Goal: Use online tool/utility: Use online tool/utility

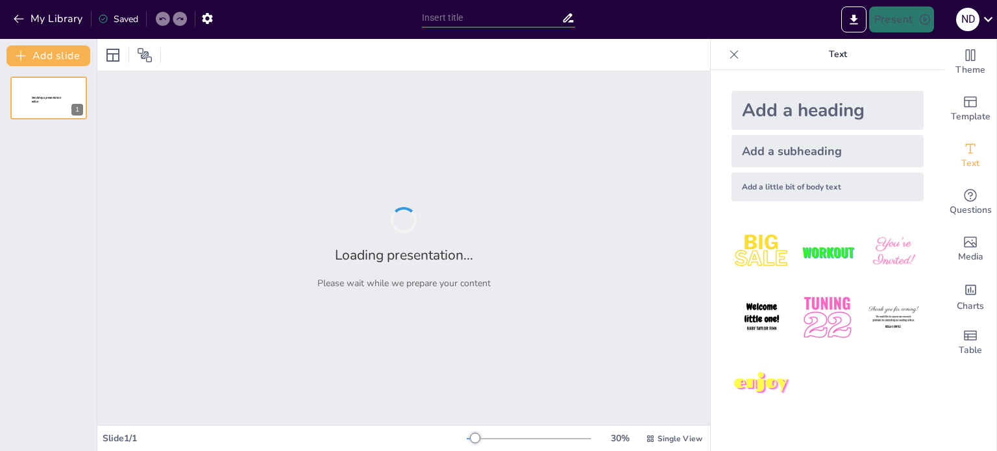
type input "Dépistage du [MEDICAL_DATA] du Sein : Mythes et Réalités"
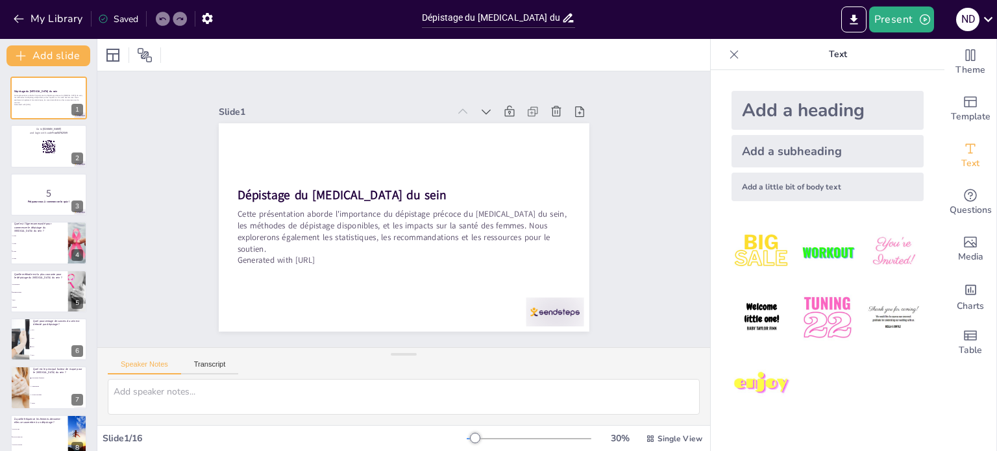
checkbox input "true"
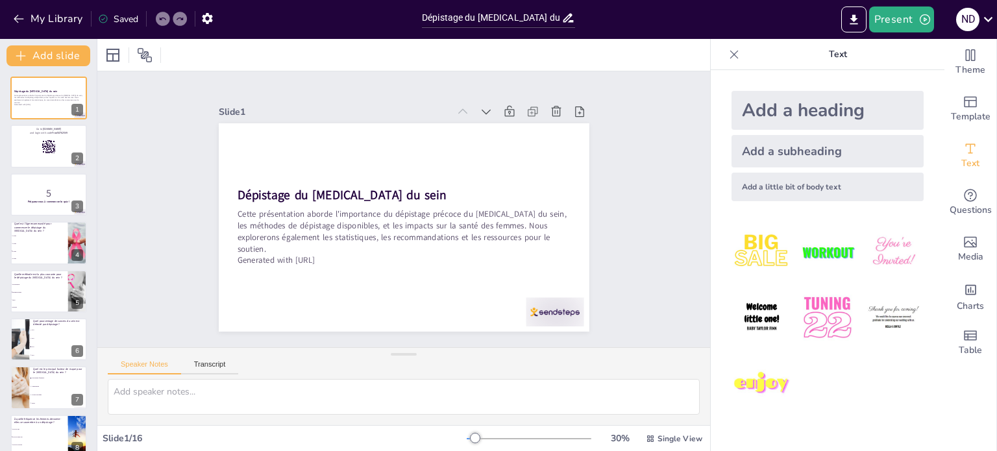
checkbox input "true"
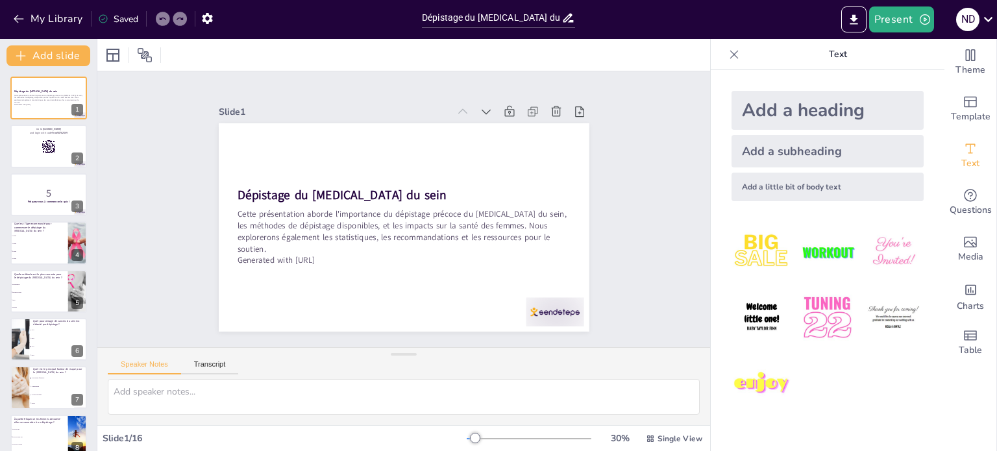
checkbox input "true"
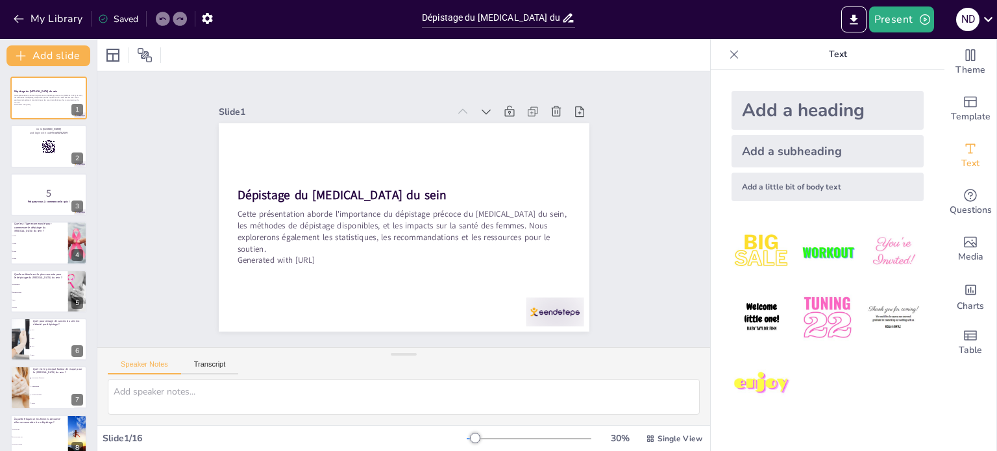
checkbox input "true"
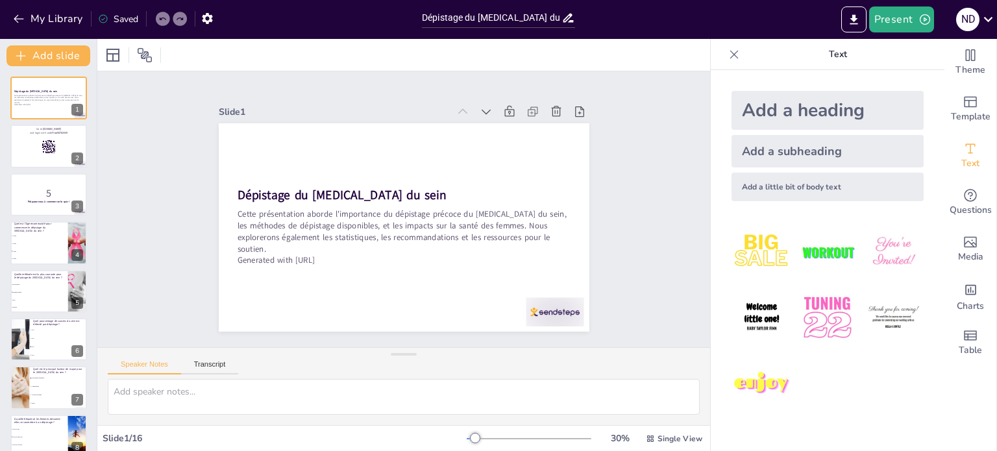
checkbox input "true"
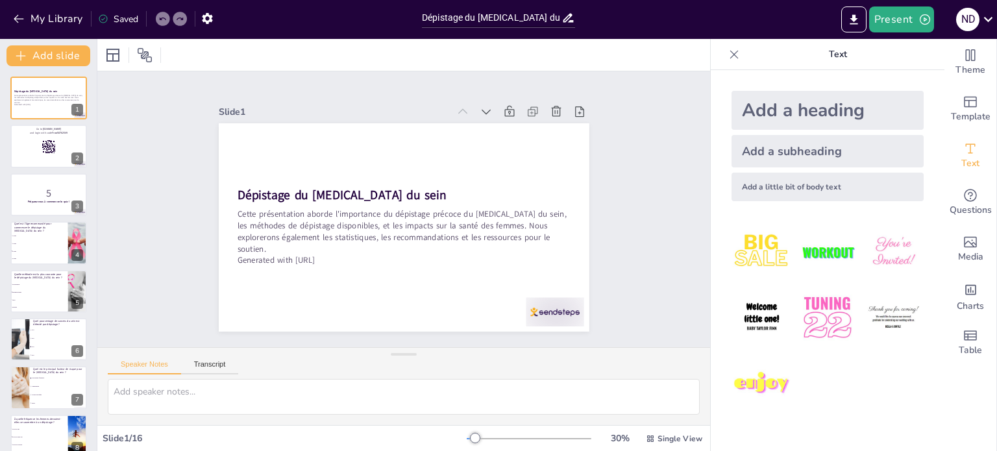
checkbox input "true"
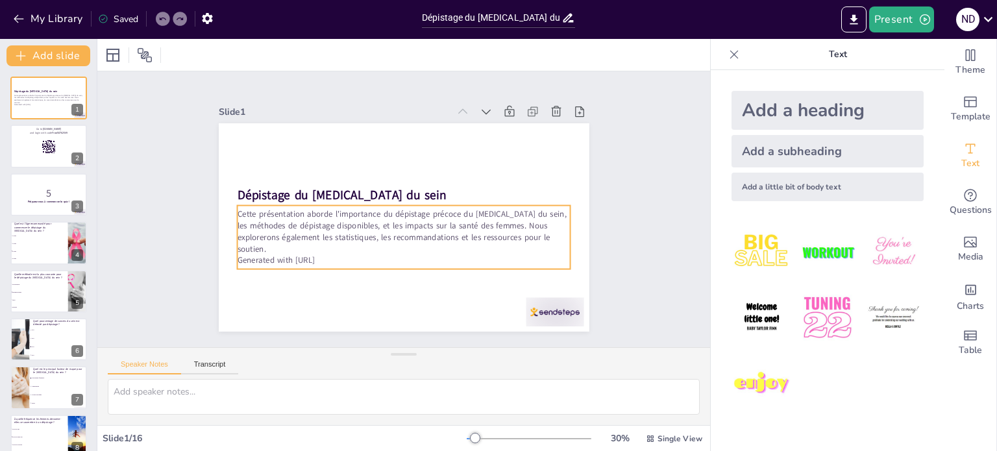
checkbox input "true"
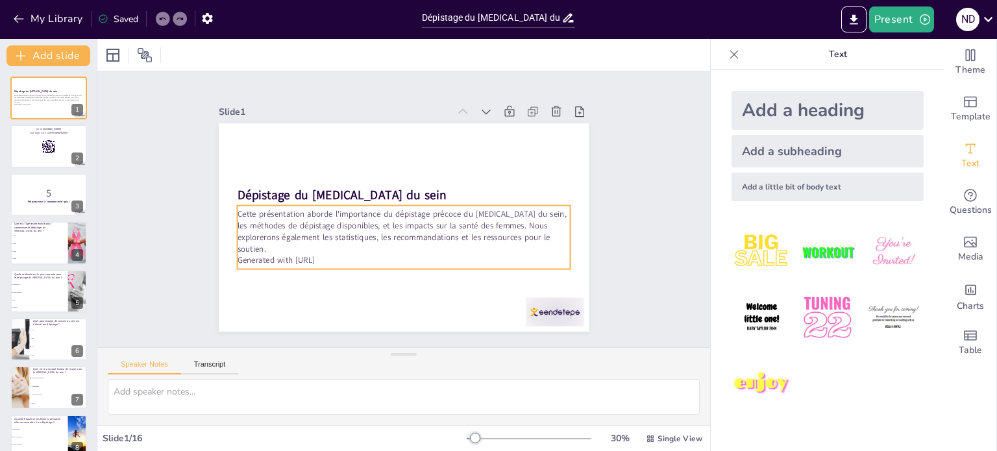
checkbox input "true"
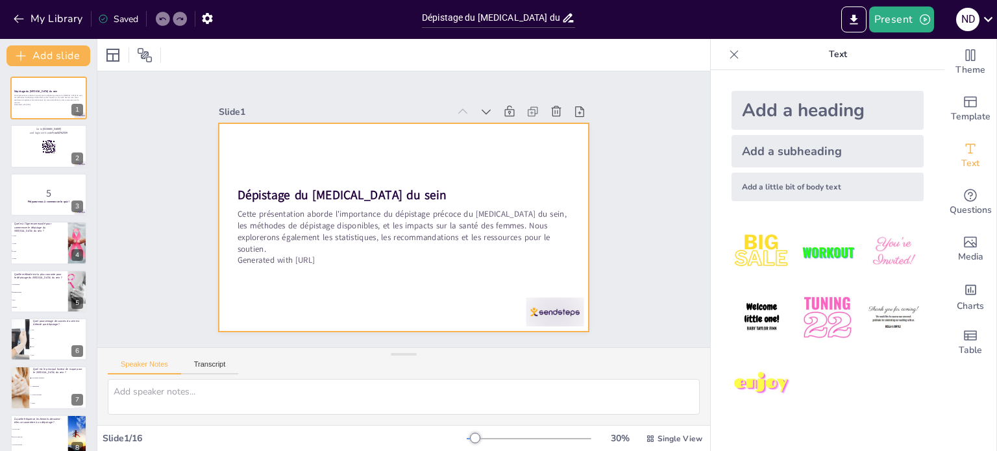
checkbox input "true"
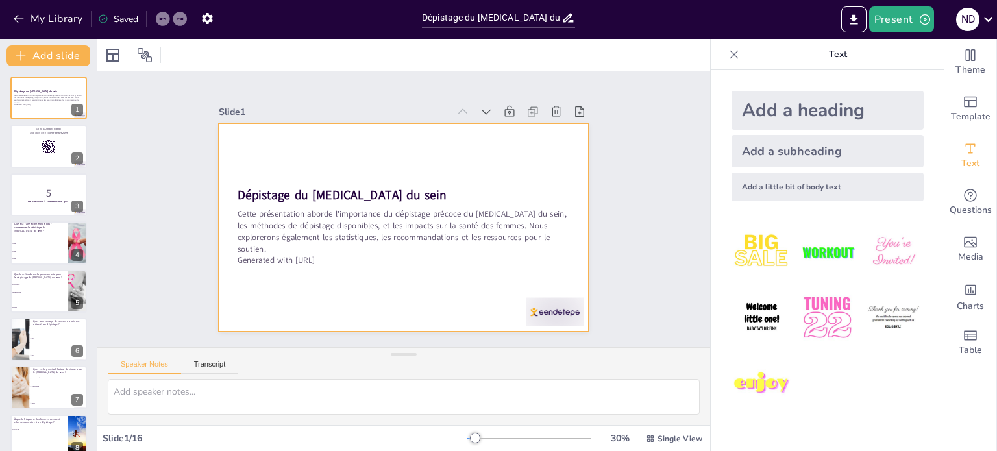
checkbox input "true"
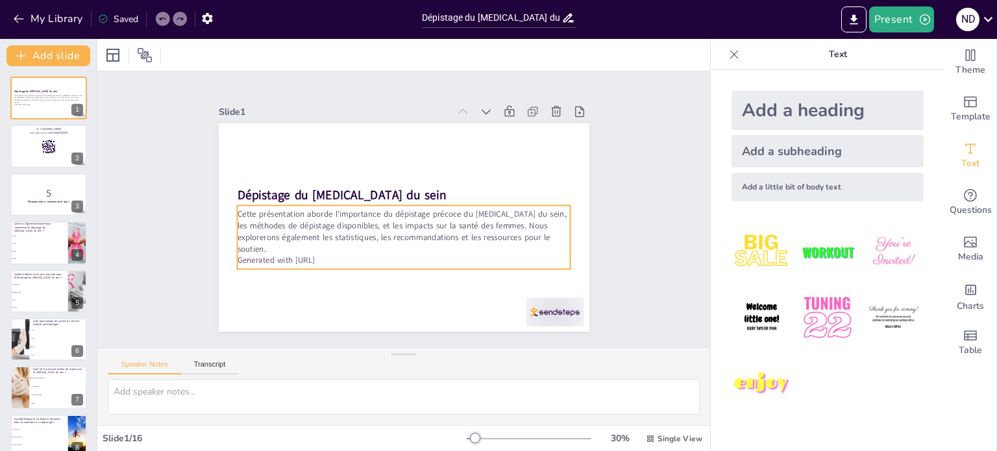
checkbox input "true"
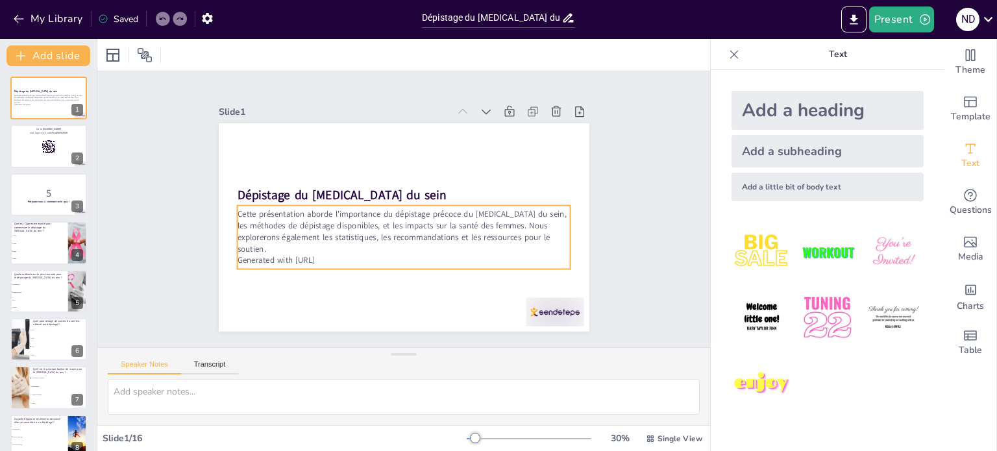
checkbox input "true"
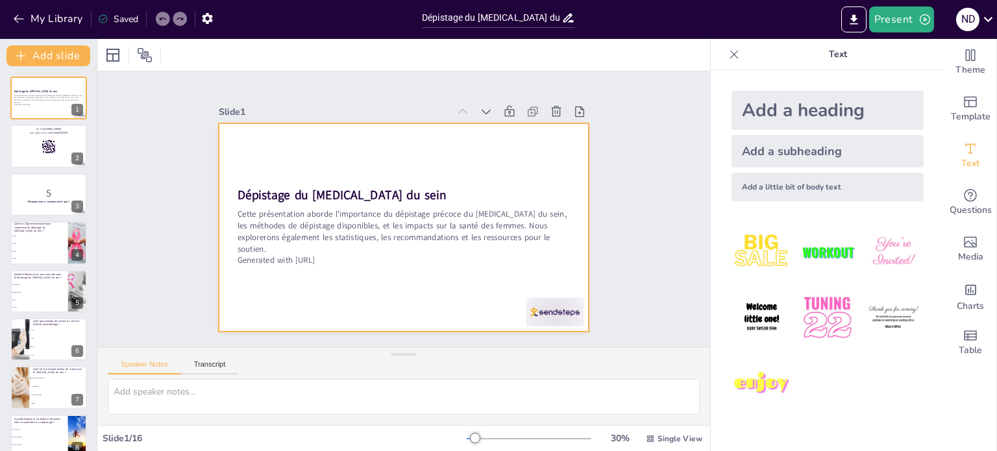
checkbox input "true"
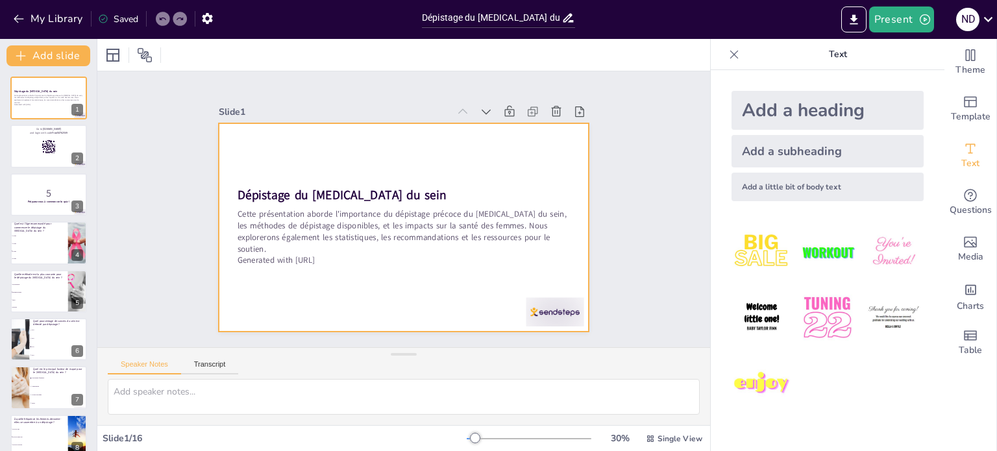
checkbox input "true"
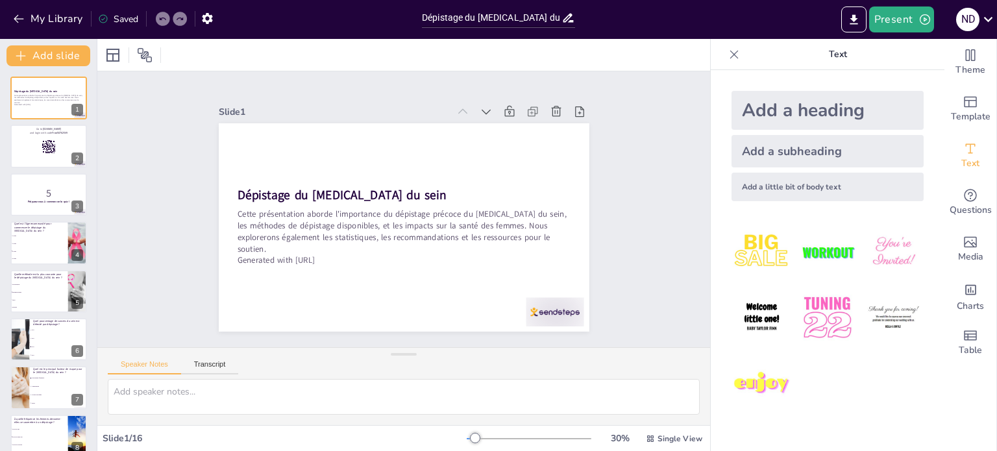
checkbox input "true"
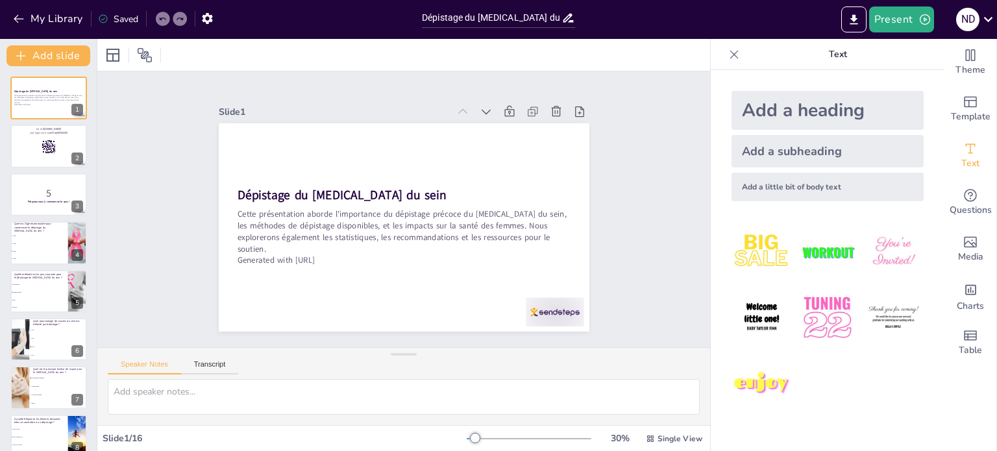
checkbox input "true"
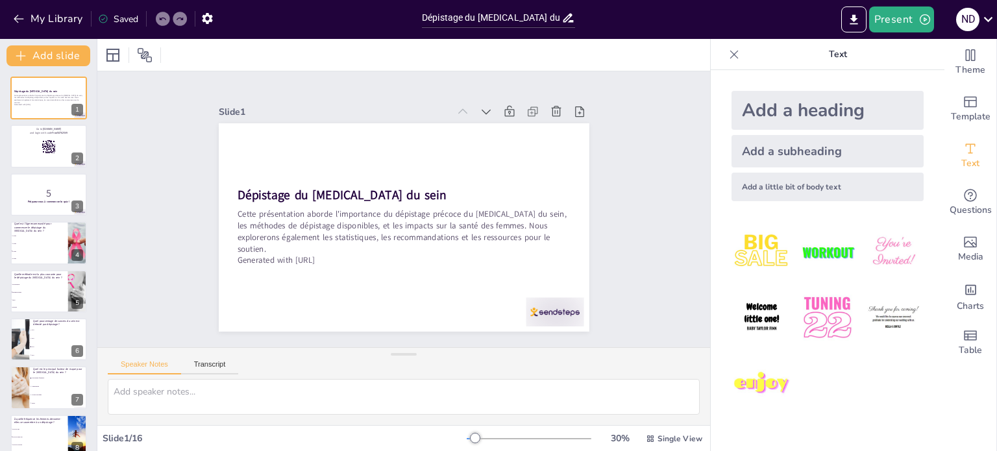
checkbox input "true"
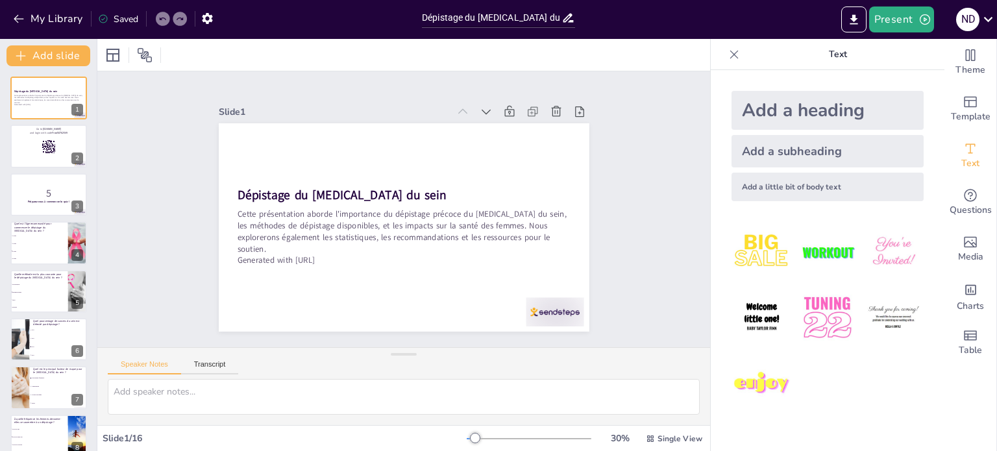
checkbox input "true"
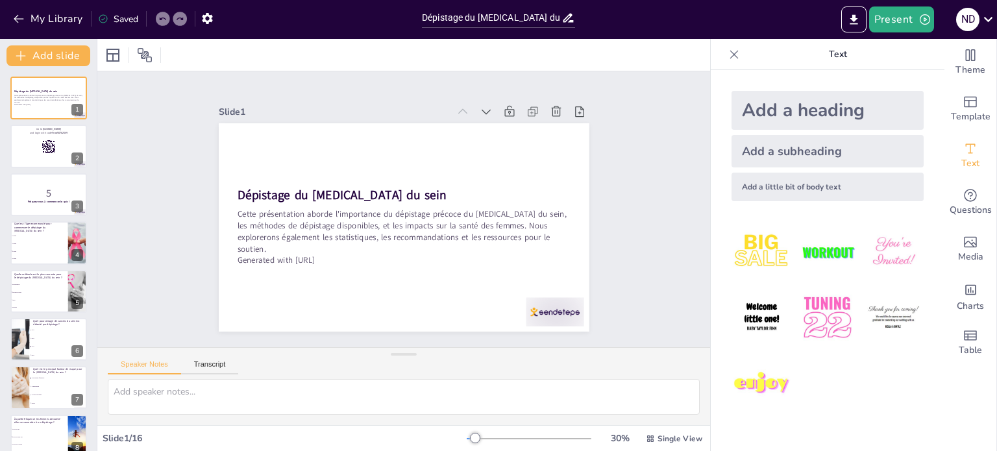
checkbox input "true"
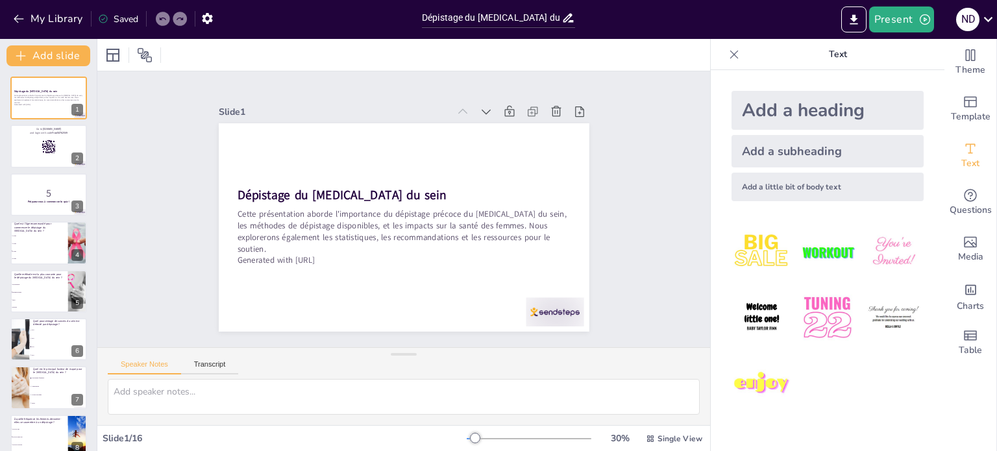
checkbox input "true"
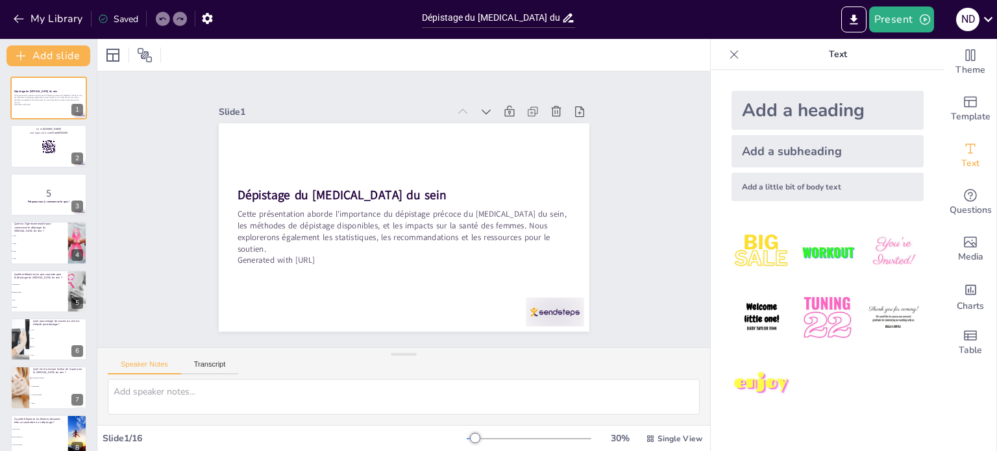
checkbox input "true"
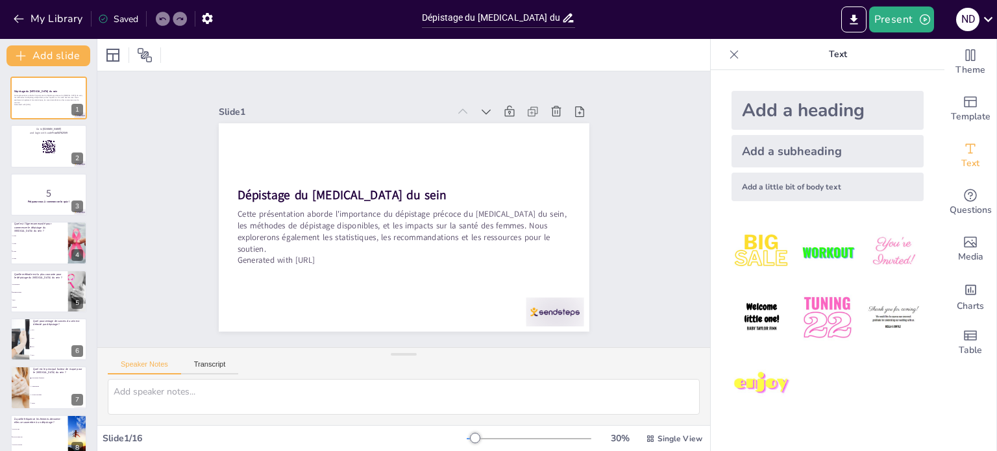
checkbox input "true"
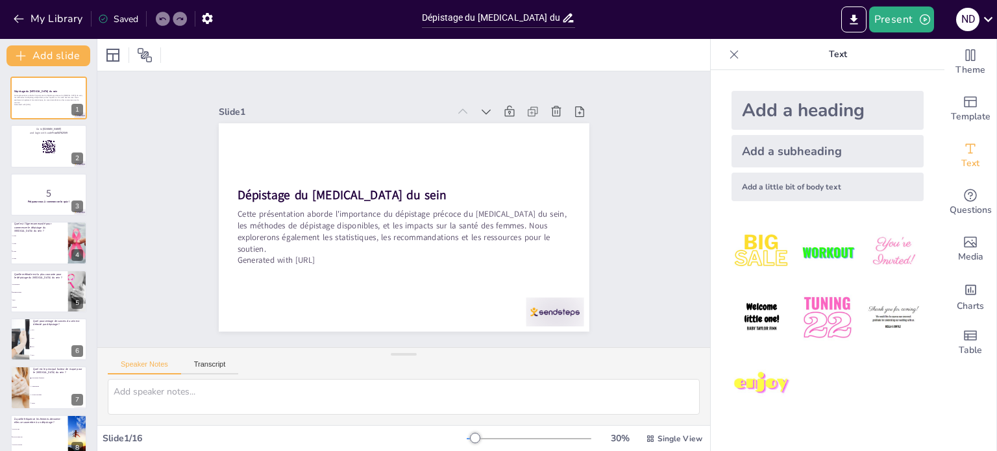
checkbox input "true"
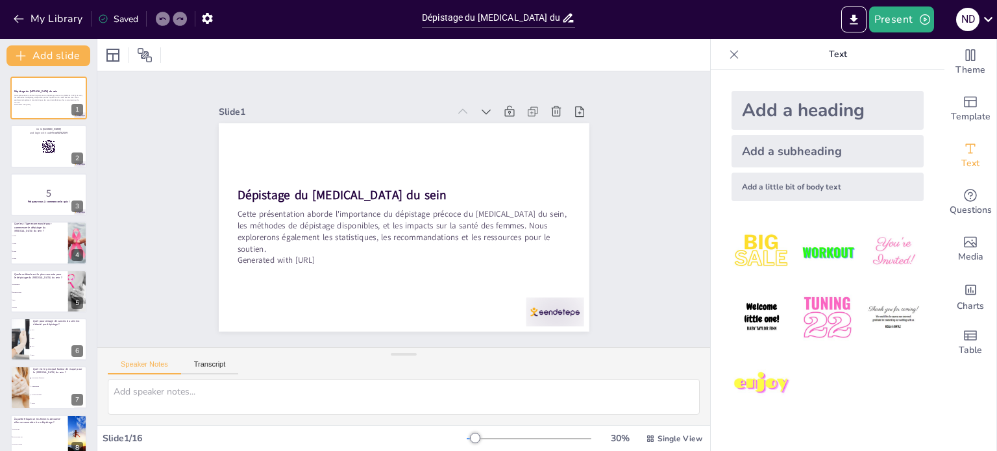
checkbox input "true"
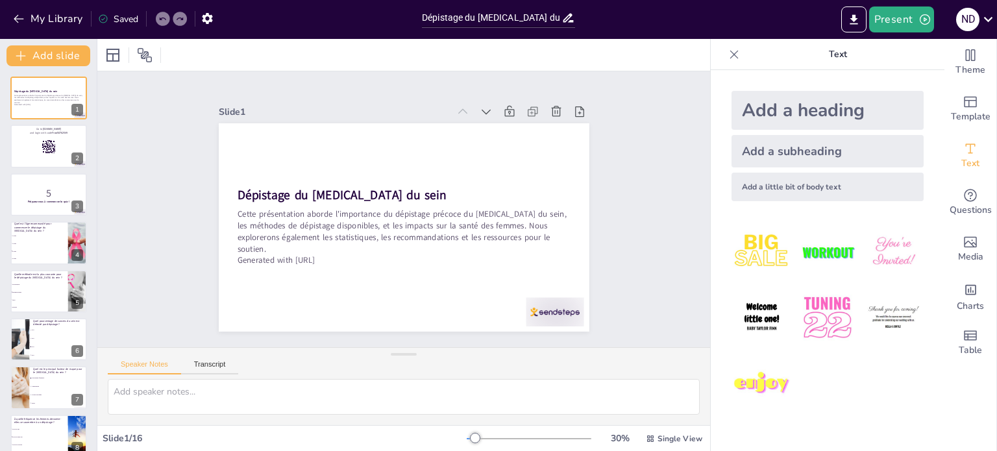
checkbox input "true"
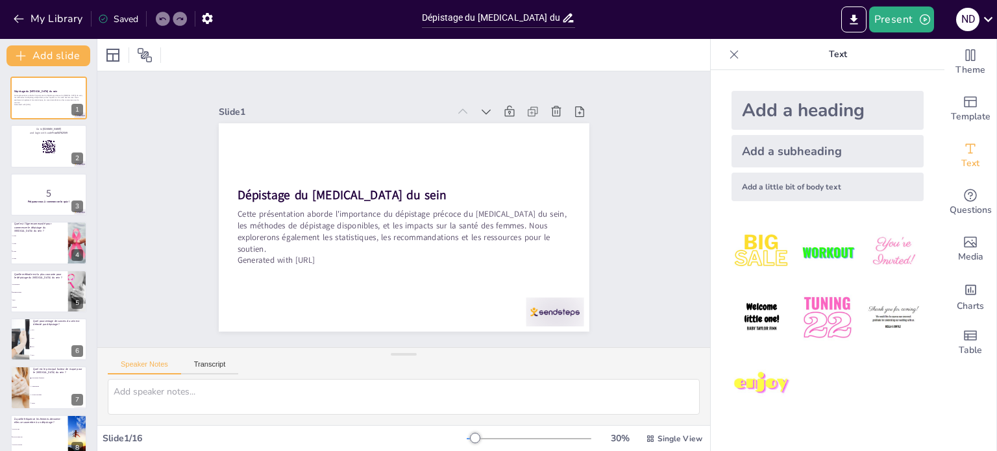
checkbox input "true"
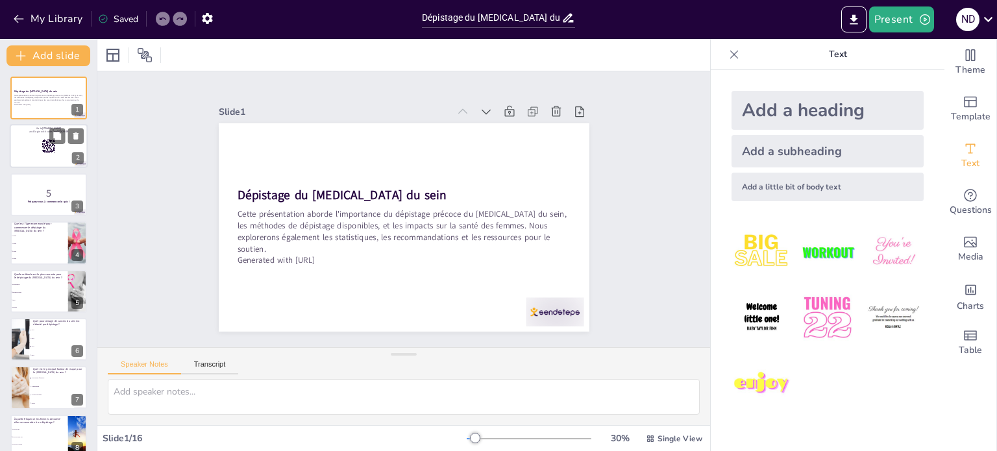
checkbox input "true"
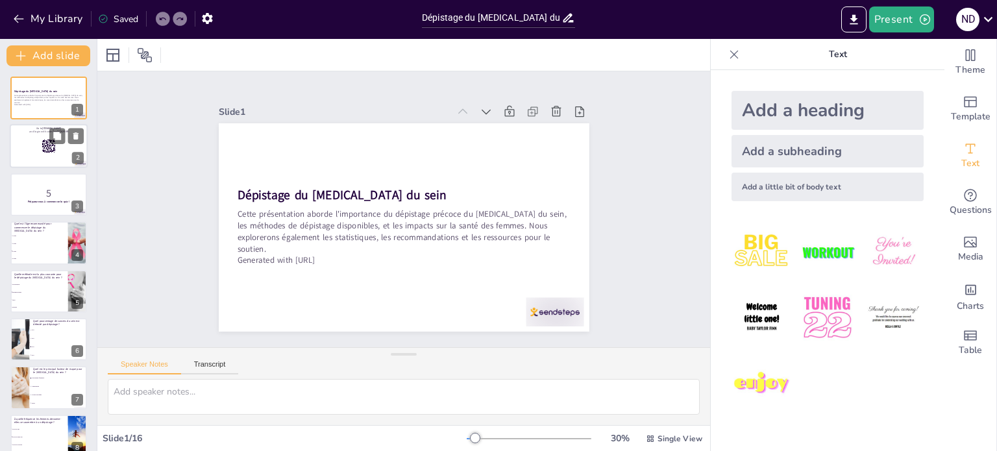
checkbox input "true"
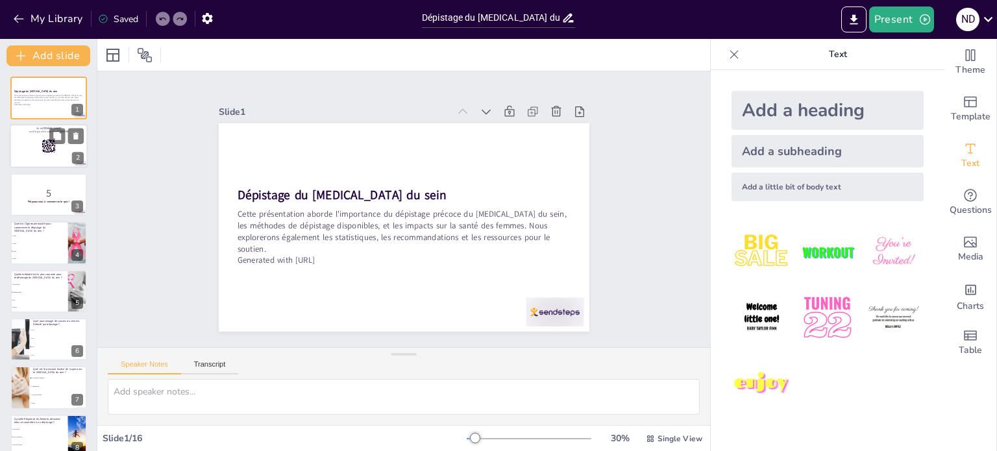
checkbox input "true"
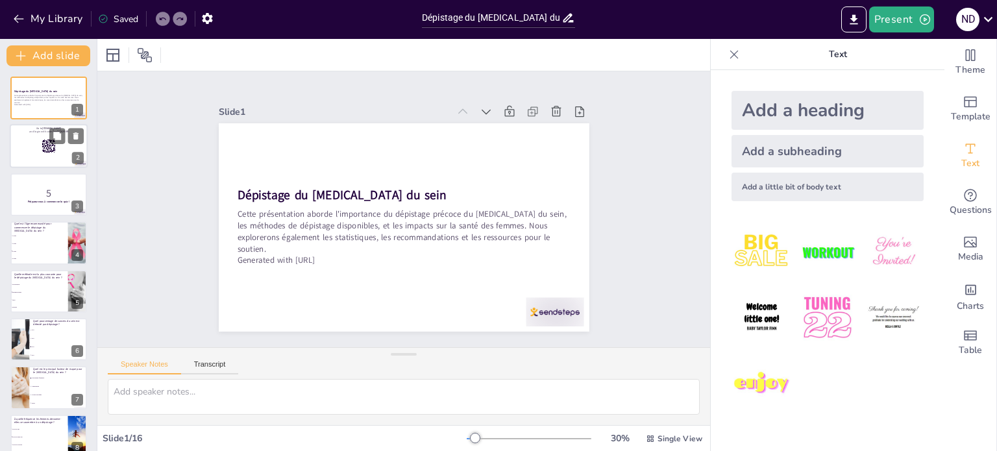
checkbox input "true"
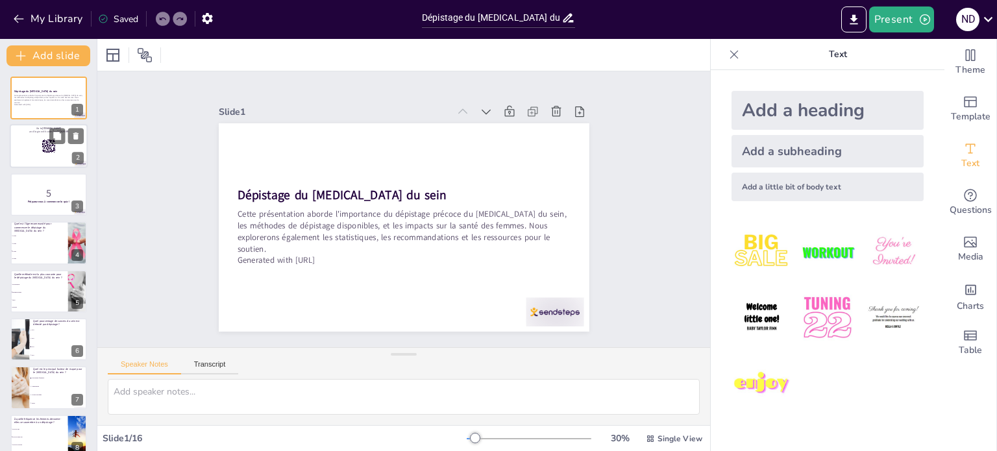
checkbox input "true"
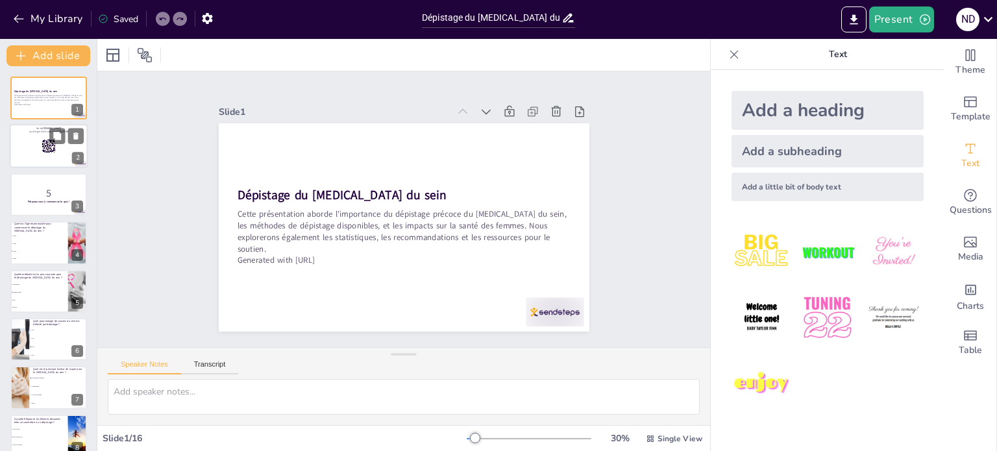
checkbox input "true"
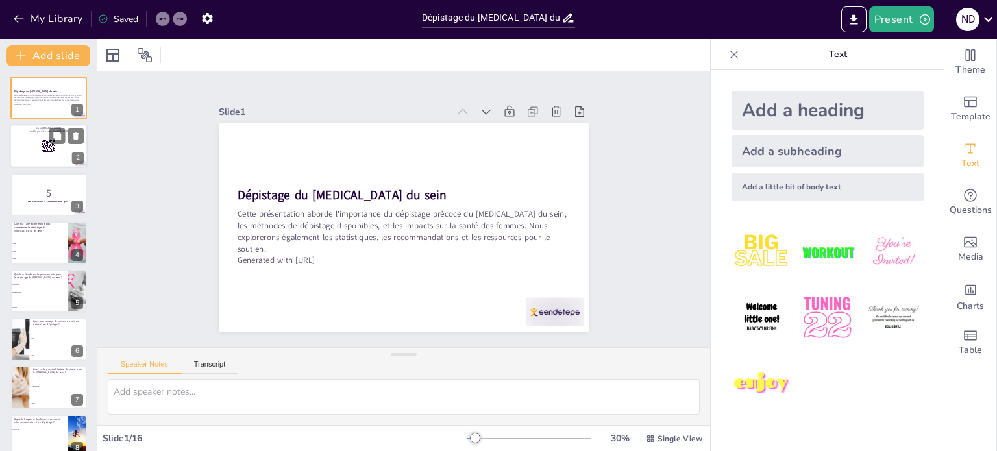
checkbox input "true"
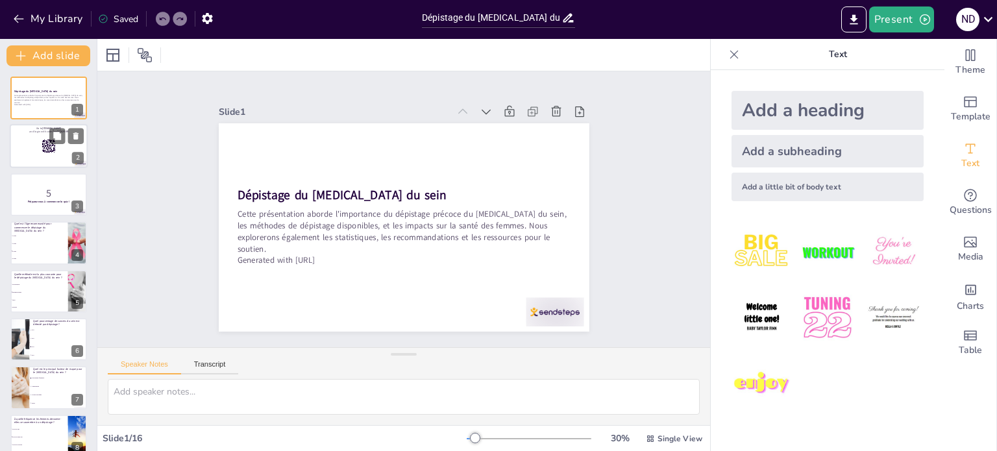
checkbox input "true"
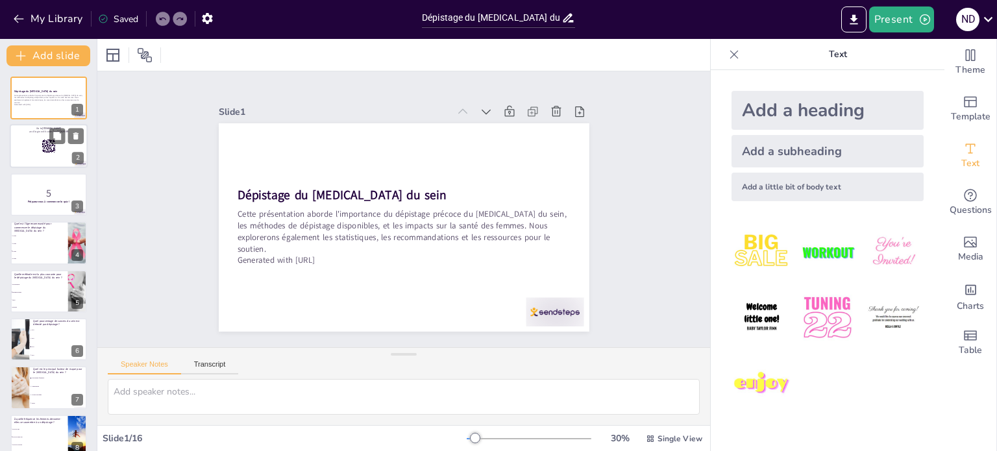
checkbox input "true"
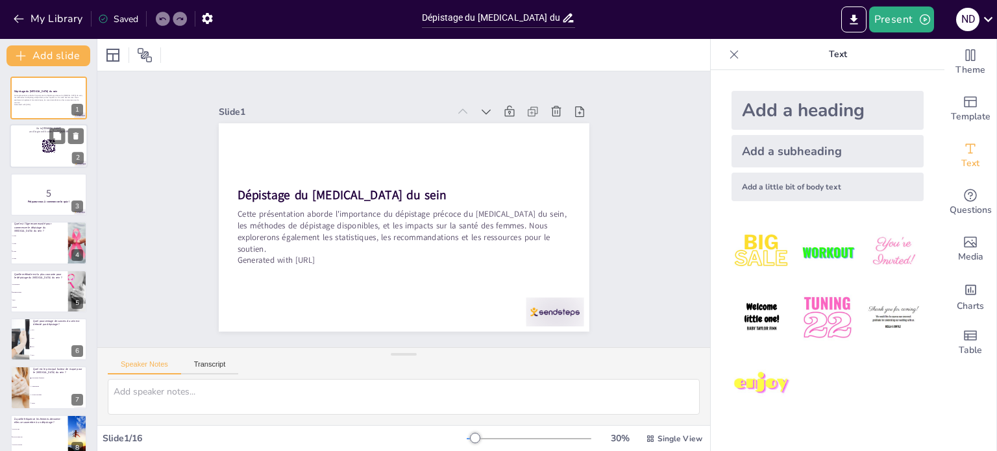
checkbox input "true"
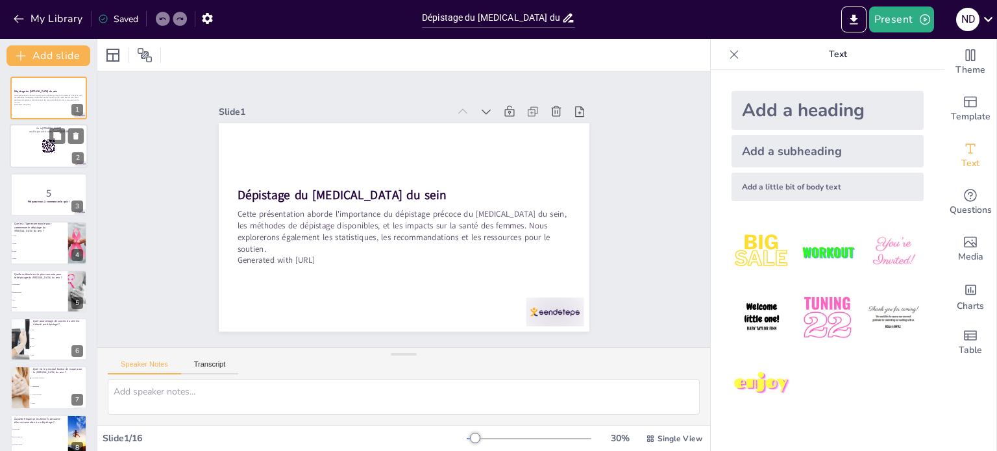
checkbox input "true"
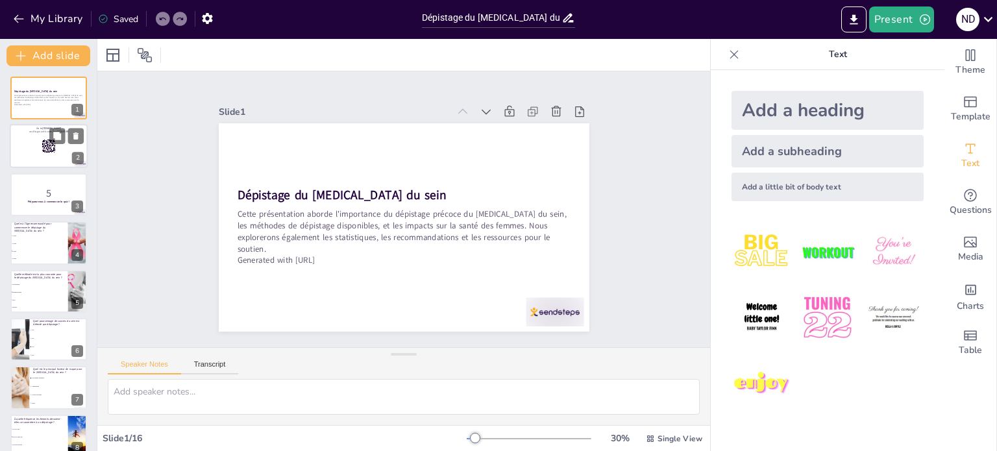
checkbox input "true"
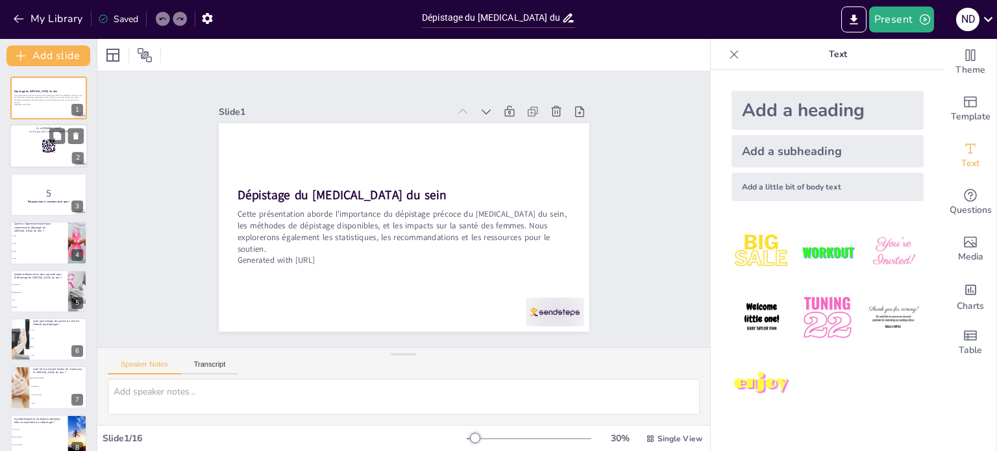
checkbox input "true"
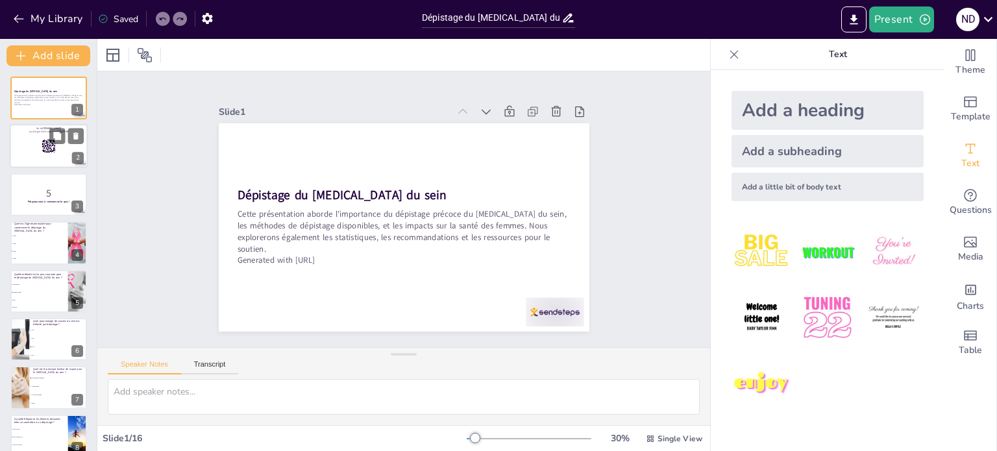
checkbox input "true"
click at [29, 136] on div at bounding box center [49, 147] width 78 height 44
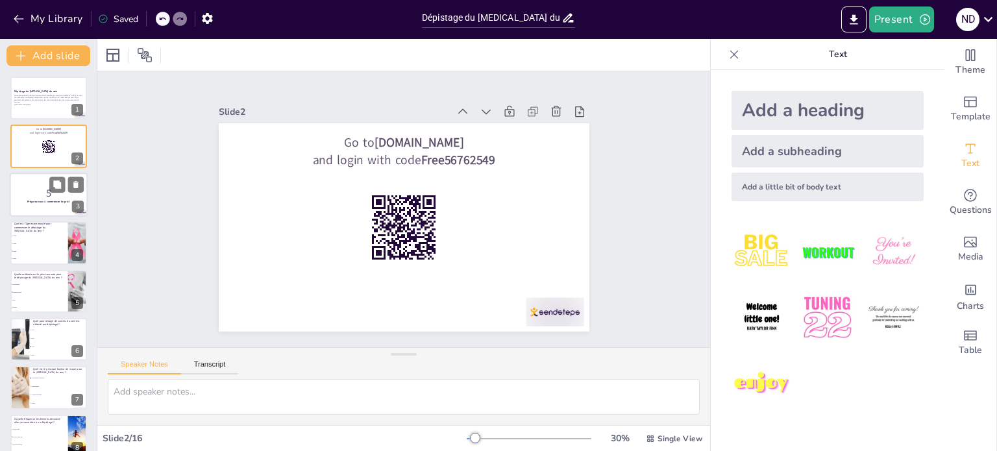
click at [30, 197] on p "5" at bounding box center [49, 193] width 70 height 14
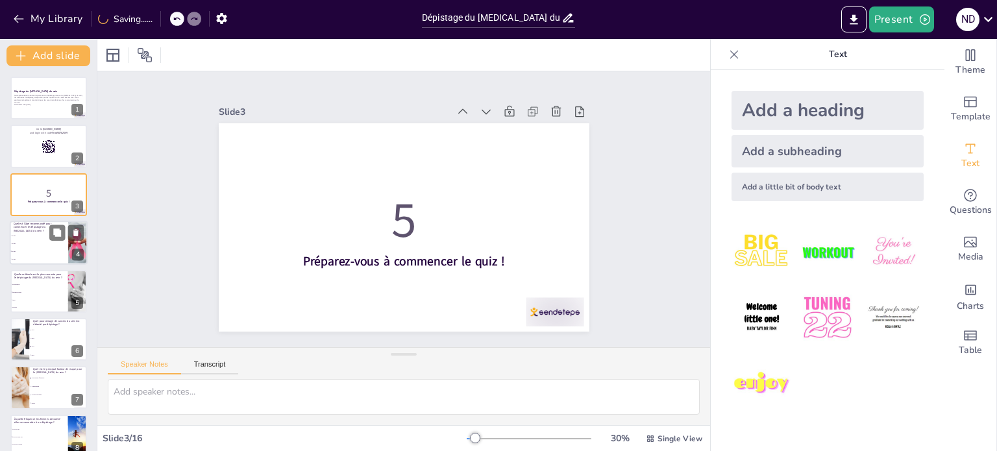
click at [18, 244] on li "40 ans" at bounding box center [39, 244] width 58 height 8
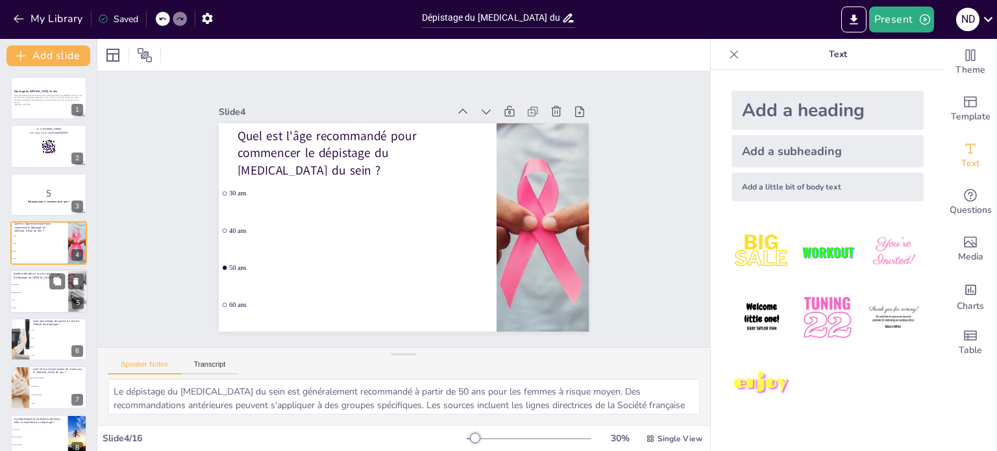
click at [48, 296] on li "IRM" at bounding box center [39, 300] width 58 height 8
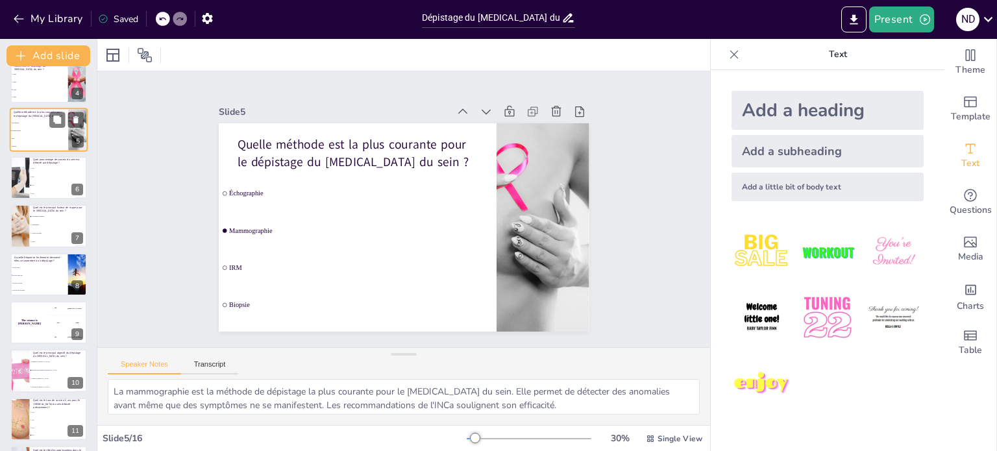
scroll to position [162, 0]
click at [52, 187] on li "75%" at bounding box center [58, 184] width 58 height 8
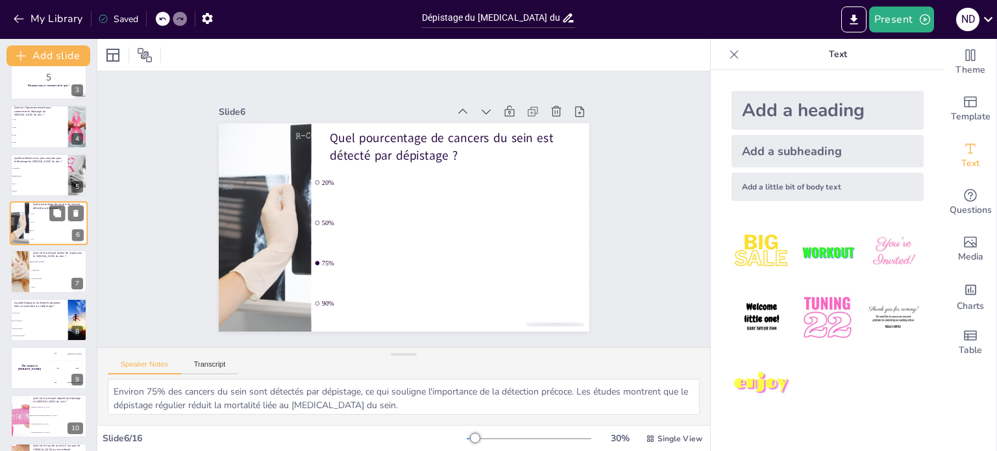
scroll to position [145, 0]
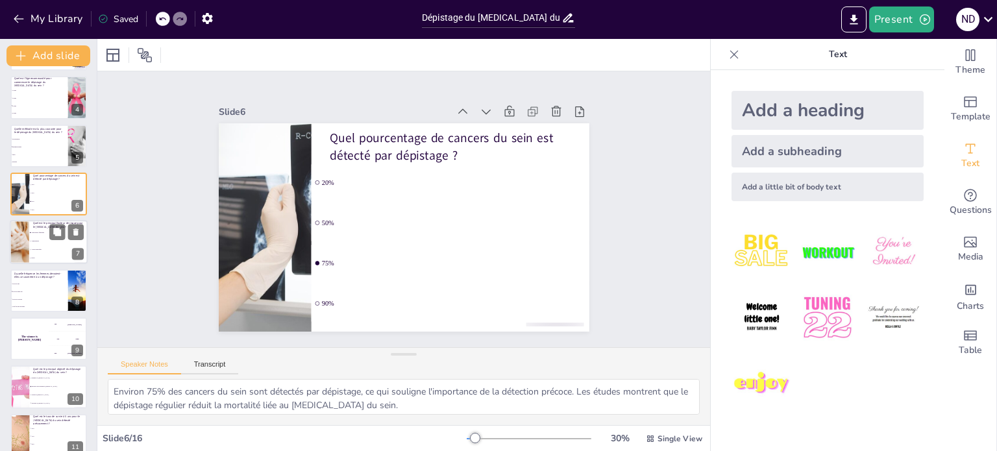
click at [57, 241] on li "Alimentation" at bounding box center [58, 241] width 58 height 8
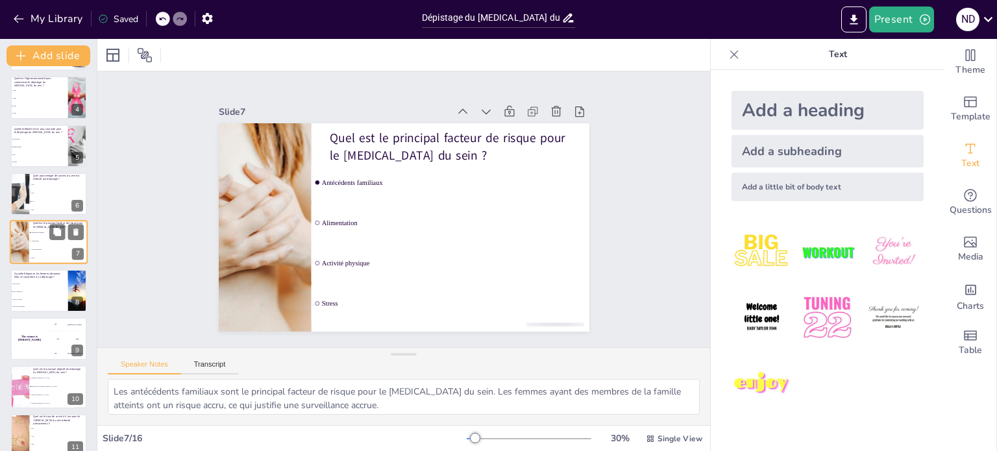
scroll to position [129, 0]
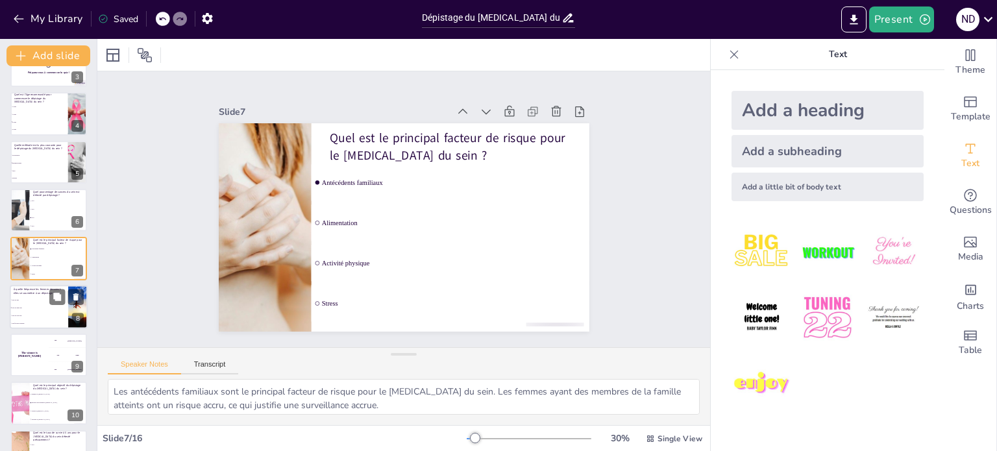
click at [53, 307] on span "Tous les deux ans" at bounding box center [40, 308] width 56 height 2
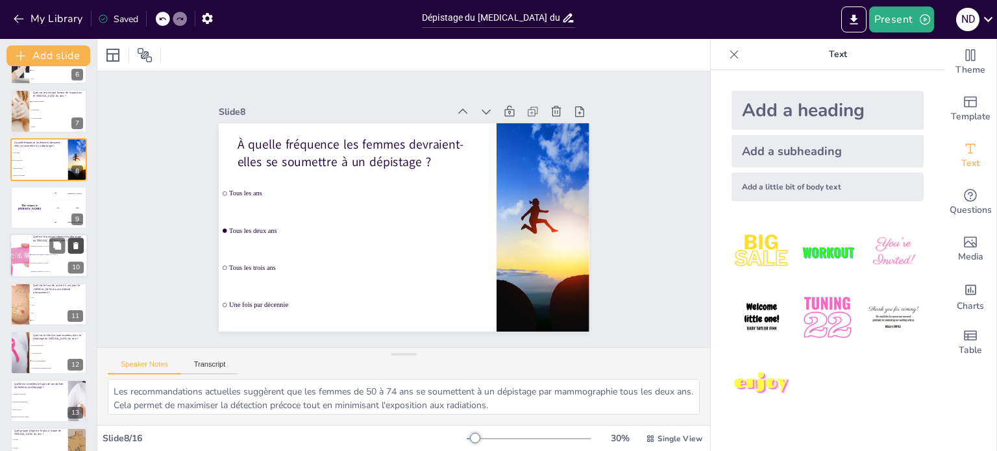
scroll to position [307, 0]
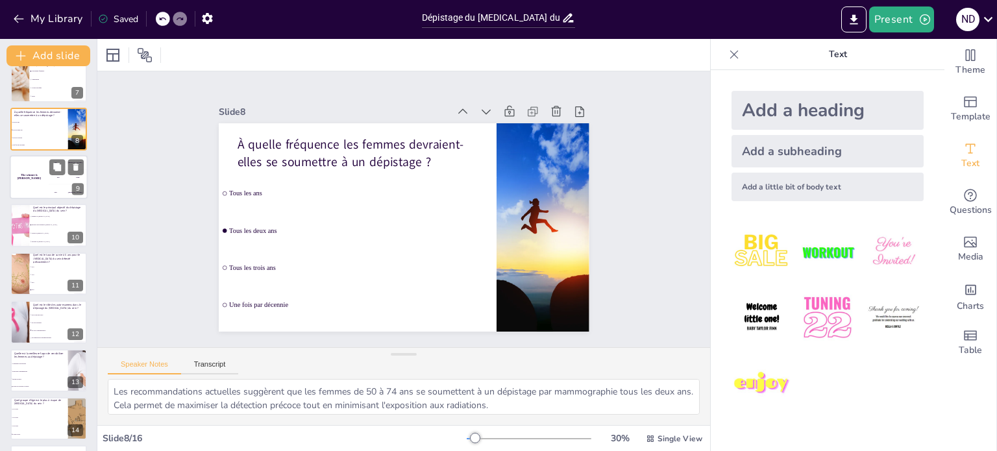
click at [53, 182] on div "200 Jaap" at bounding box center [68, 177] width 39 height 14
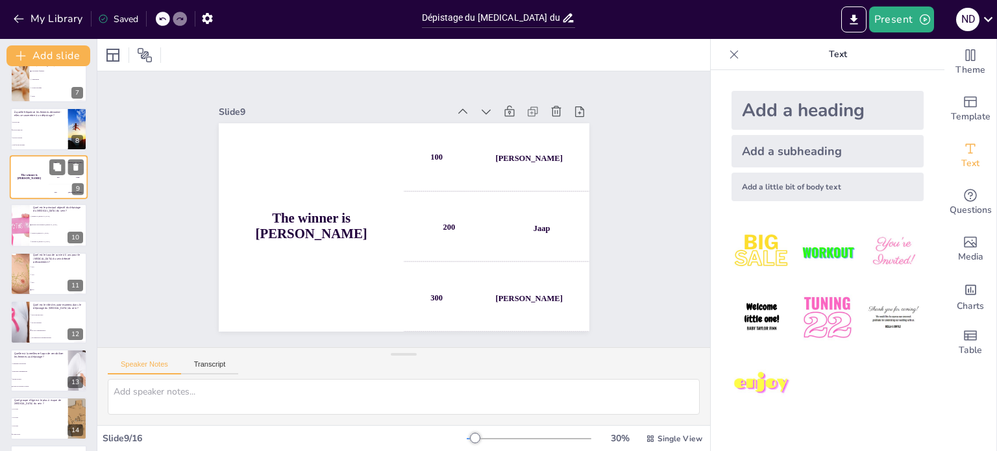
scroll to position [226, 0]
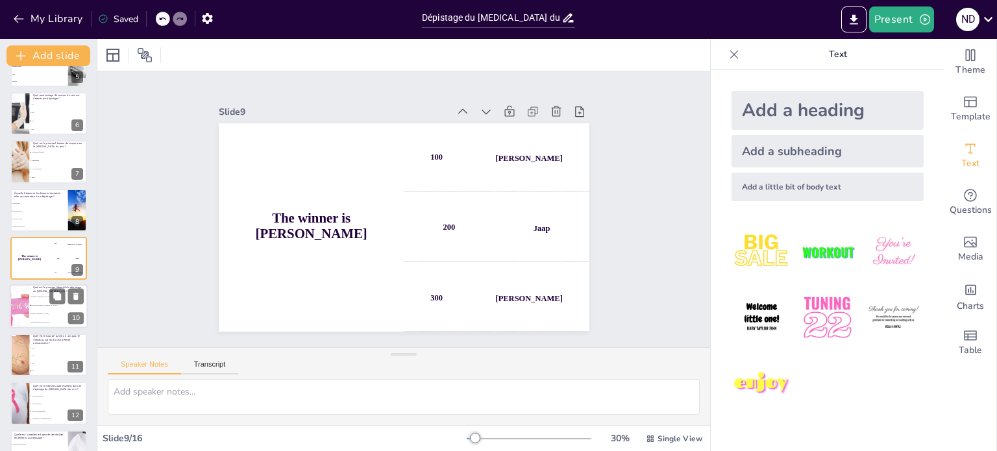
click at [47, 302] on li "Détecter précocement le [MEDICAL_DATA]" at bounding box center [58, 306] width 58 height 8
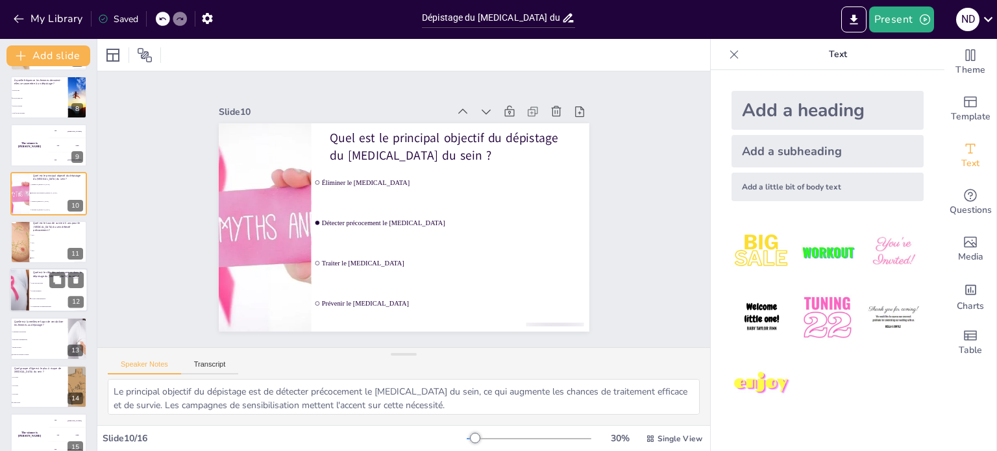
scroll to position [402, 0]
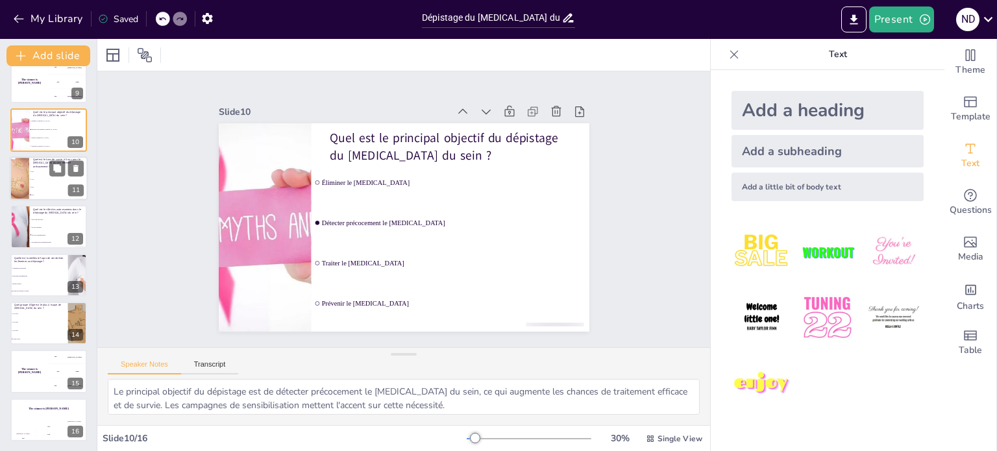
click at [54, 180] on li "70%" at bounding box center [58, 179] width 58 height 8
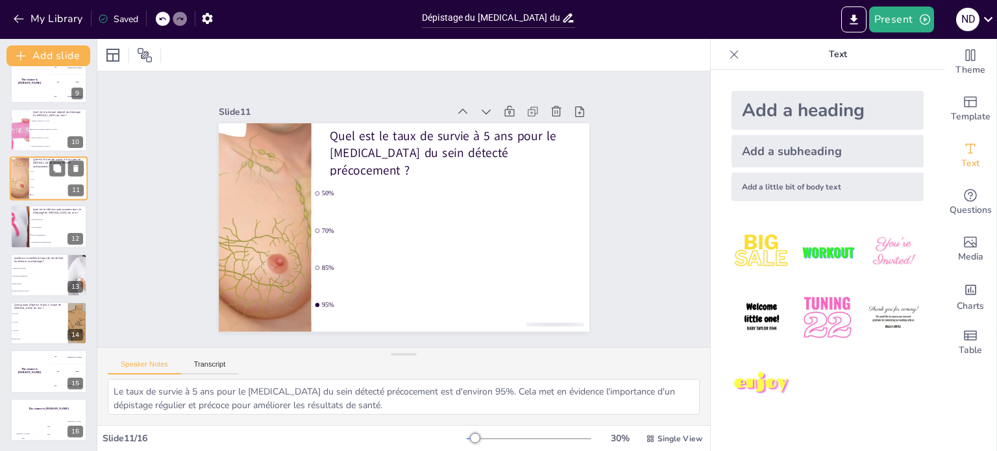
scroll to position [322, 0]
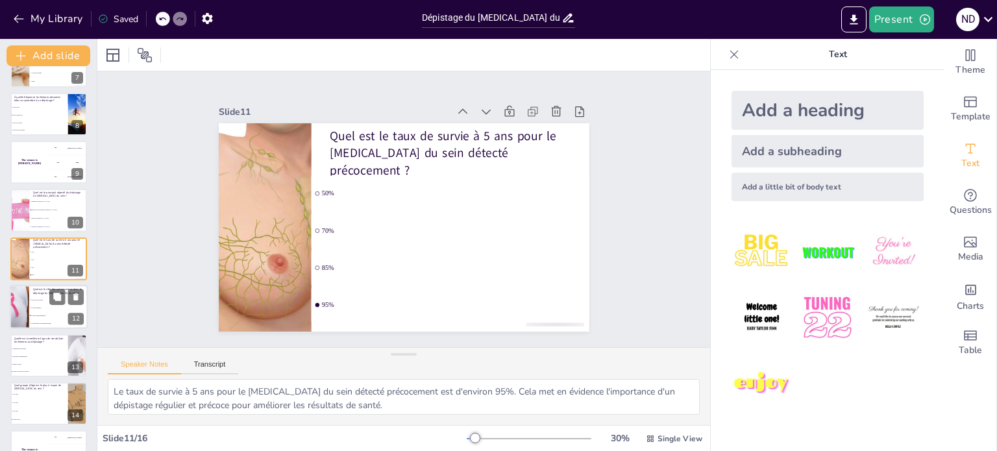
click at [47, 305] on li "Ils sont essentiels" at bounding box center [58, 308] width 58 height 8
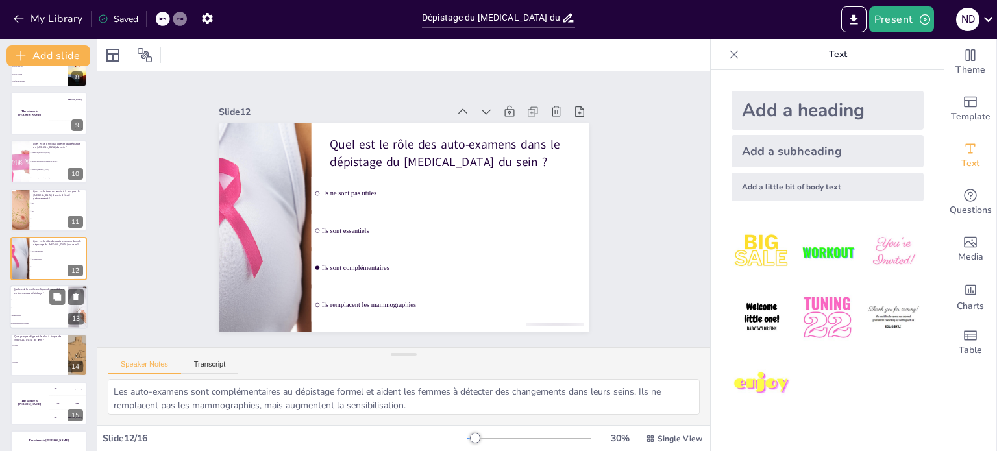
scroll to position [402, 0]
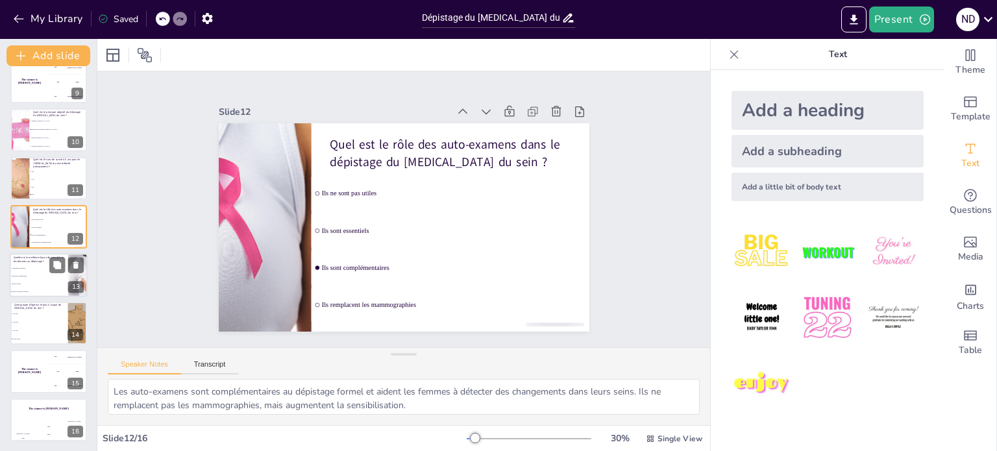
click at [48, 277] on li "Éducation communautaire" at bounding box center [39, 276] width 58 height 8
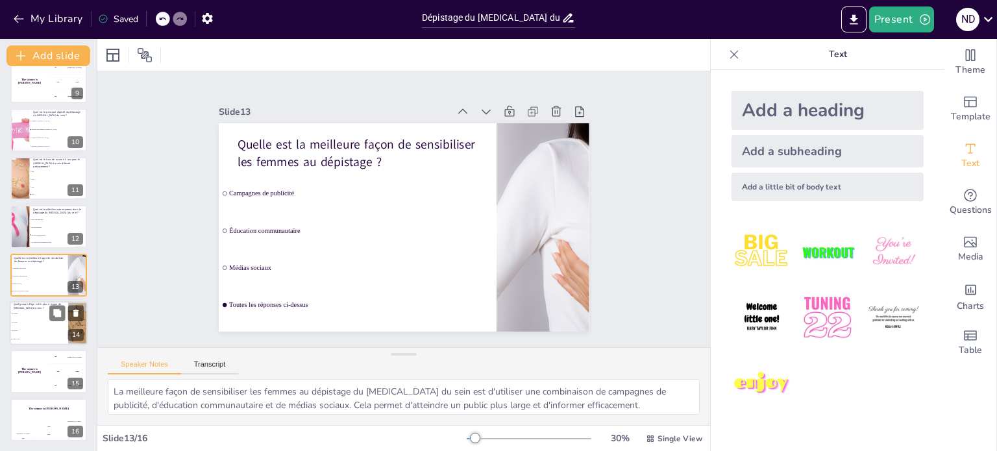
click at [42, 319] on li "30-40 ans" at bounding box center [39, 322] width 58 height 8
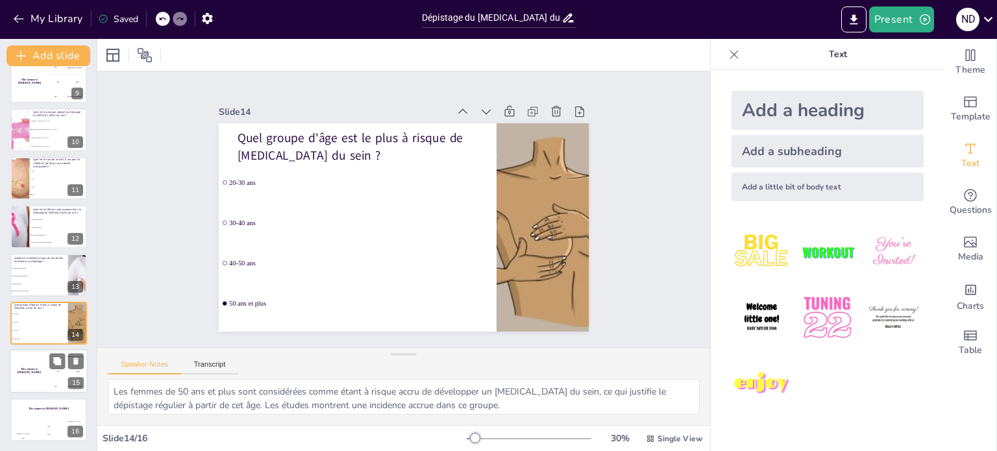
click at [52, 376] on div "200 Jaap" at bounding box center [68, 371] width 39 height 14
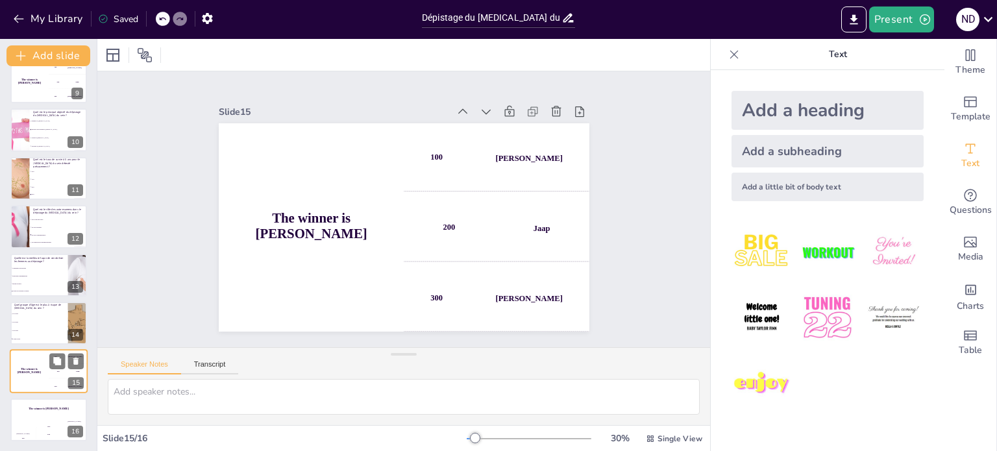
scroll to position [403, 0]
click at [49, 416] on div "The winner is [PERSON_NAME]" at bounding box center [49, 408] width 78 height 22
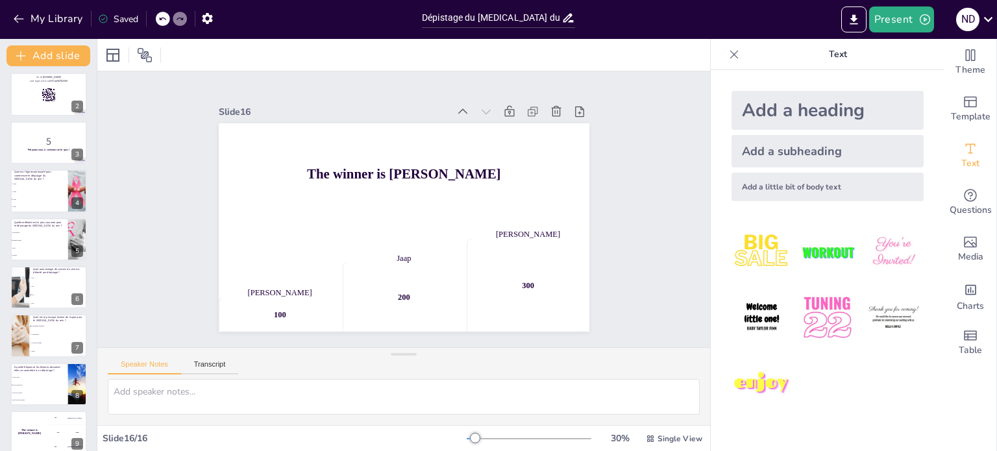
scroll to position [0, 0]
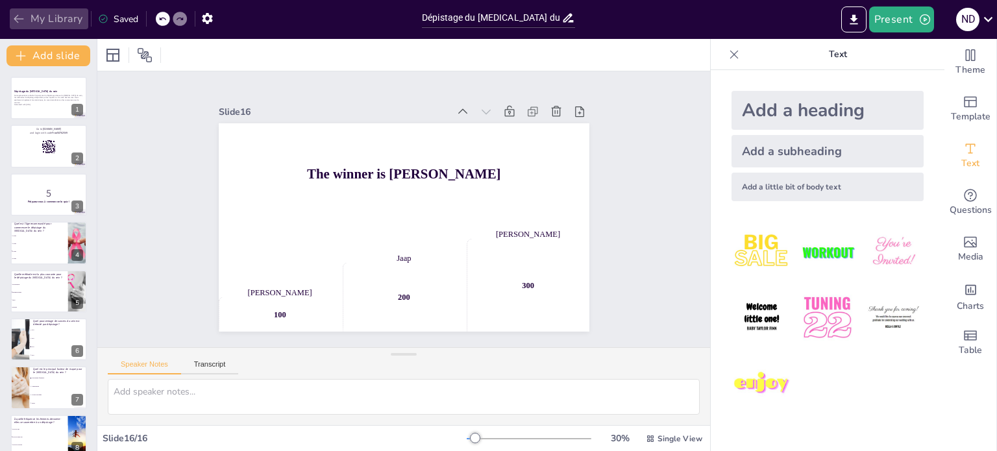
click at [23, 18] on icon "button" at bounding box center [18, 18] width 13 height 13
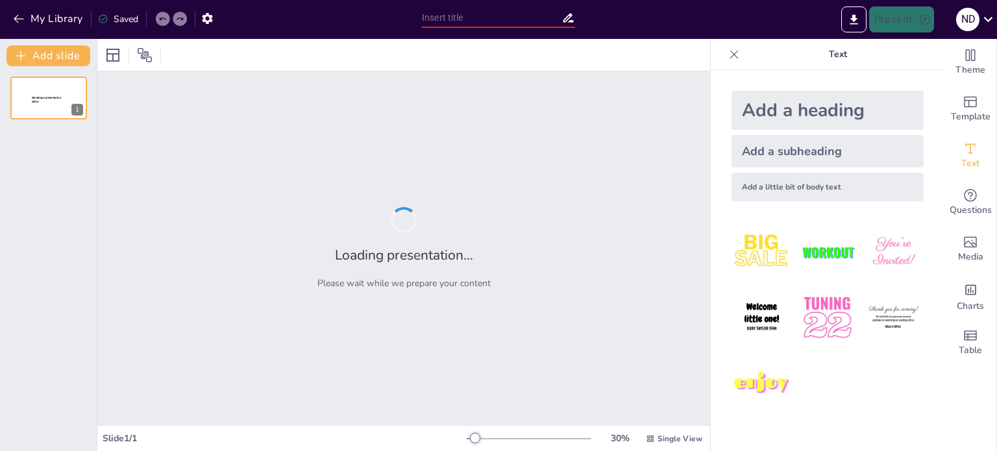
type input "[PERSON_NAME] et leviers : Les excuses les plus drôles pour éviter le dépistage…"
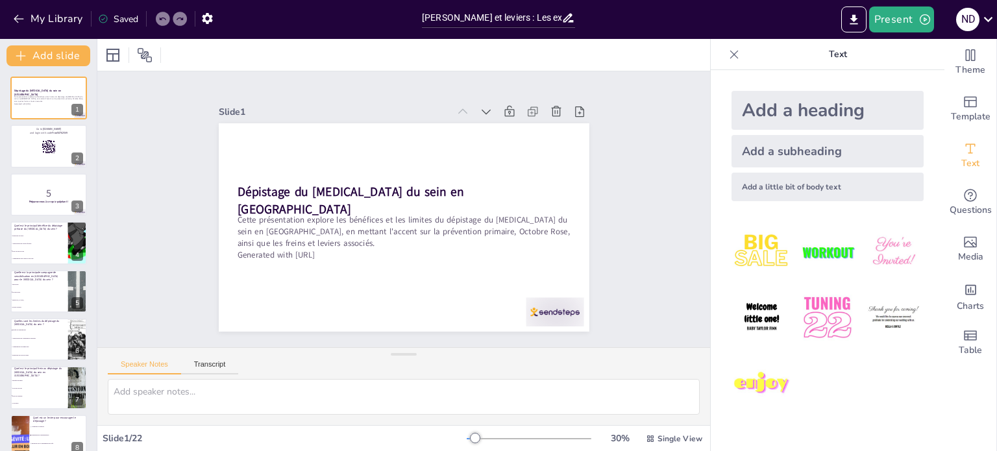
checkbox input "true"
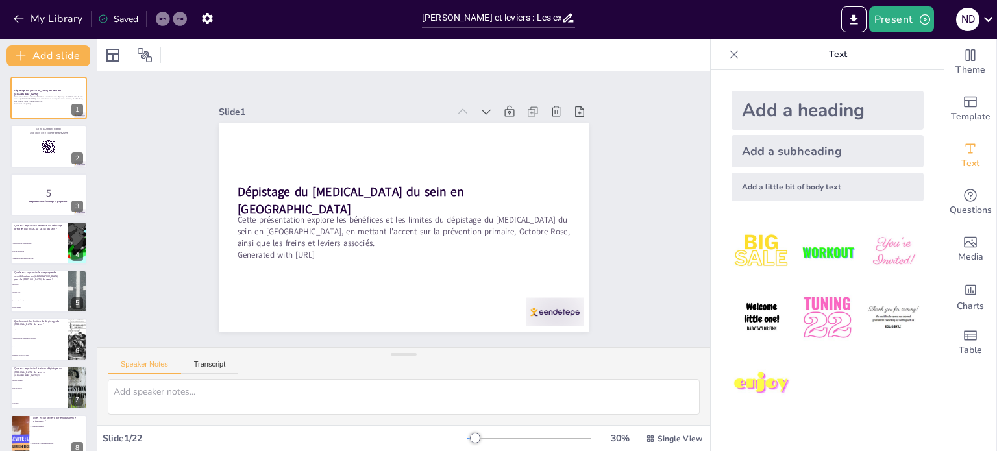
checkbox input "true"
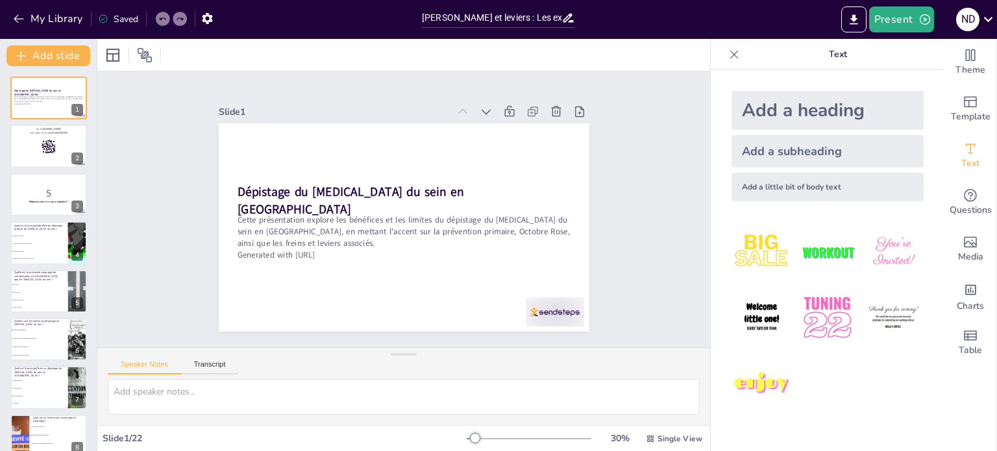
checkbox input "true"
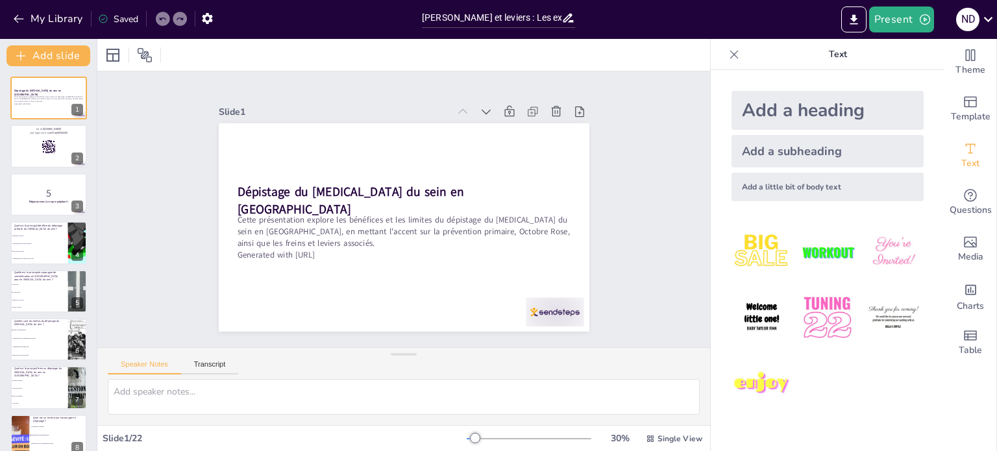
checkbox input "true"
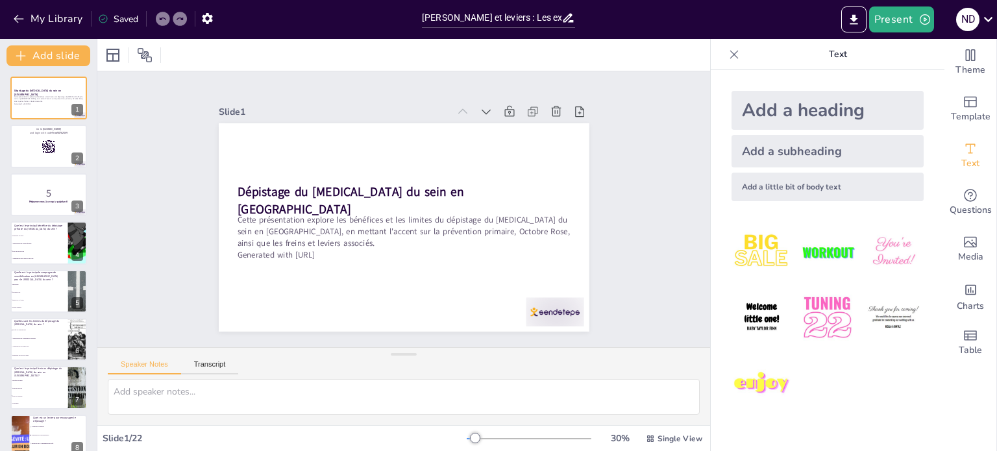
checkbox input "true"
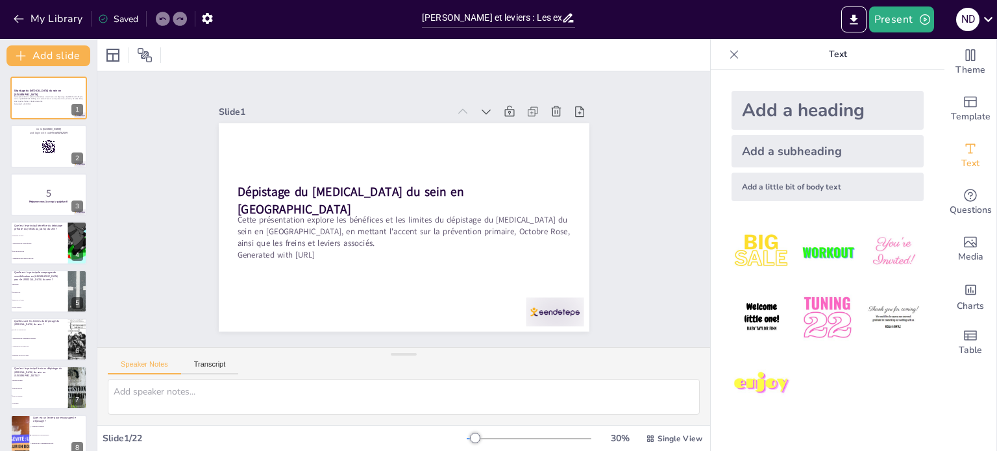
checkbox input "true"
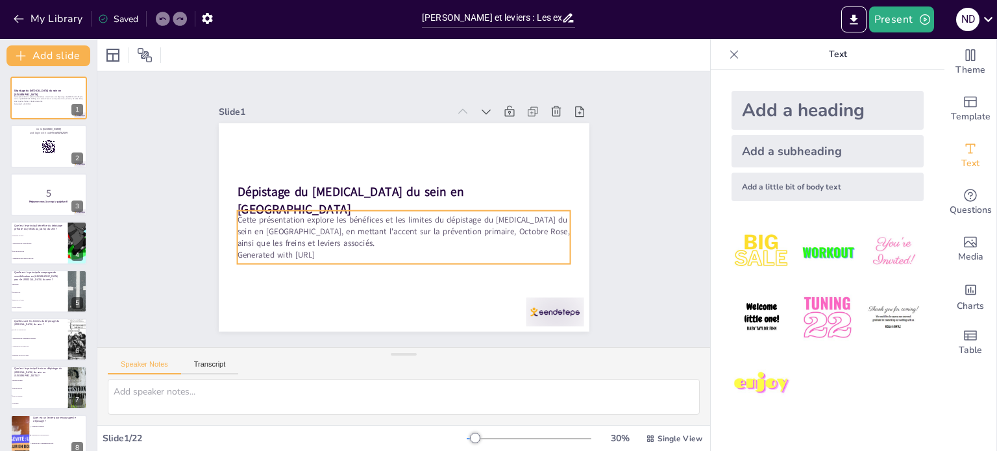
checkbox input "true"
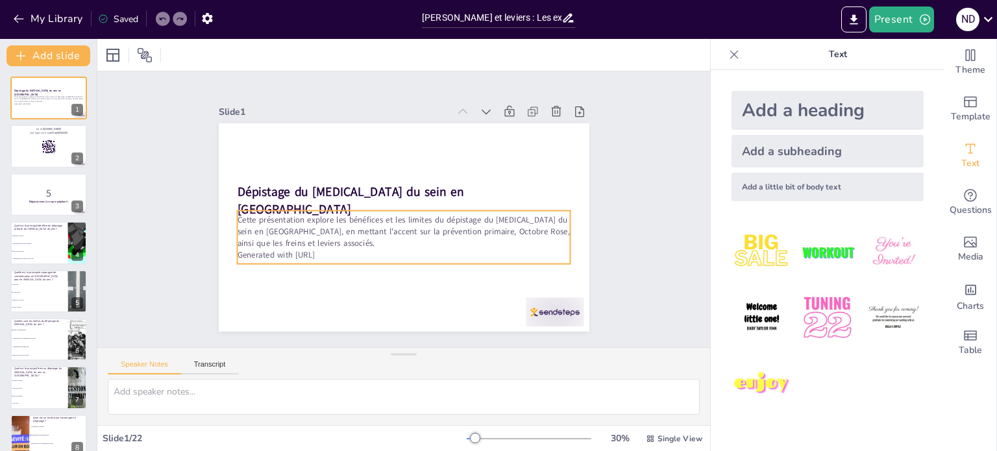
checkbox input "true"
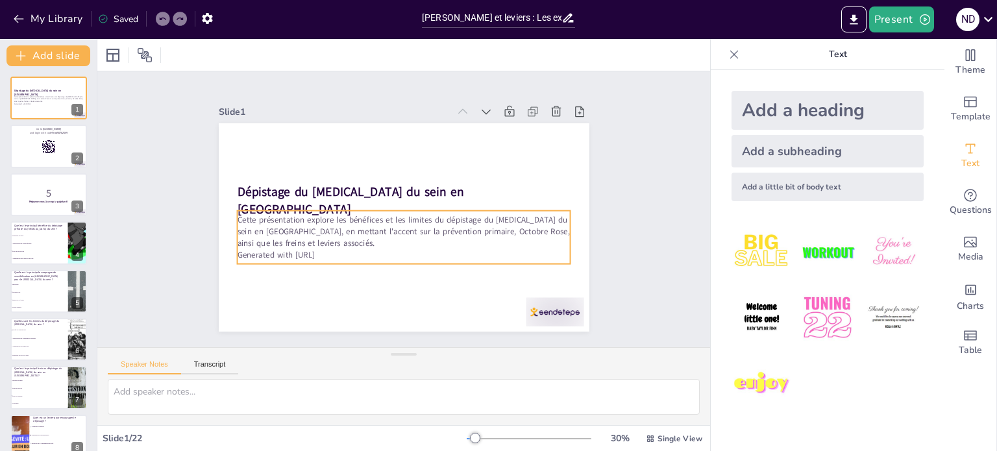
checkbox input "true"
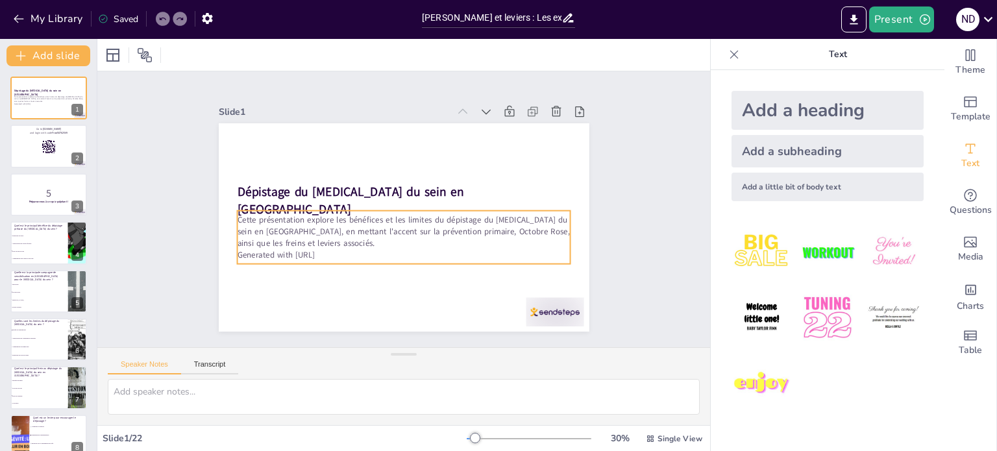
checkbox input "true"
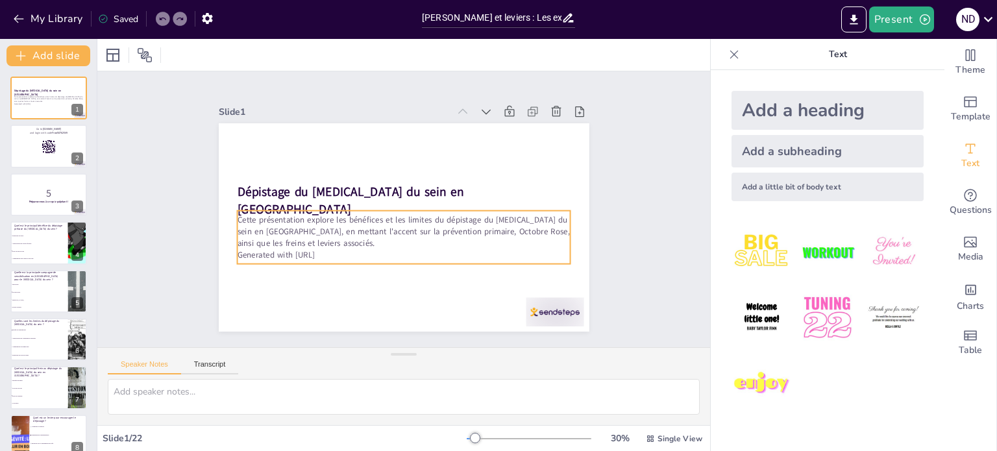
checkbox input "true"
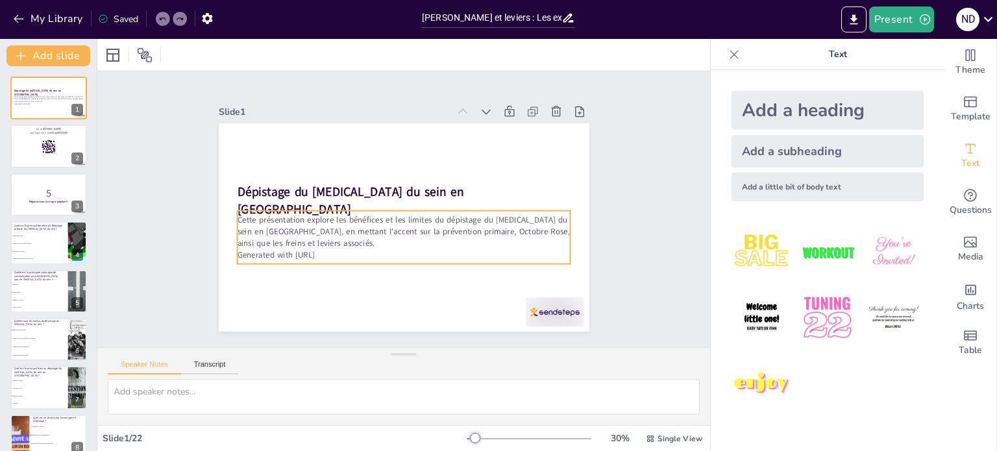
checkbox input "true"
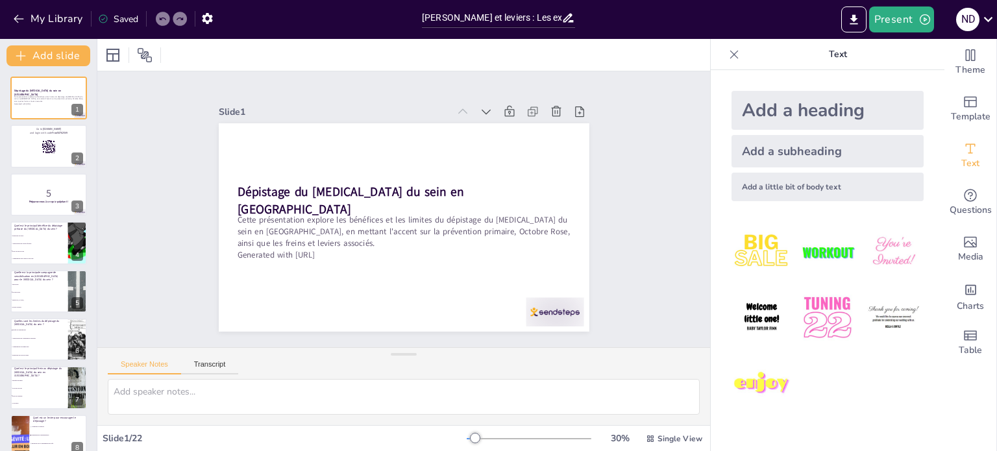
checkbox input "true"
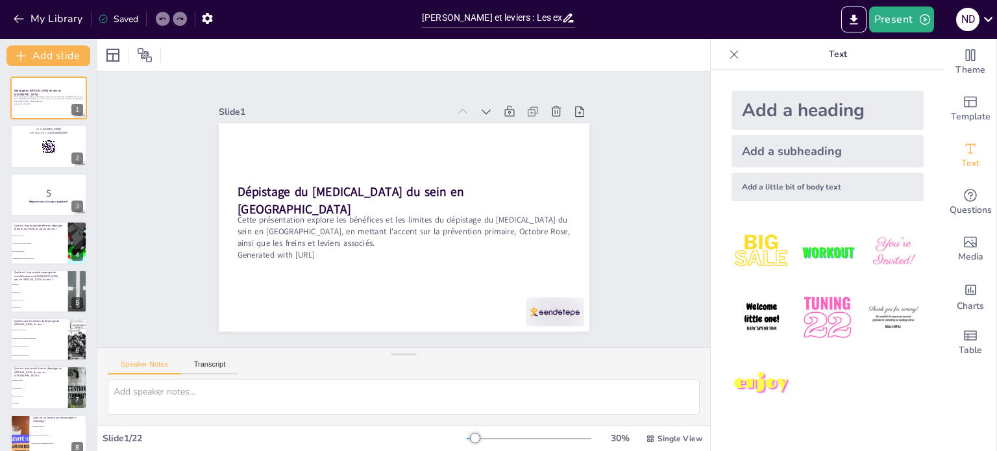
checkbox input "true"
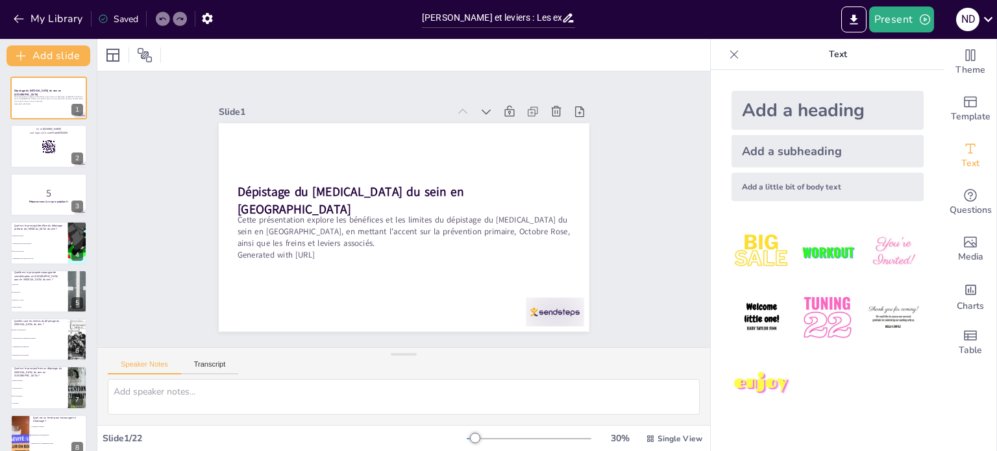
checkbox input "true"
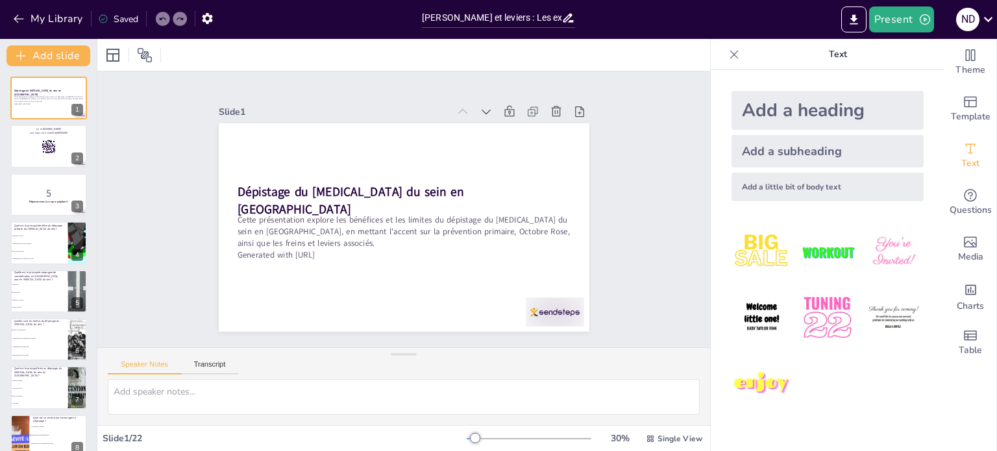
checkbox input "true"
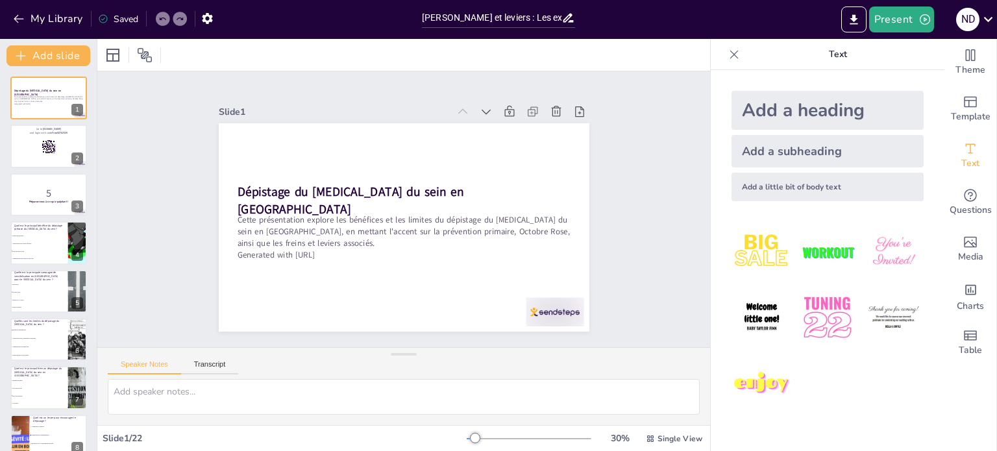
checkbox input "true"
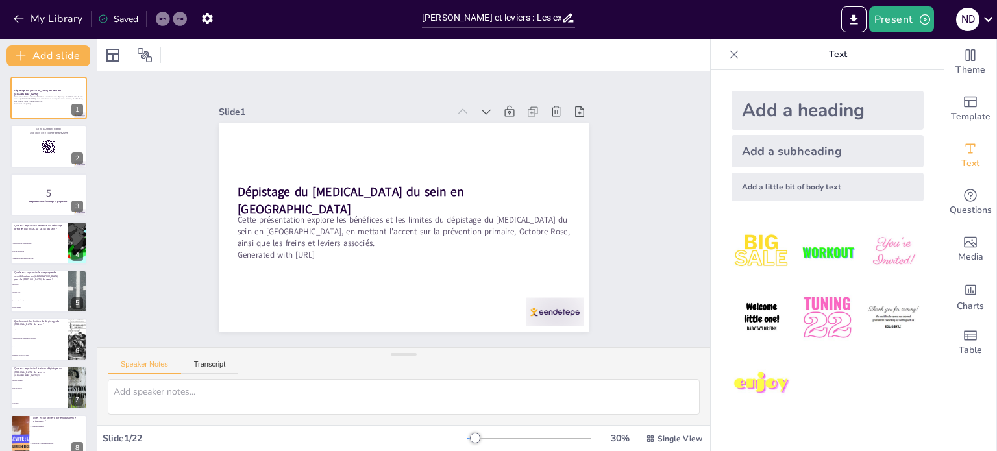
checkbox input "true"
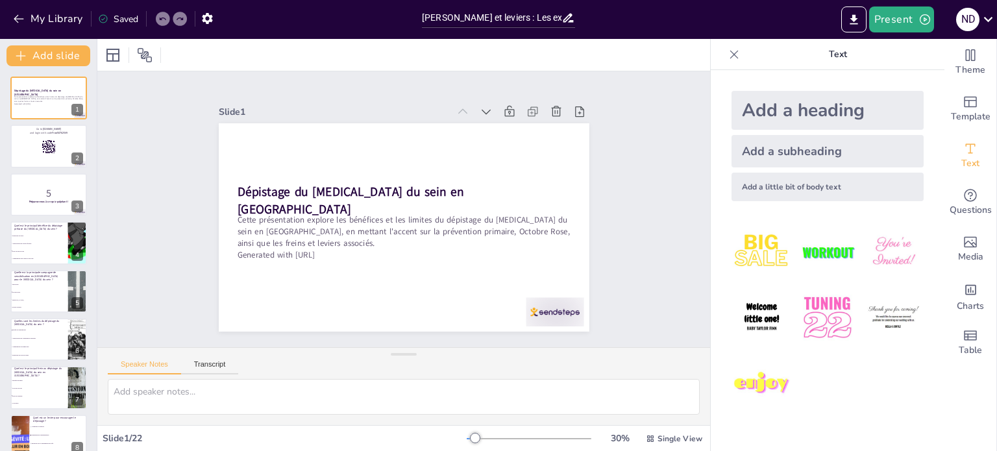
checkbox input "true"
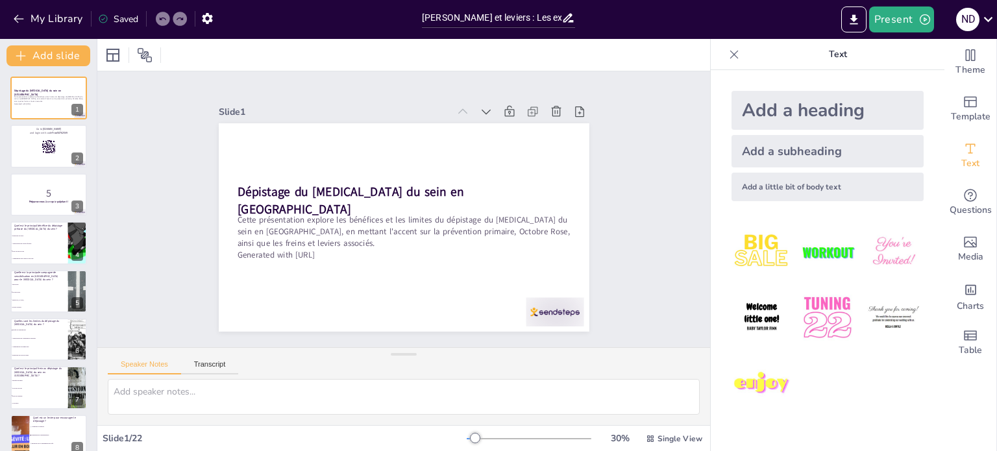
checkbox input "true"
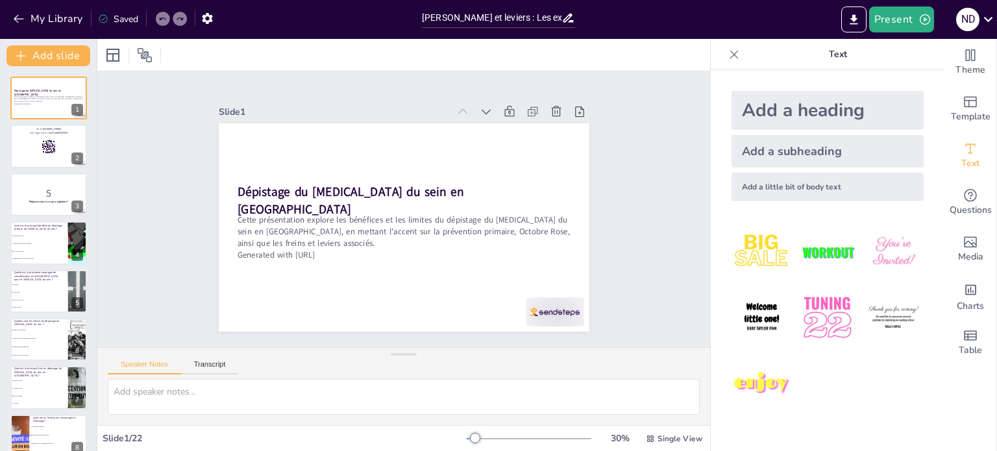
checkbox input "true"
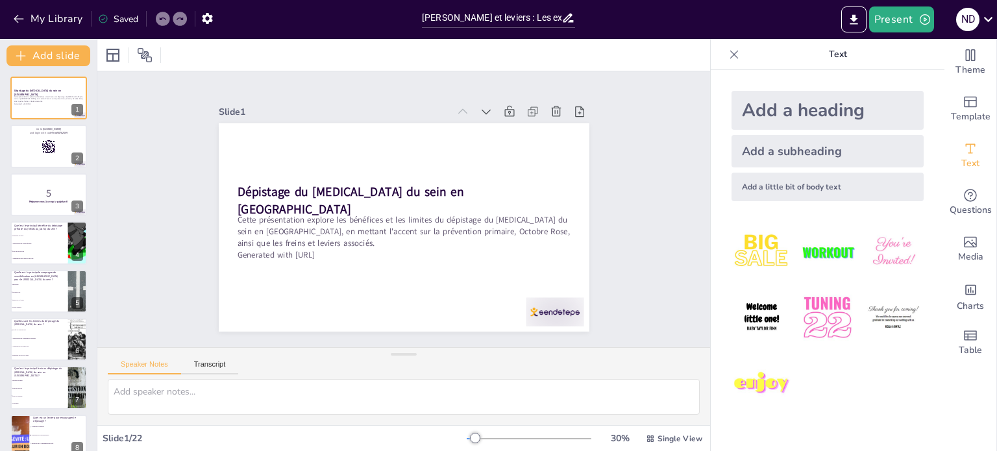
checkbox input "true"
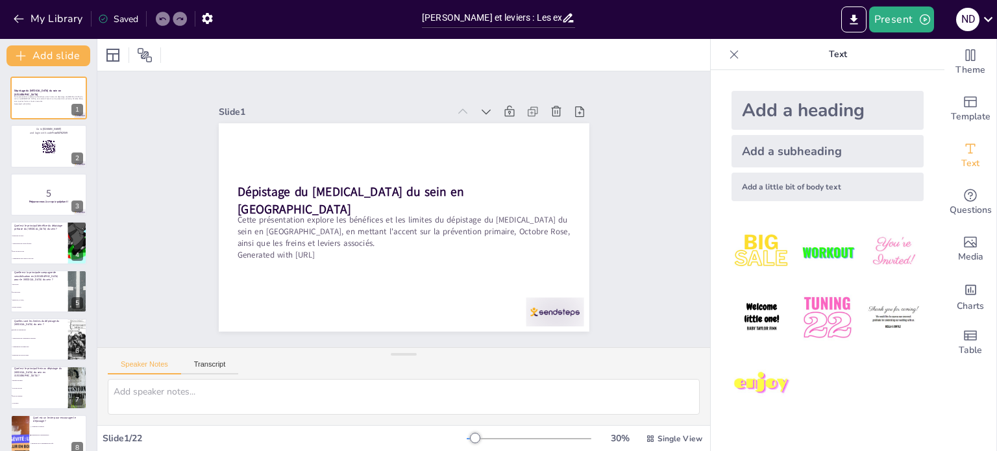
checkbox input "true"
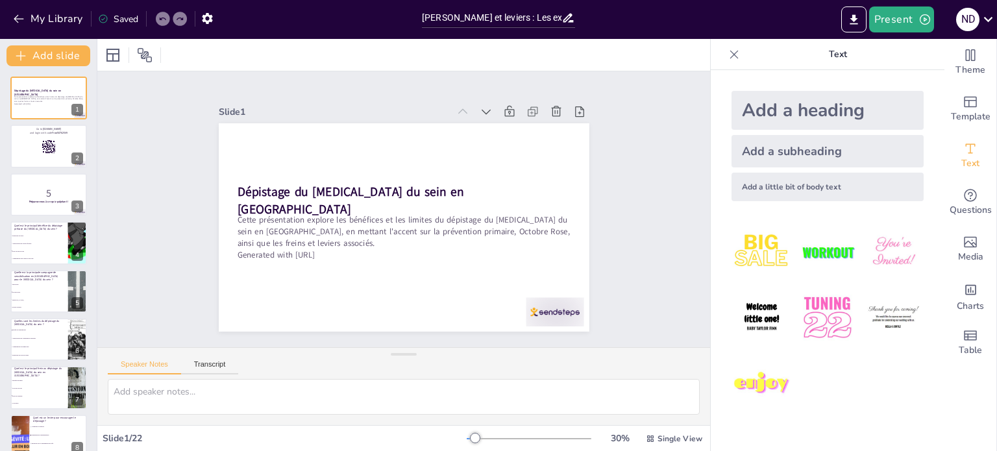
checkbox input "true"
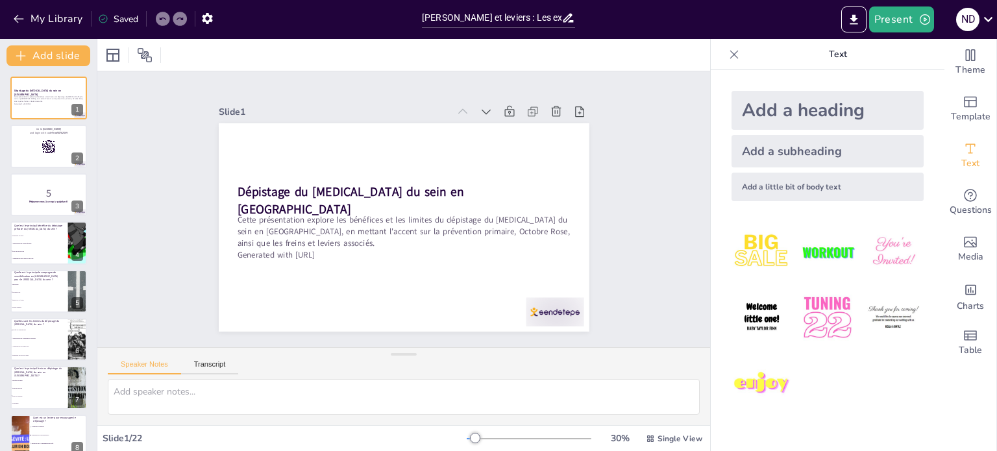
checkbox input "true"
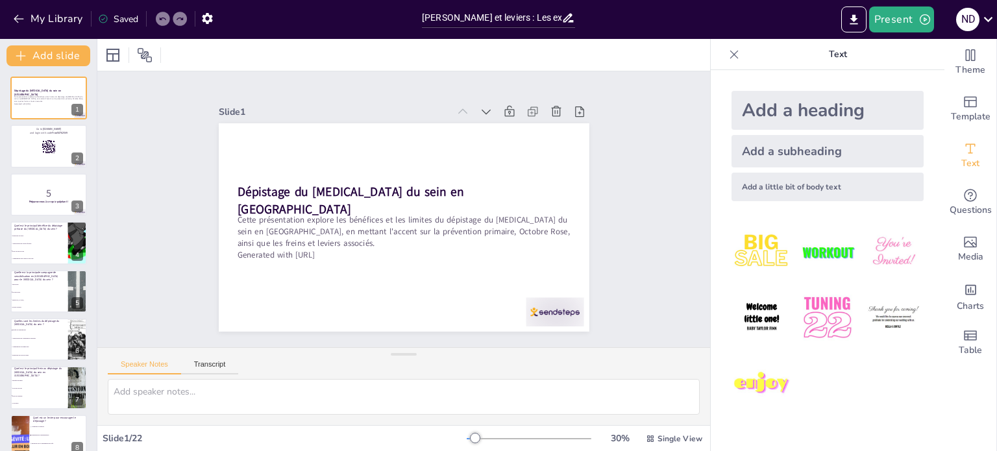
checkbox input "true"
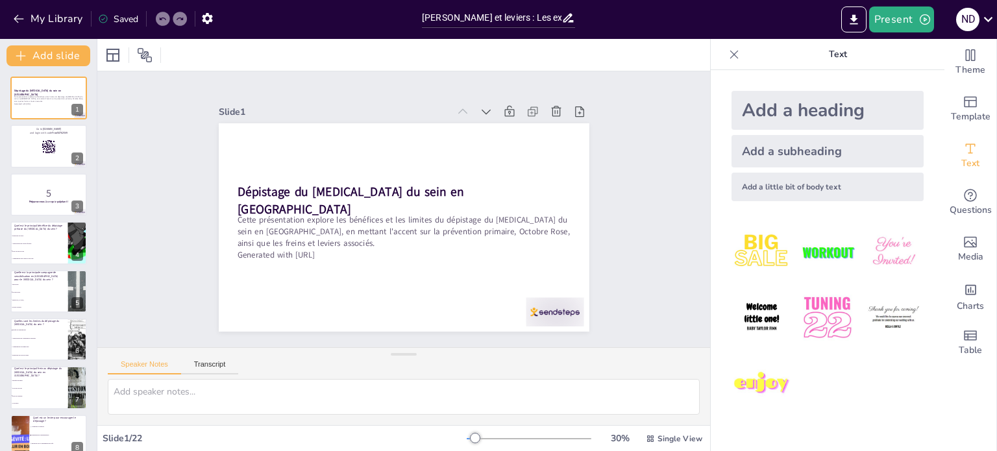
checkbox input "true"
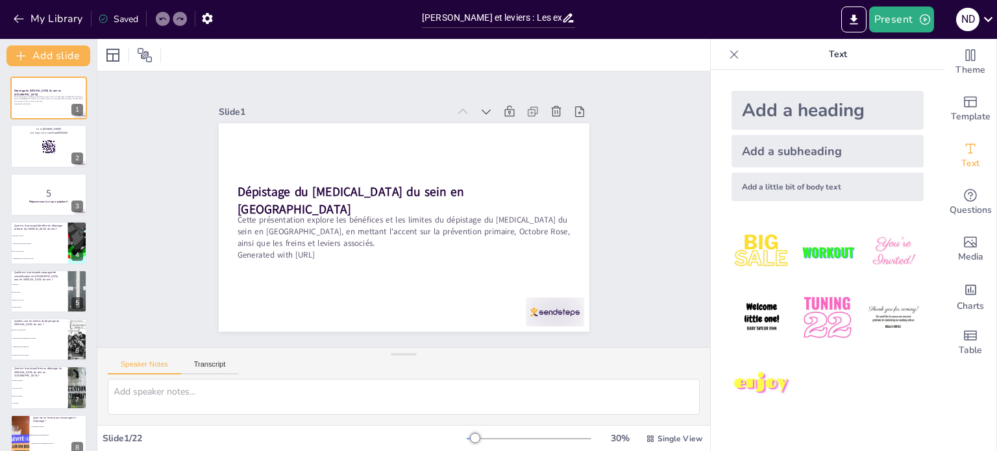
checkbox input "true"
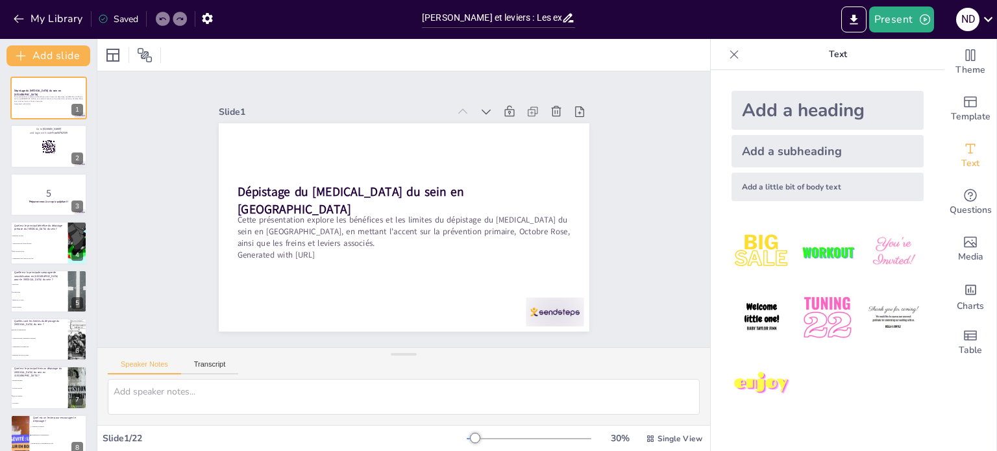
checkbox input "true"
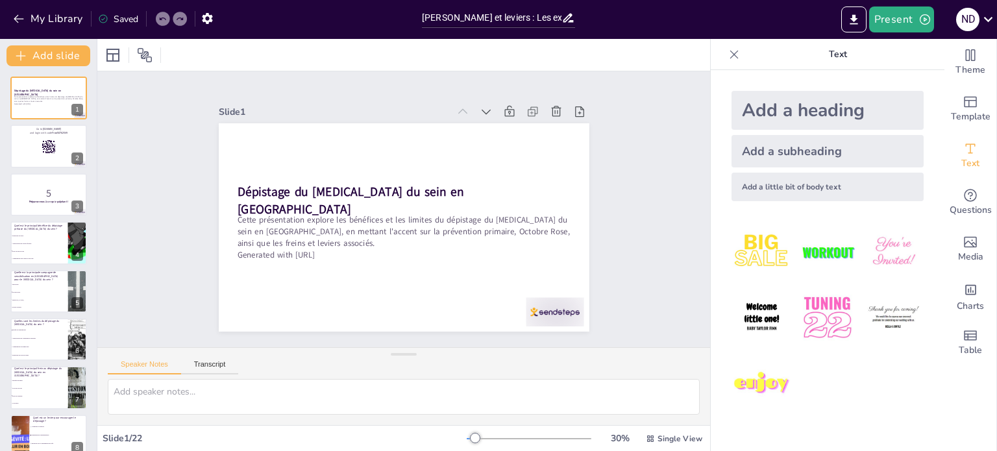
checkbox input "true"
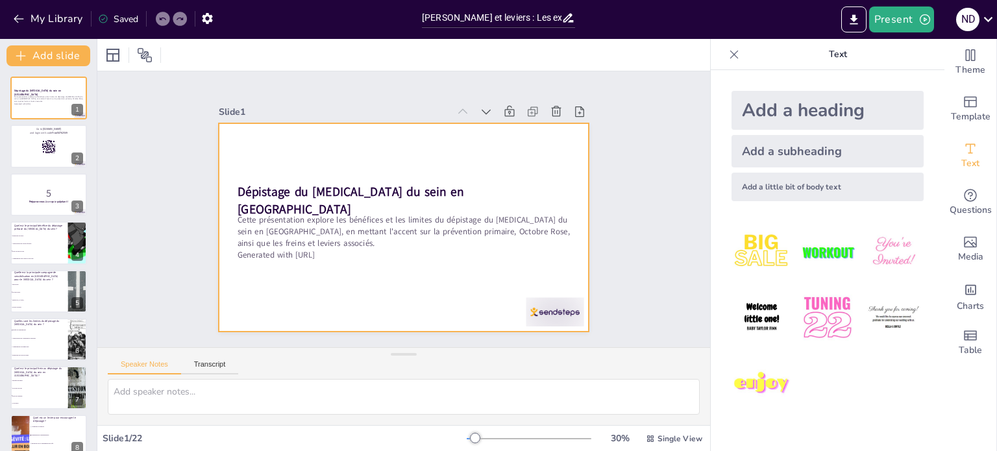
checkbox input "true"
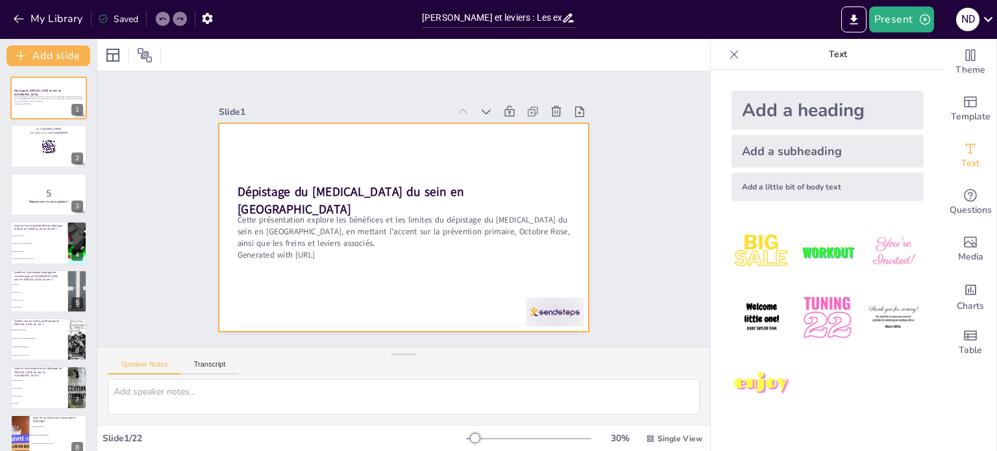
checkbox input "true"
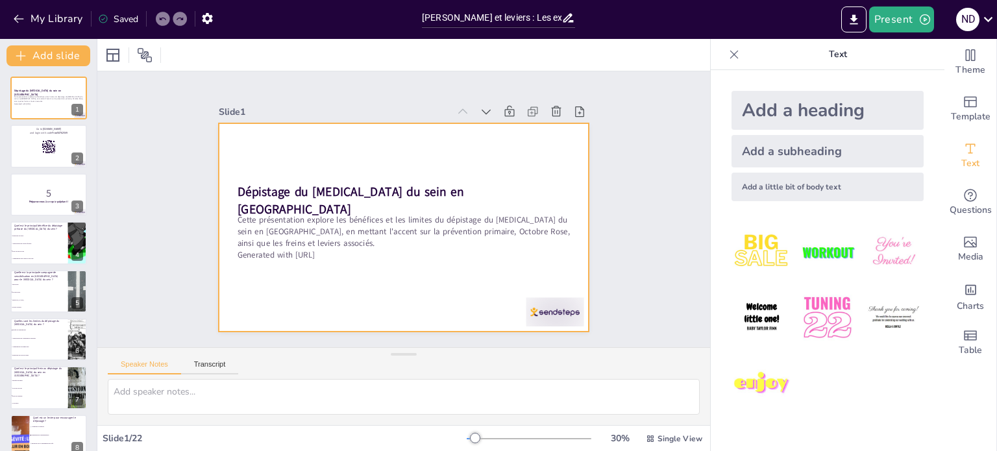
checkbox input "true"
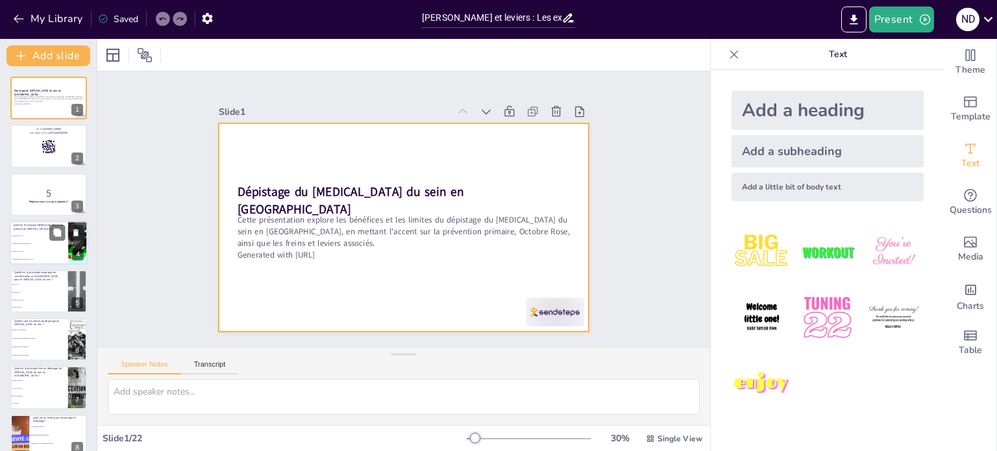
checkbox input "true"
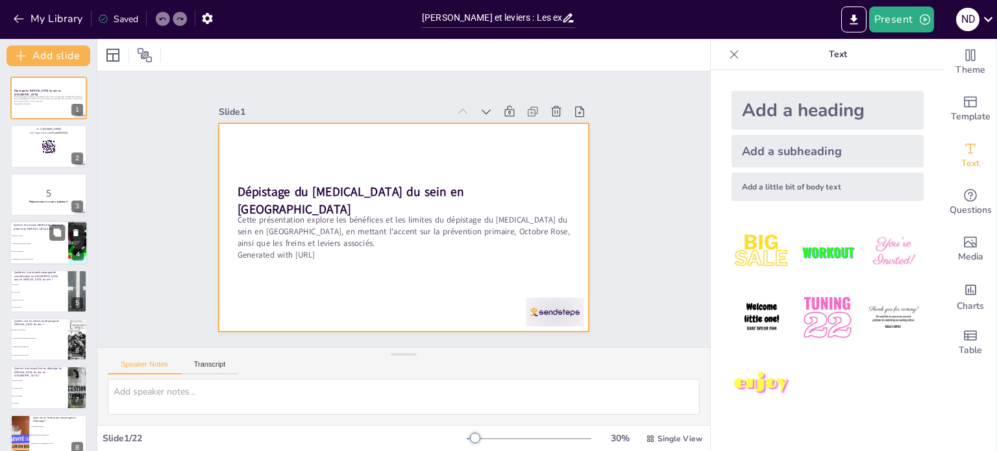
checkbox input "true"
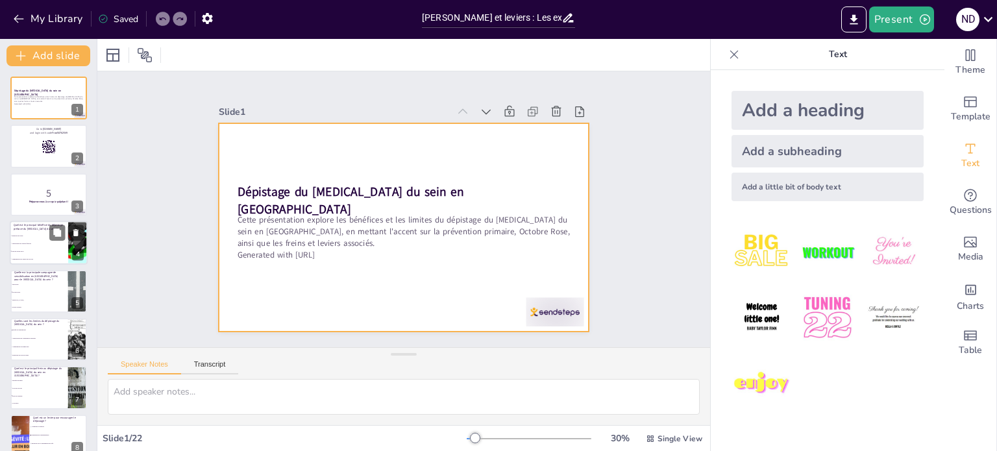
checkbox input "true"
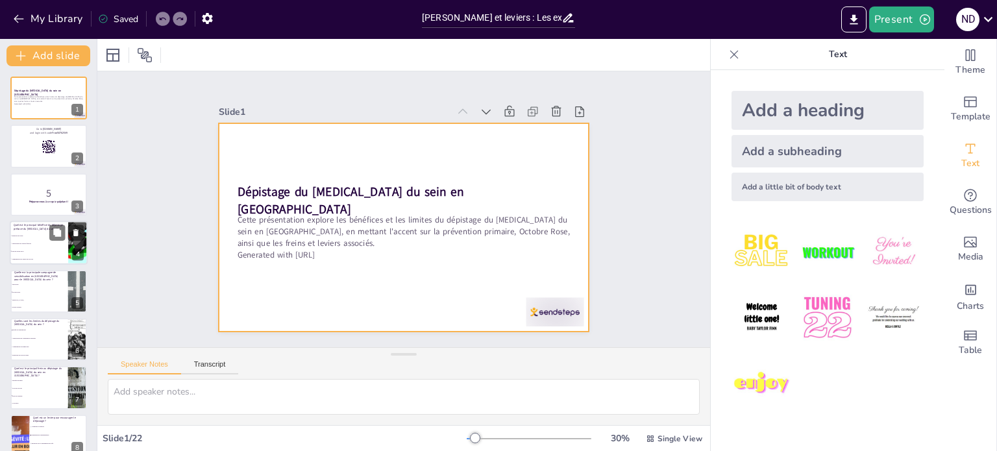
checkbox input "true"
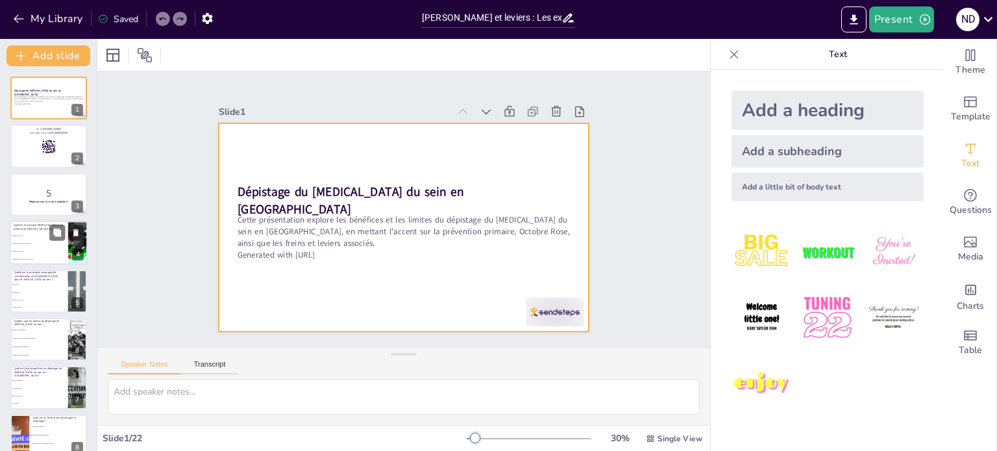
checkbox input "true"
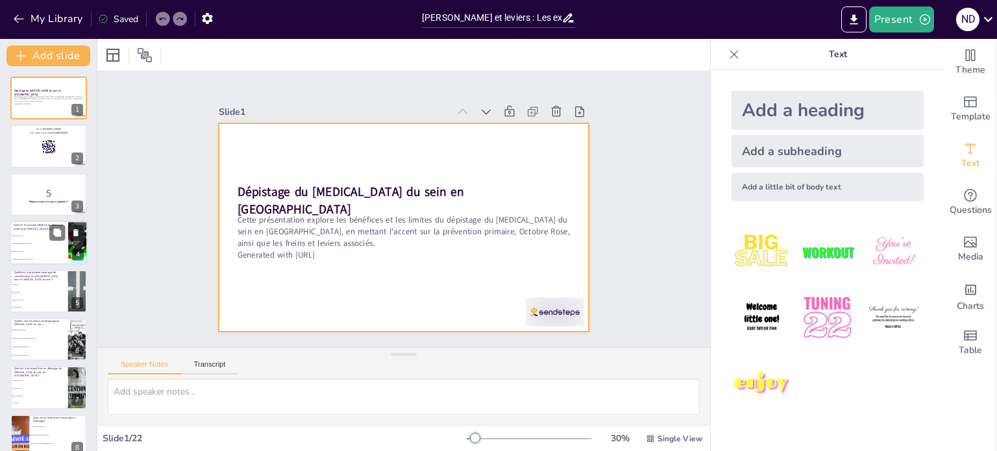
checkbox input "true"
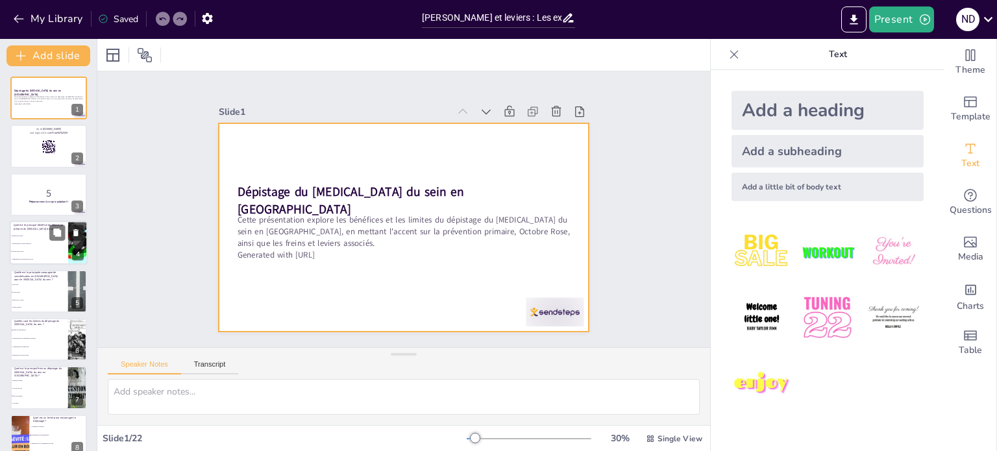
checkbox input "true"
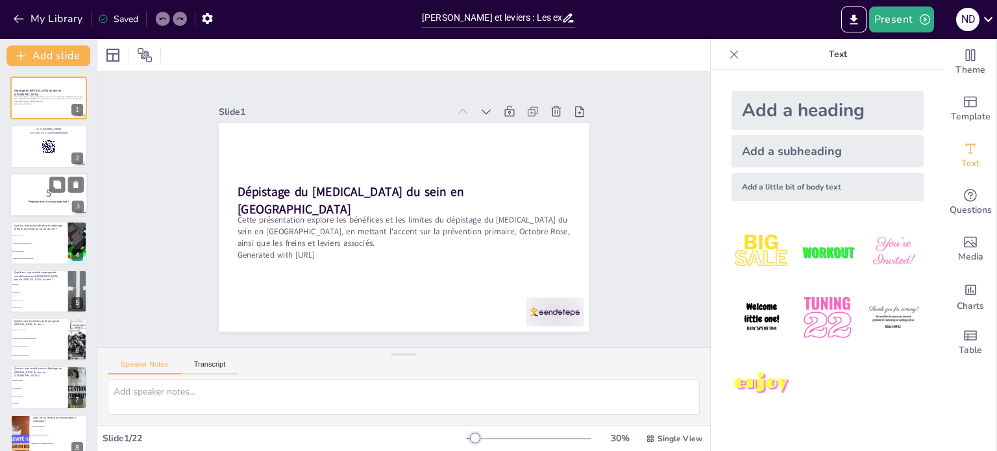
click at [34, 210] on div at bounding box center [49, 195] width 78 height 44
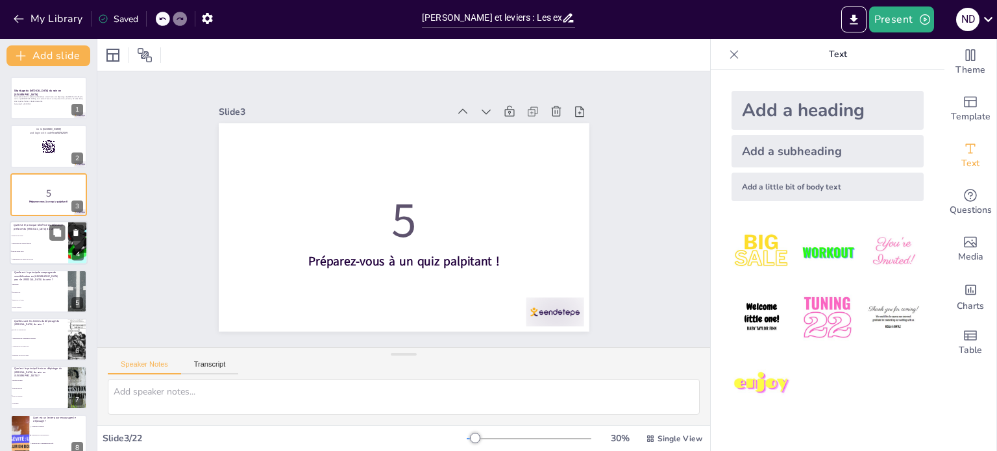
click at [36, 237] on li "Réduction du stress" at bounding box center [39, 236] width 58 height 8
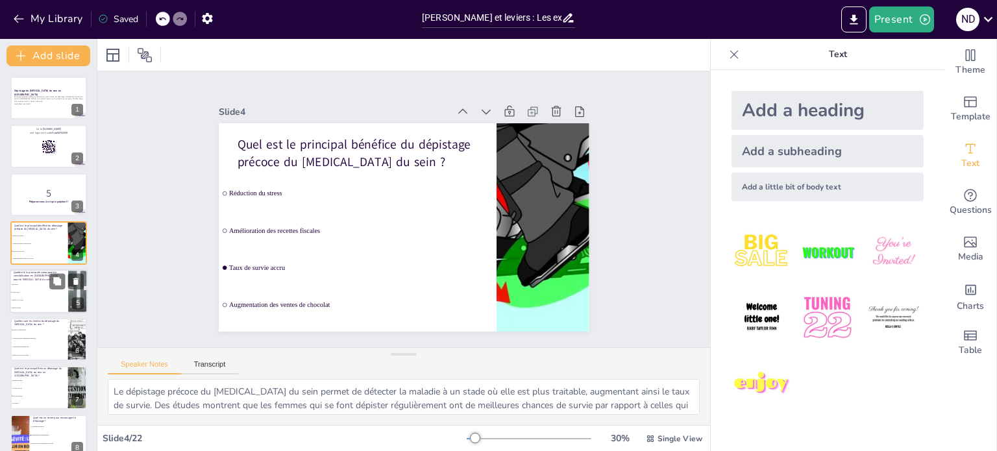
click at [31, 284] on span "Mars Rose" at bounding box center [40, 284] width 56 height 2
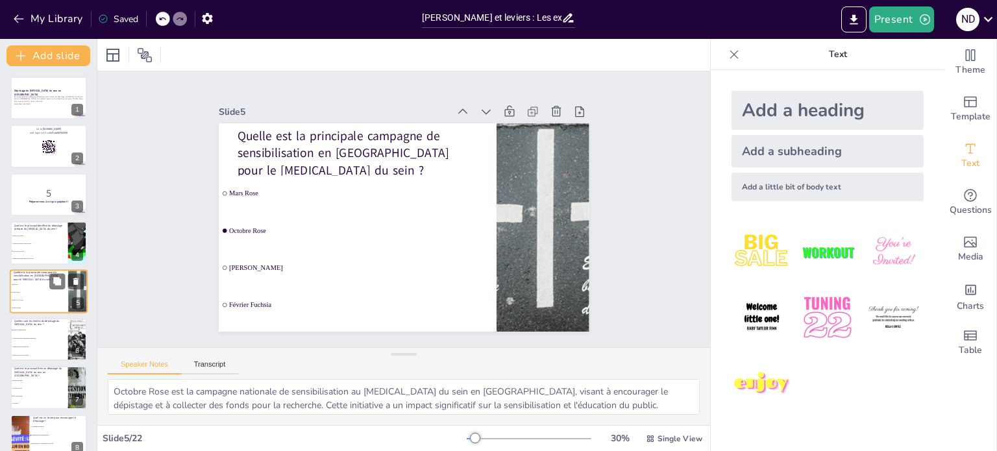
scroll to position [32, 0]
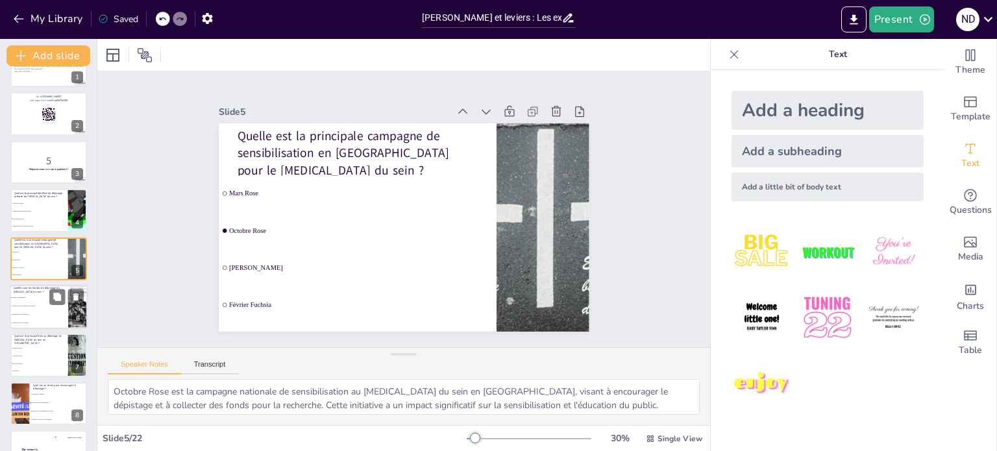
click at [53, 310] on li "Augmentation du temps libre" at bounding box center [39, 314] width 58 height 8
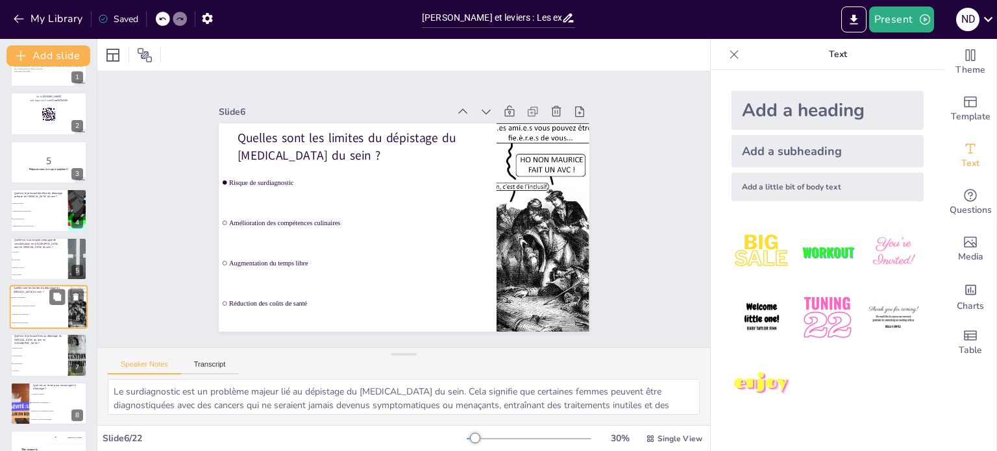
scroll to position [80, 0]
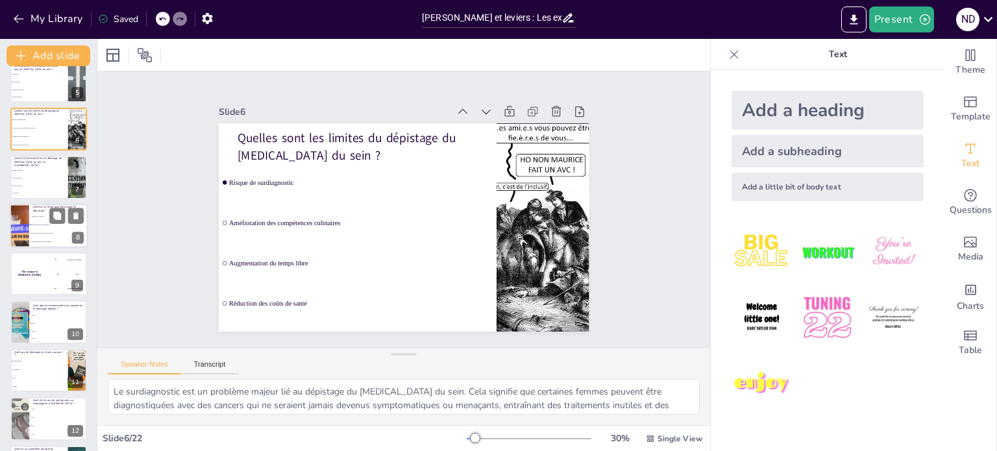
click at [57, 229] on li "Réduction de la consommation de café" at bounding box center [58, 233] width 58 height 8
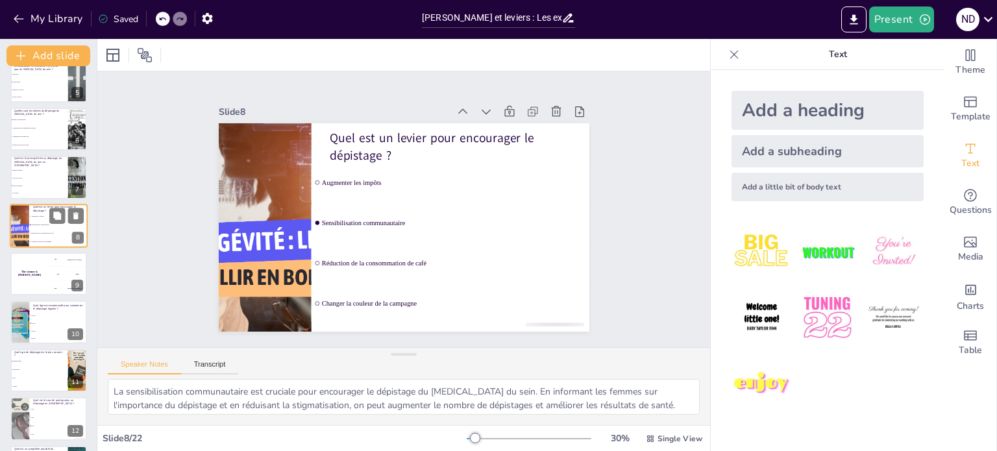
scroll to position [177, 0]
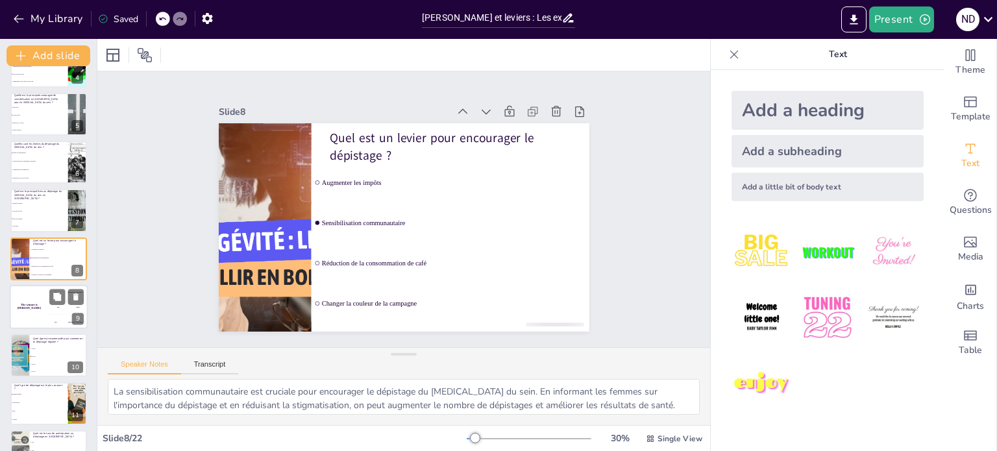
click at [46, 316] on div "The winner is [PERSON_NAME]" at bounding box center [29, 307] width 39 height 44
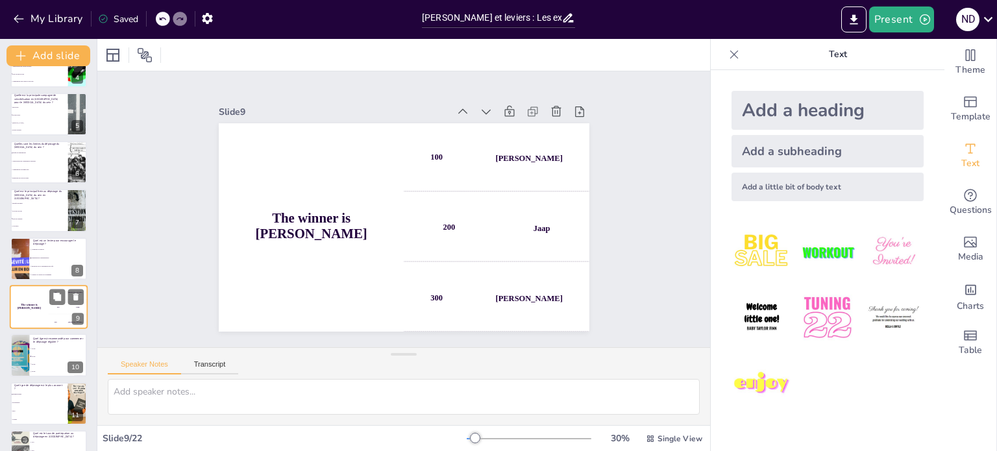
scroll to position [226, 0]
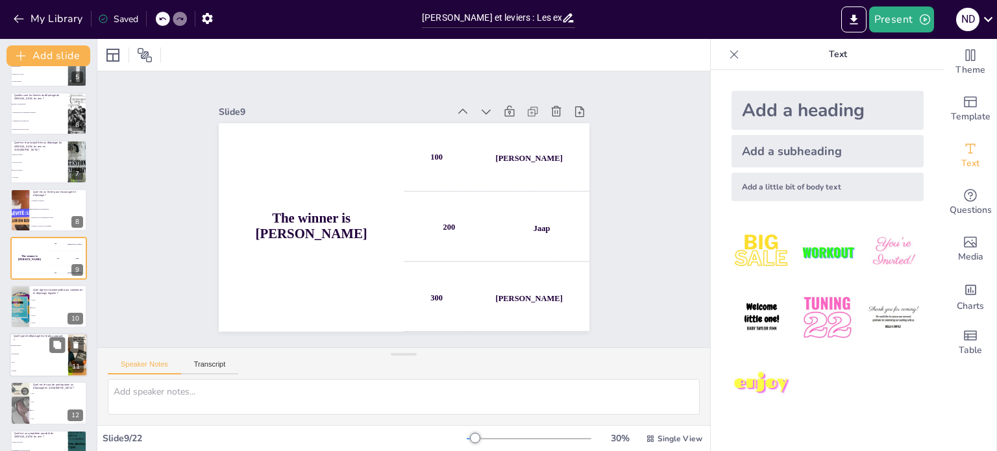
click at [41, 352] on li "Échographie" at bounding box center [39, 354] width 58 height 8
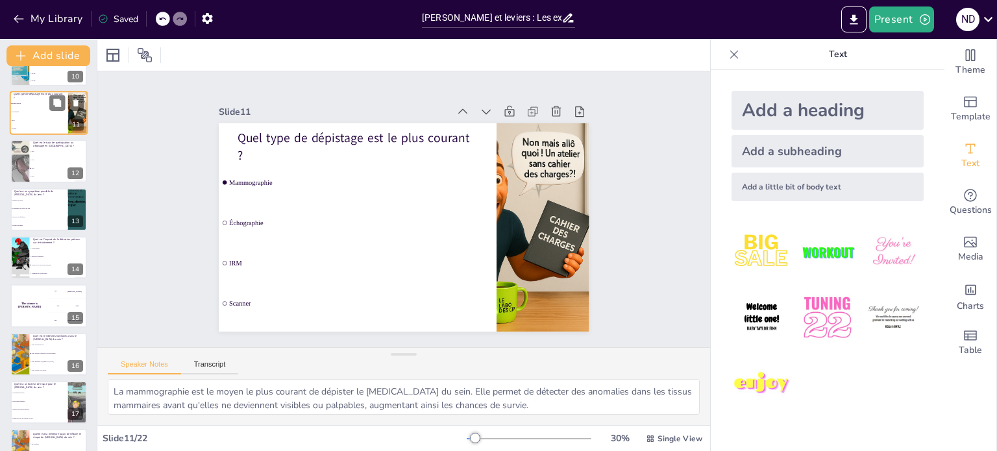
scroll to position [516, 0]
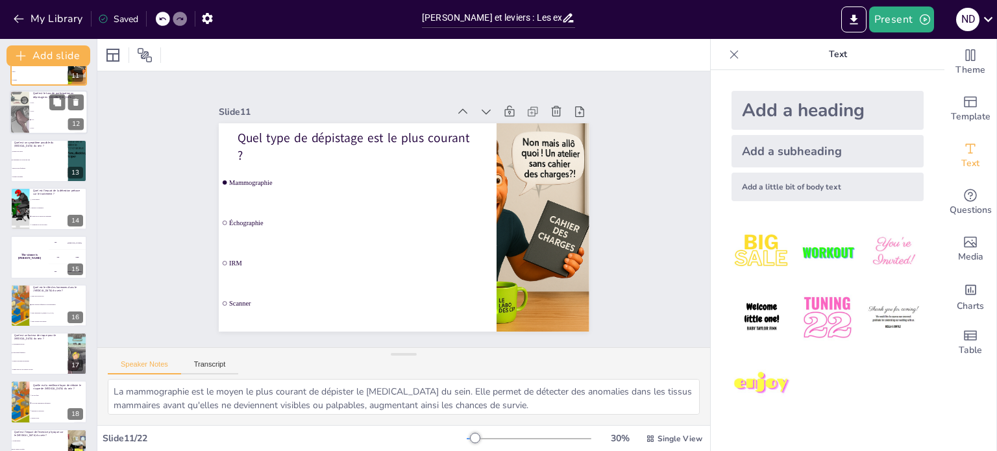
click at [49, 116] on li "70%" at bounding box center [58, 120] width 58 height 8
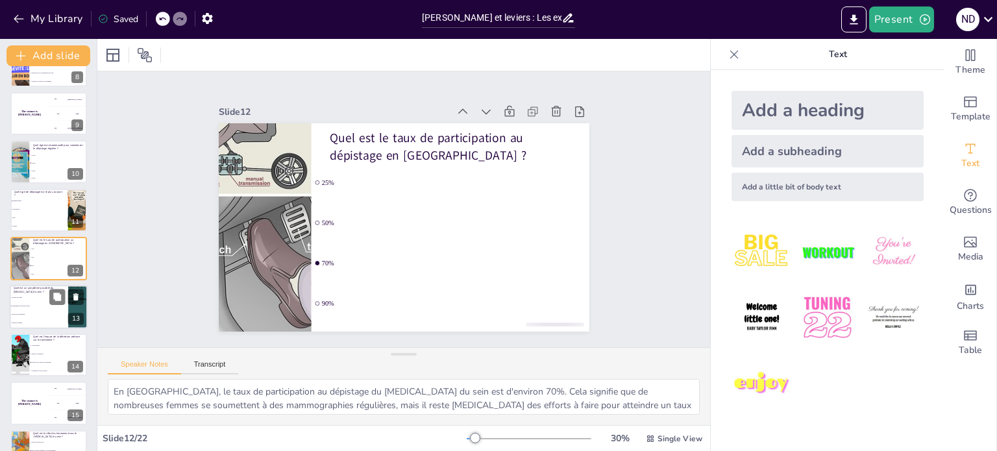
click at [36, 307] on li "Changement de la peau du sein" at bounding box center [39, 306] width 58 height 8
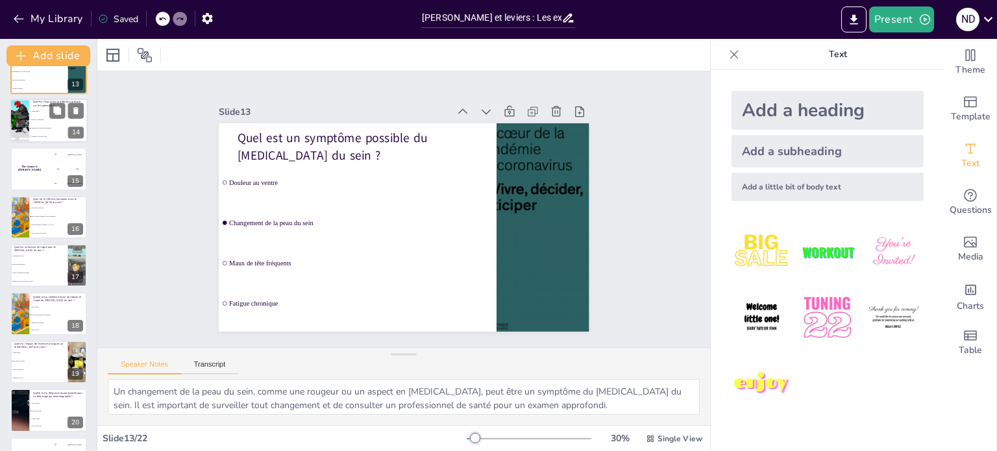
scroll to position [612, 0]
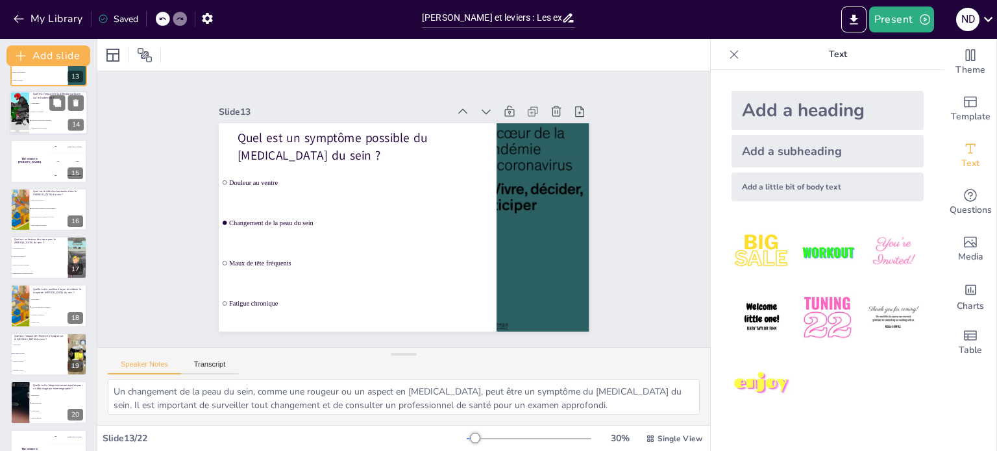
click at [47, 116] on li "Améliore les options de traitement" at bounding box center [58, 120] width 58 height 8
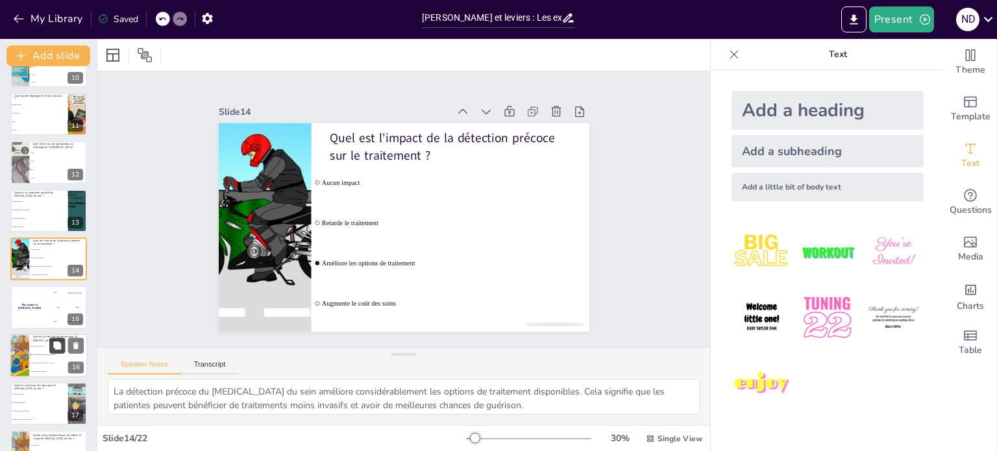
click at [51, 350] on button at bounding box center [57, 345] width 16 height 16
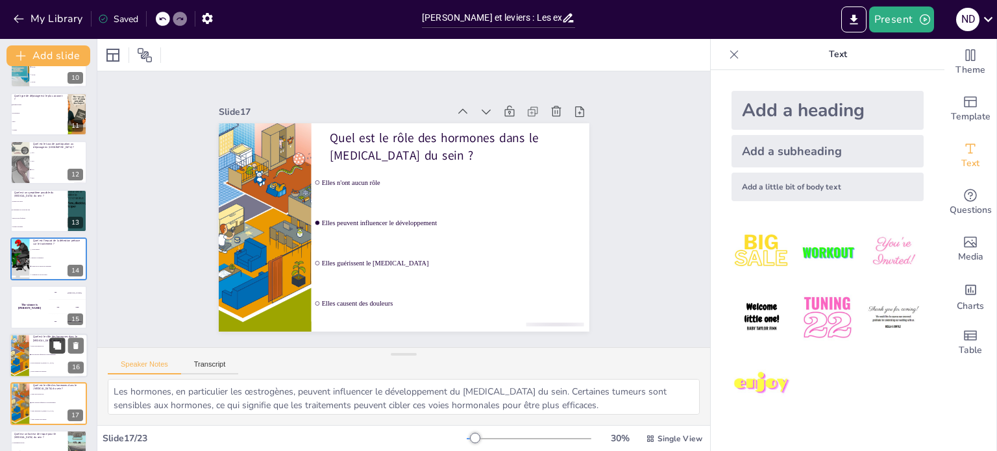
scroll to position [611, 0]
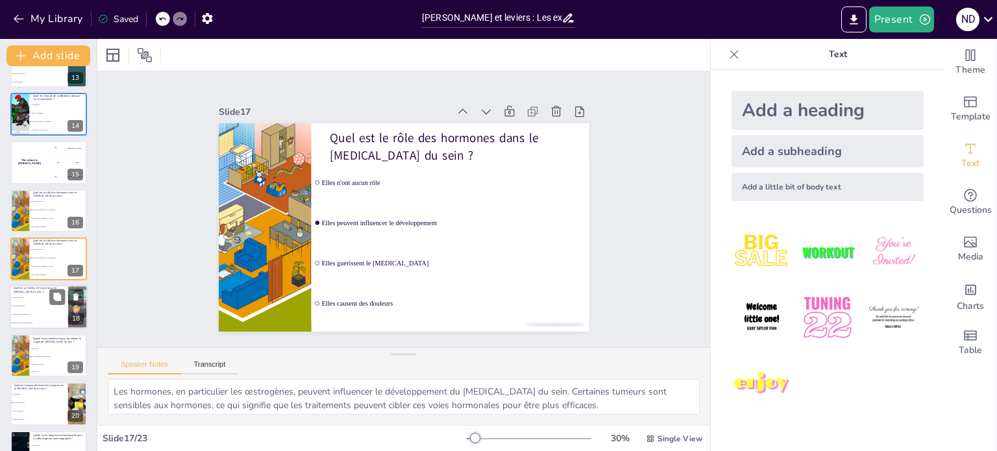
click at [35, 312] on li "Nombre de plantes d'intérieur" at bounding box center [39, 315] width 58 height 8
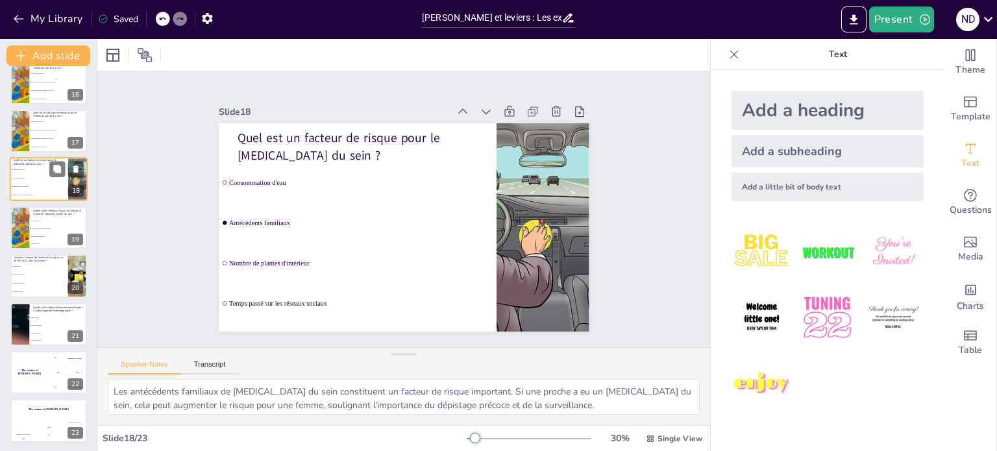
scroll to position [740, 0]
click at [32, 271] on li "Peut réduire le risque" at bounding box center [39, 274] width 58 height 8
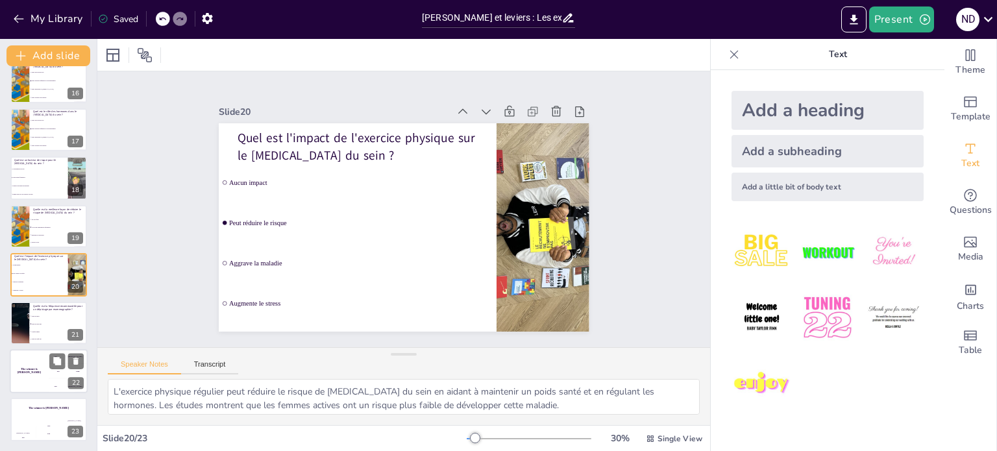
click at [42, 363] on div "The winner is [PERSON_NAME]" at bounding box center [29, 371] width 39 height 44
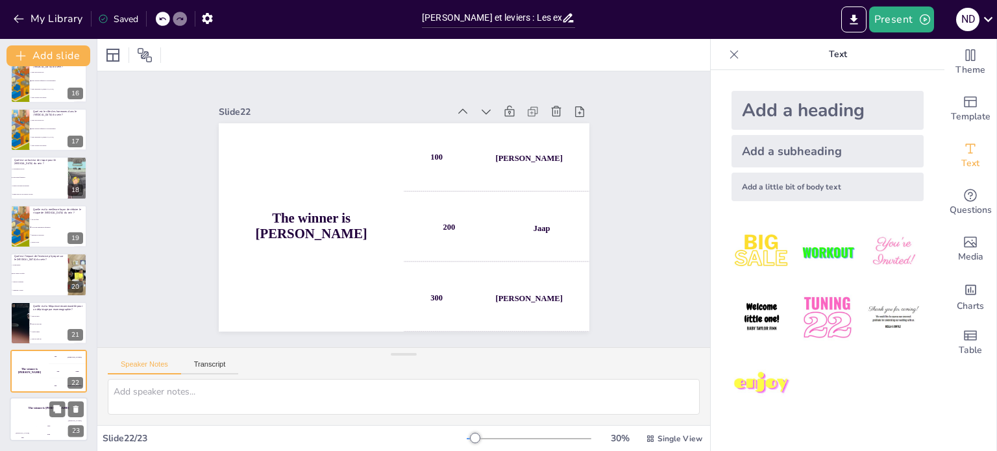
click at [36, 414] on div "The winner is [PERSON_NAME]" at bounding box center [49, 409] width 78 height 22
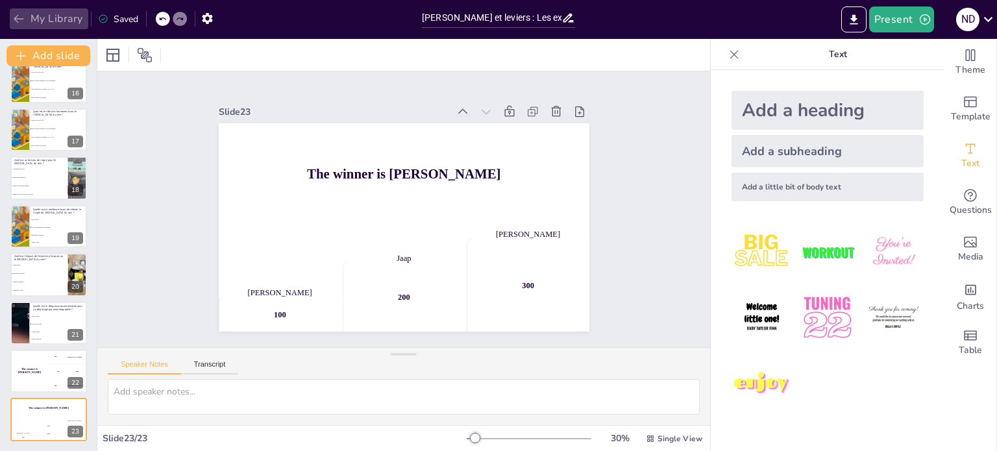
click at [21, 14] on icon "button" at bounding box center [18, 18] width 13 height 13
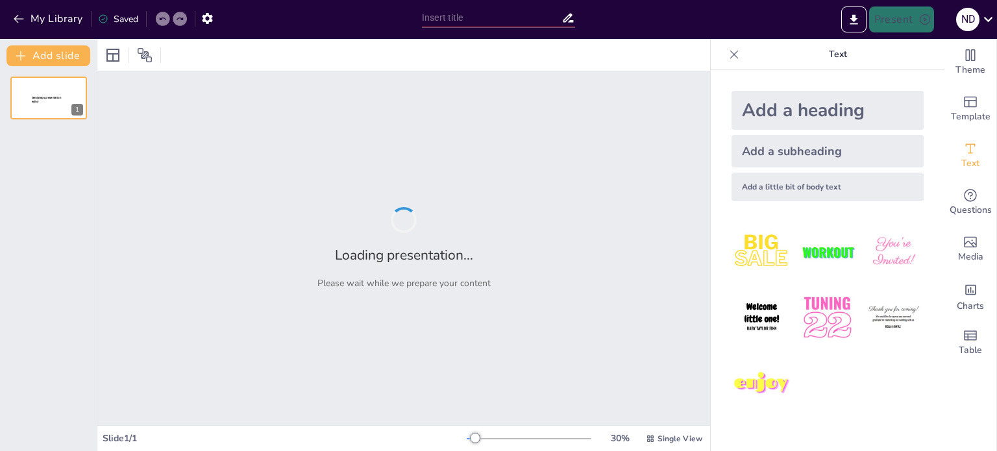
type input "[PERSON_NAME] et leviers : Les excuses les plus drôles pour éviter le dépistage…"
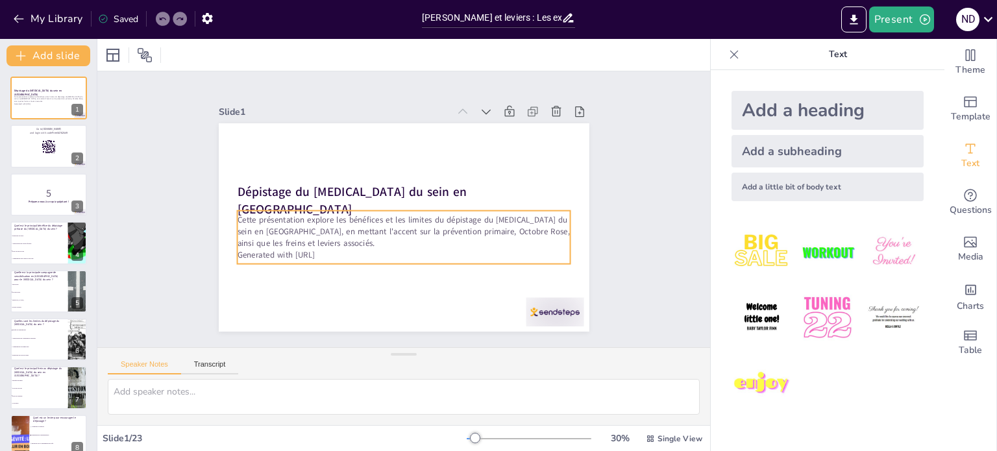
checkbox input "true"
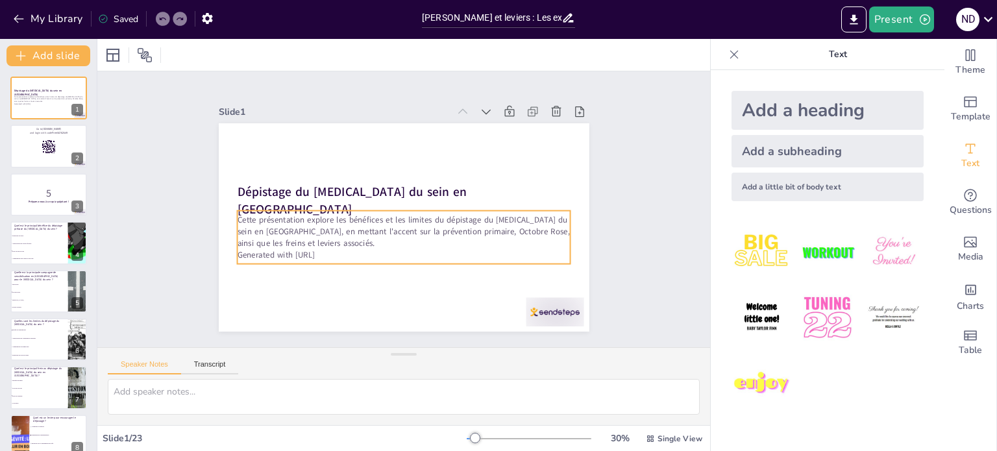
checkbox input "true"
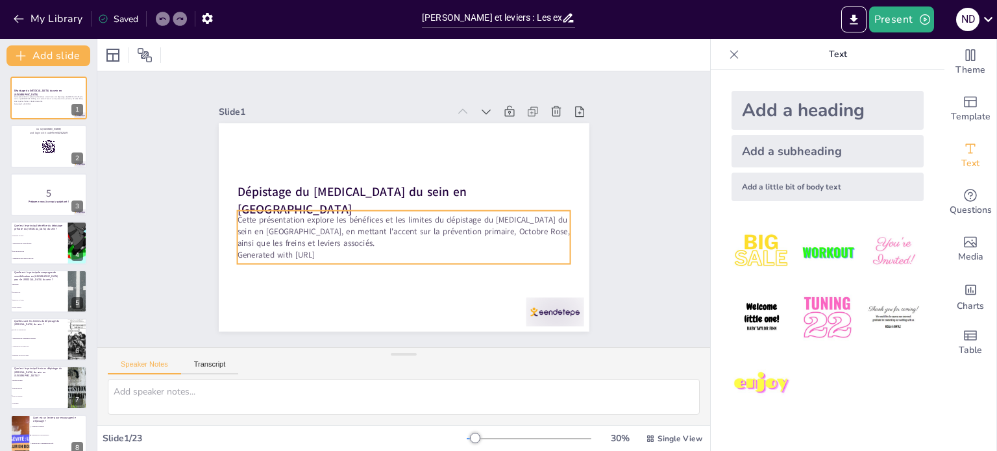
checkbox input "true"
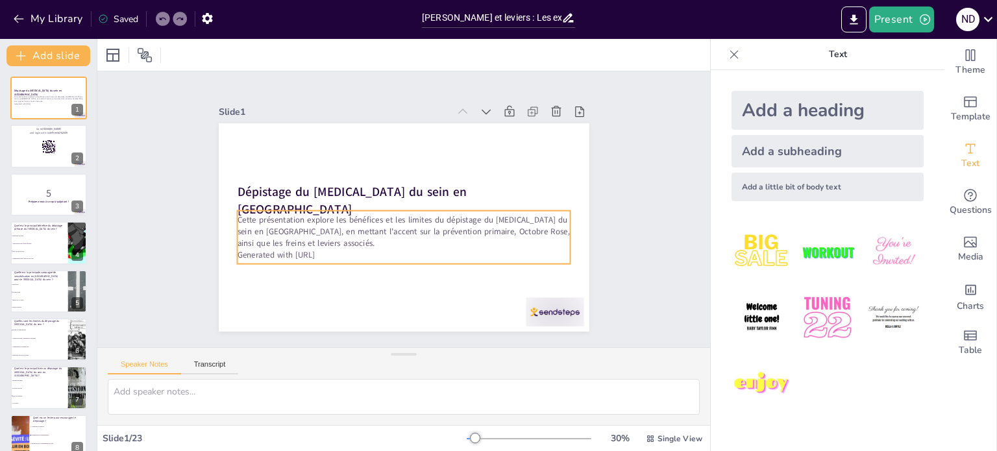
checkbox input "true"
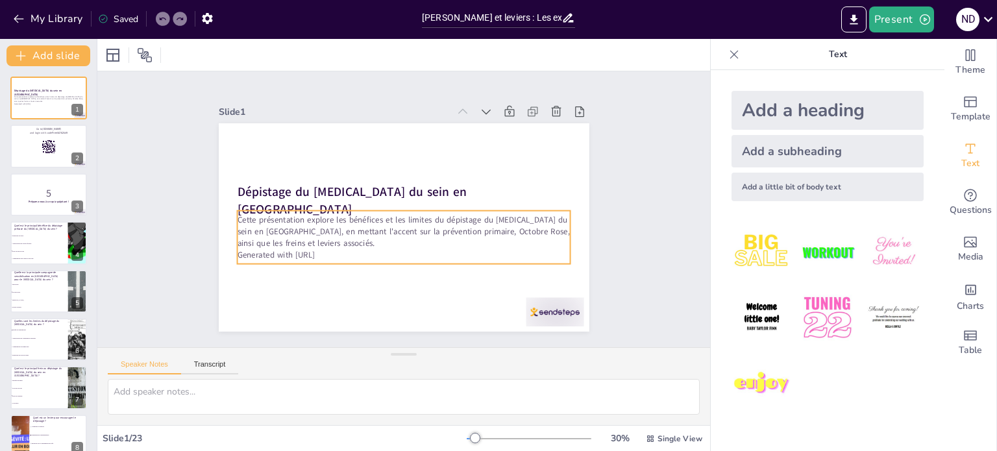
checkbox input "true"
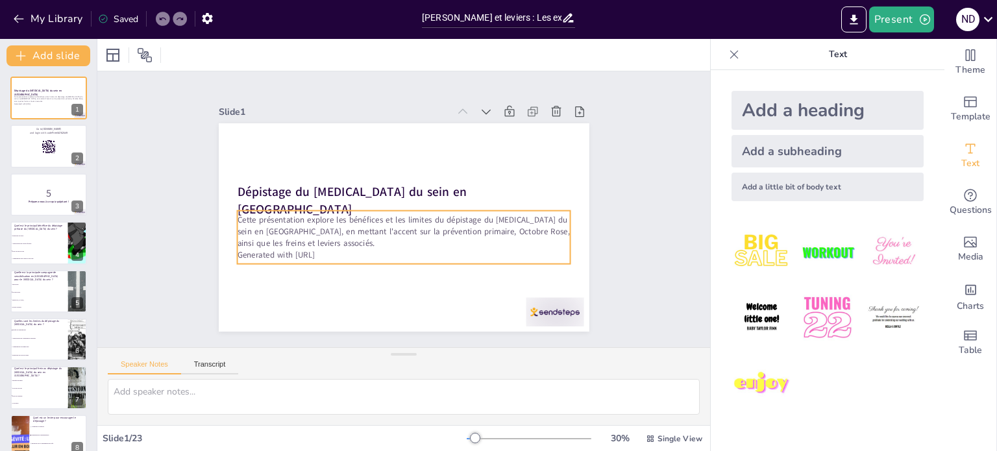
checkbox input "true"
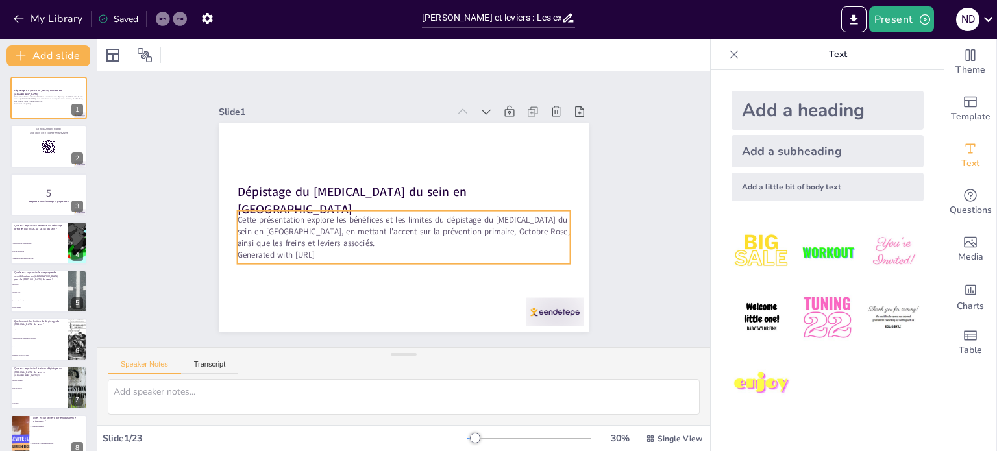
checkbox input "true"
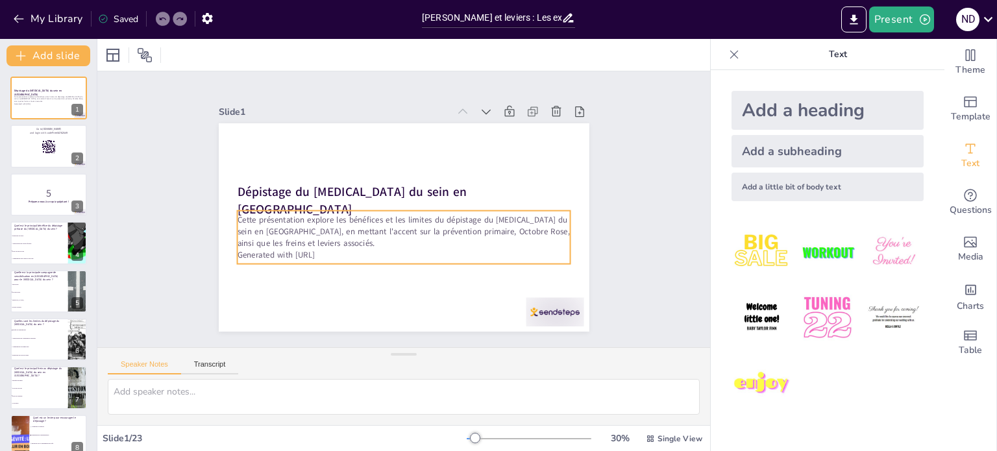
checkbox input "true"
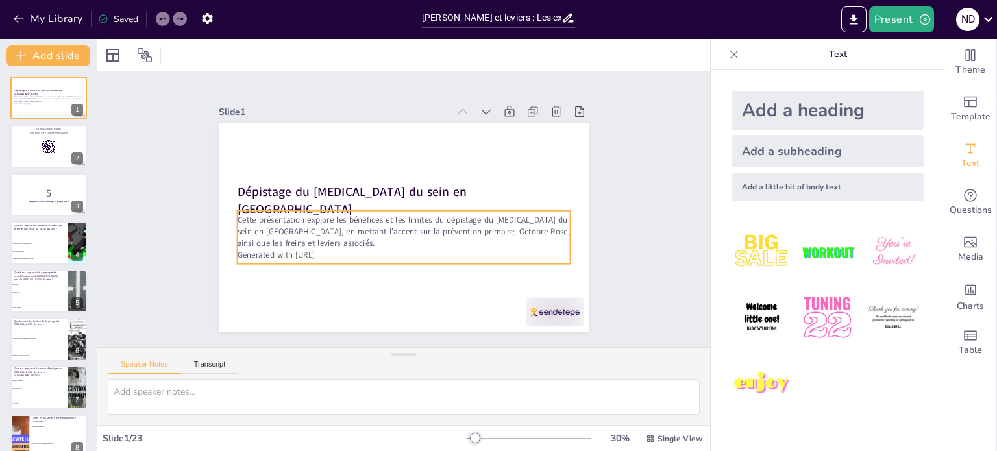
checkbox input "true"
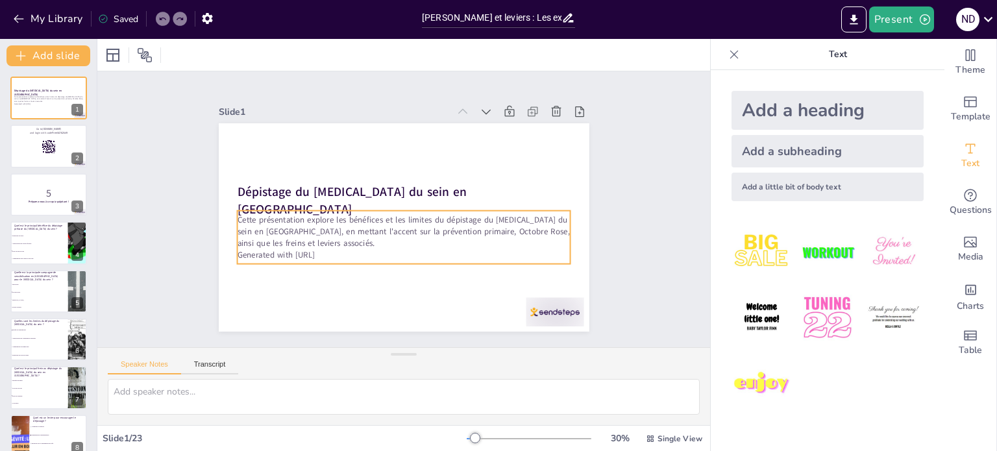
checkbox input "true"
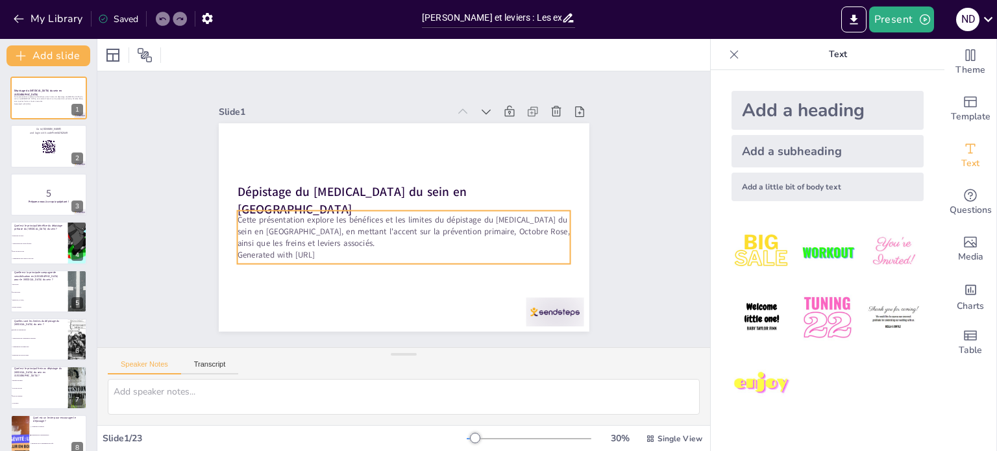
checkbox input "true"
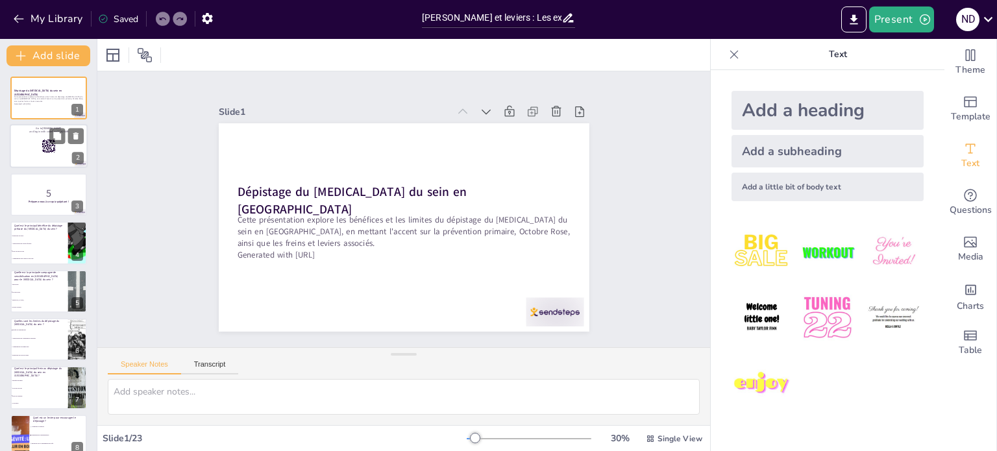
checkbox input "true"
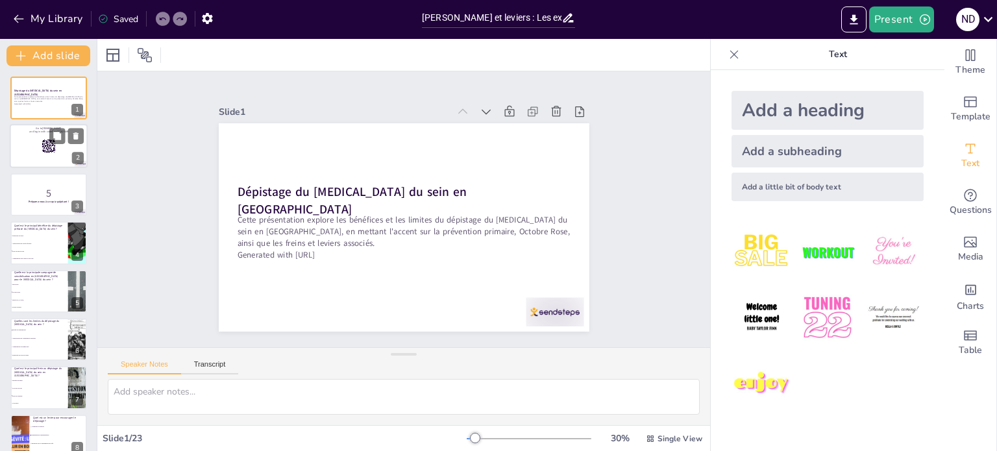
checkbox input "true"
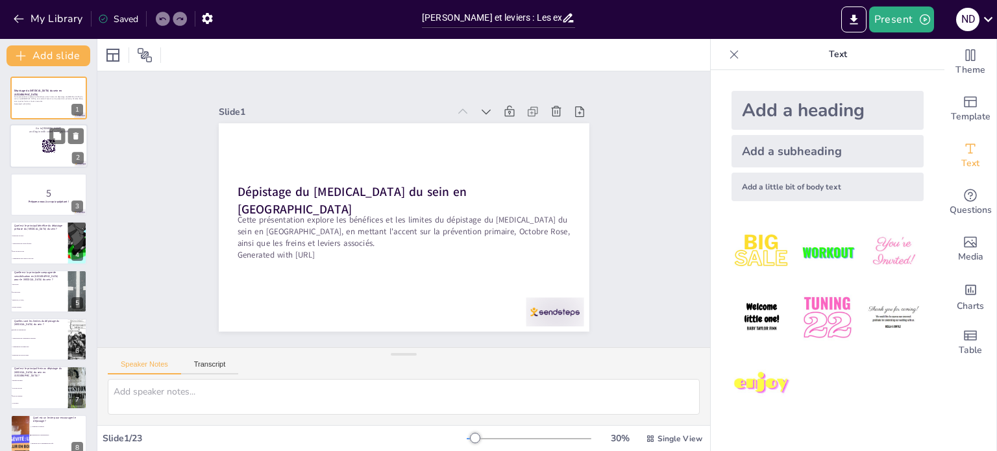
checkbox input "true"
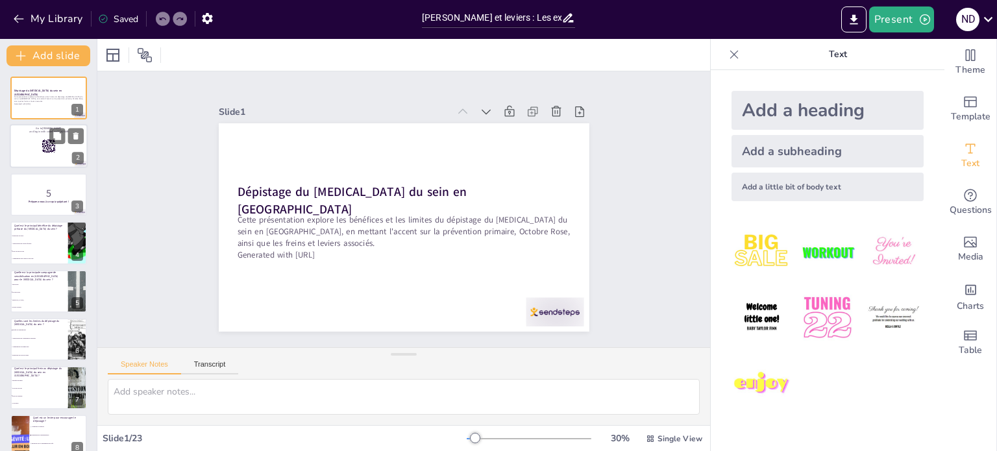
checkbox input "true"
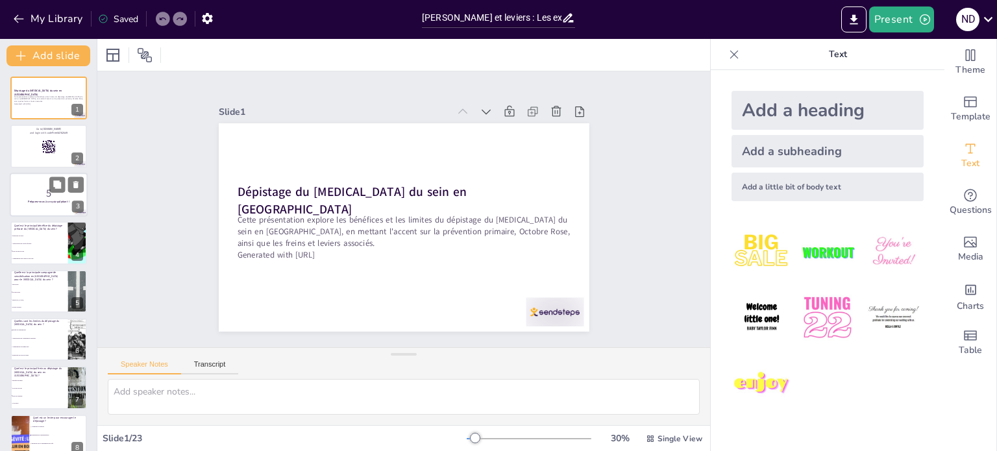
checkbox input "true"
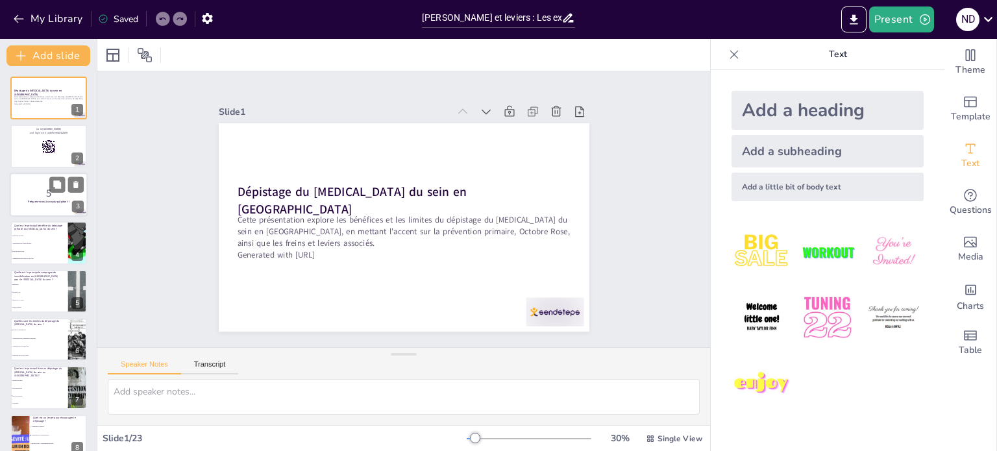
checkbox input "true"
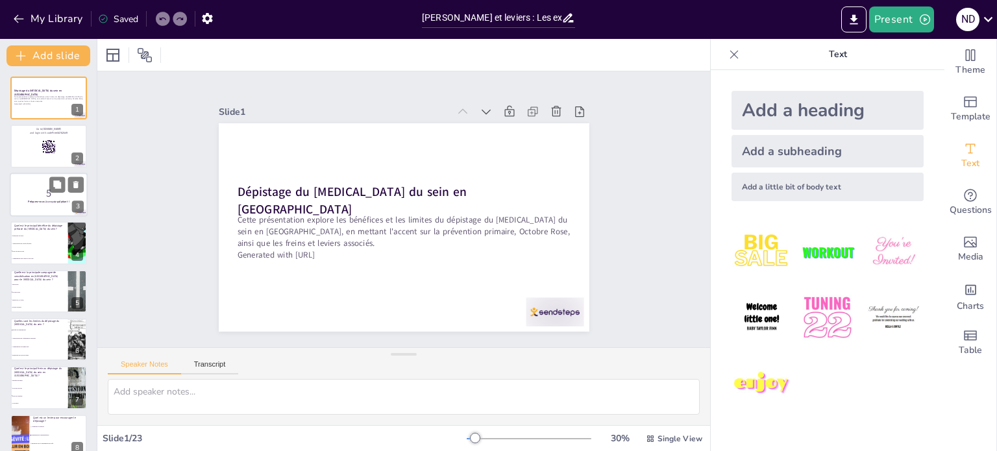
checkbox input "true"
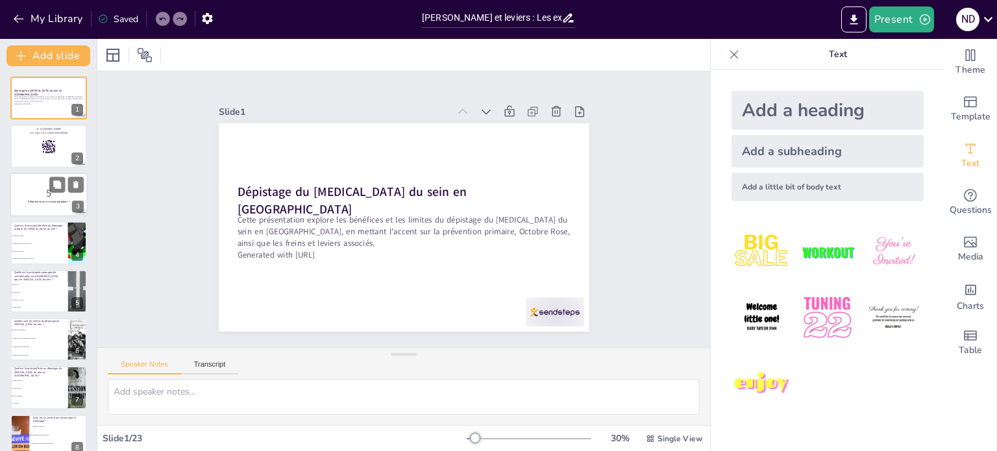
checkbox input "true"
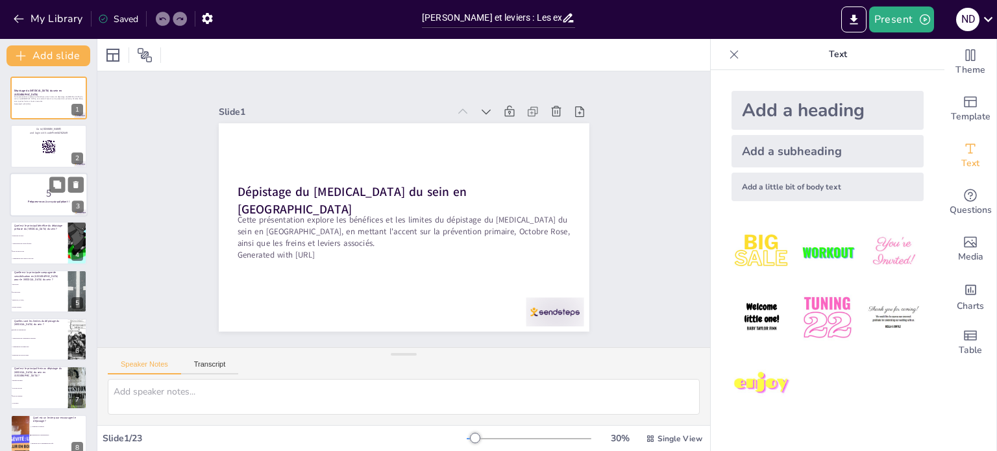
checkbox input "true"
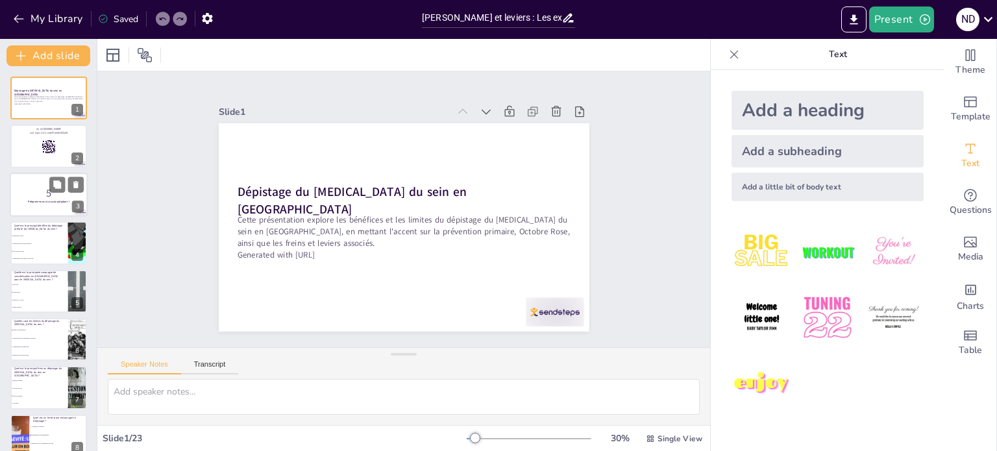
checkbox input "true"
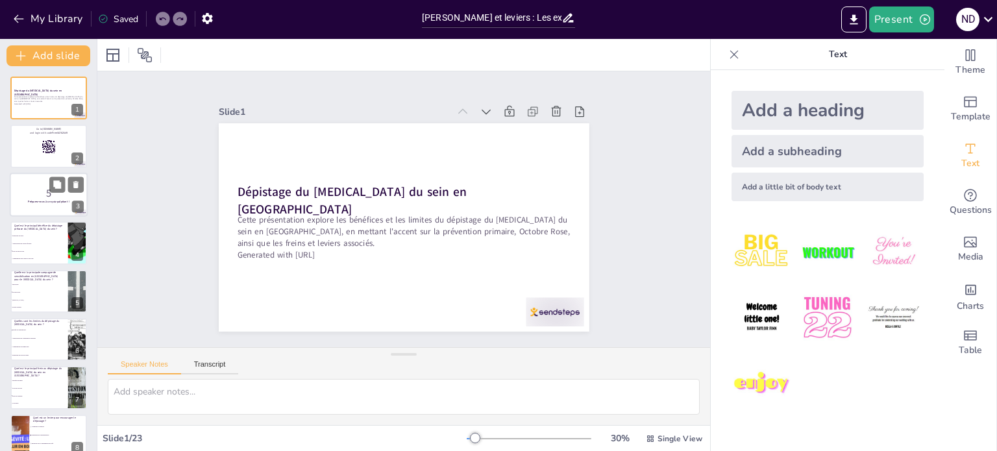
checkbox input "true"
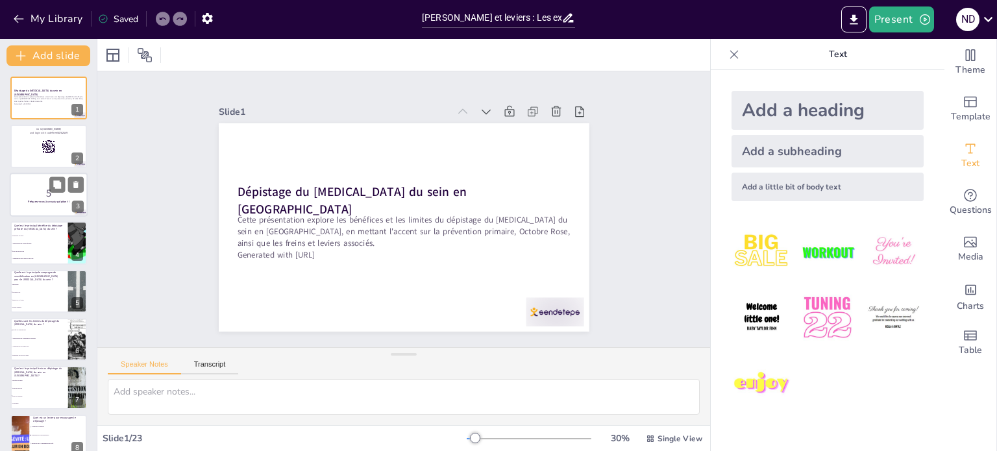
checkbox input "true"
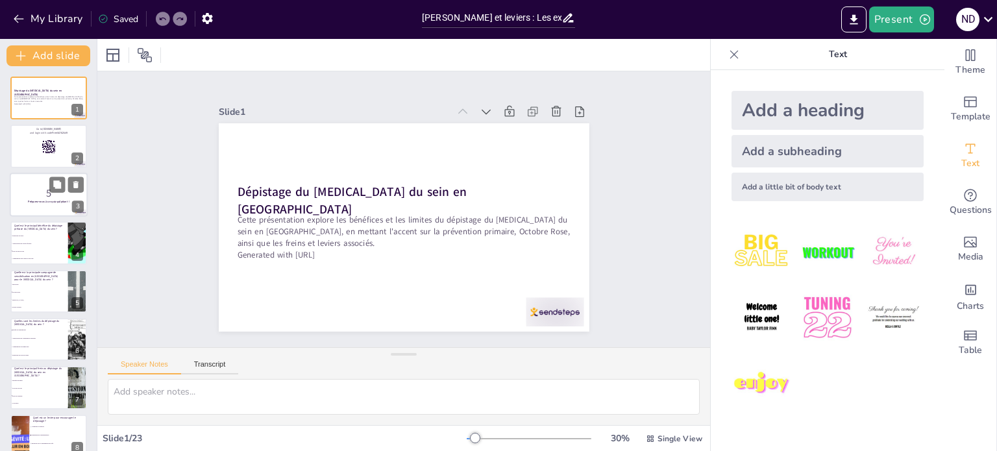
checkbox input "true"
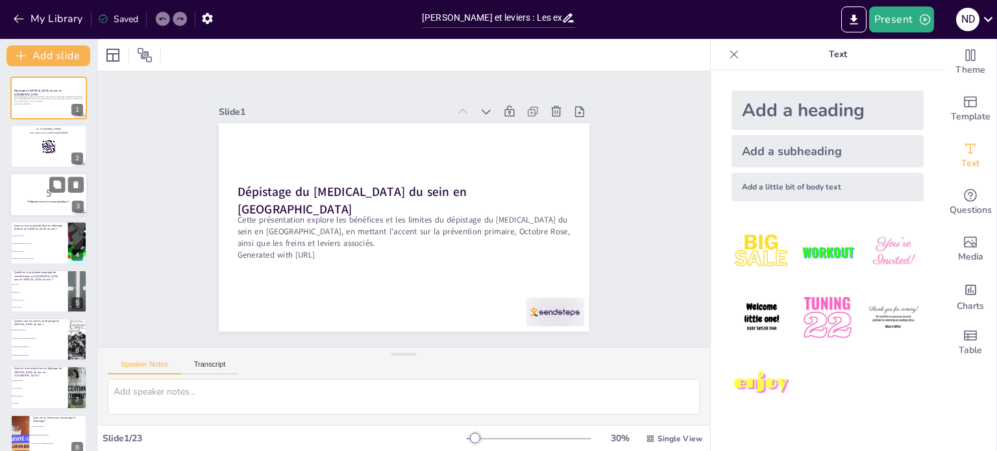
checkbox input "true"
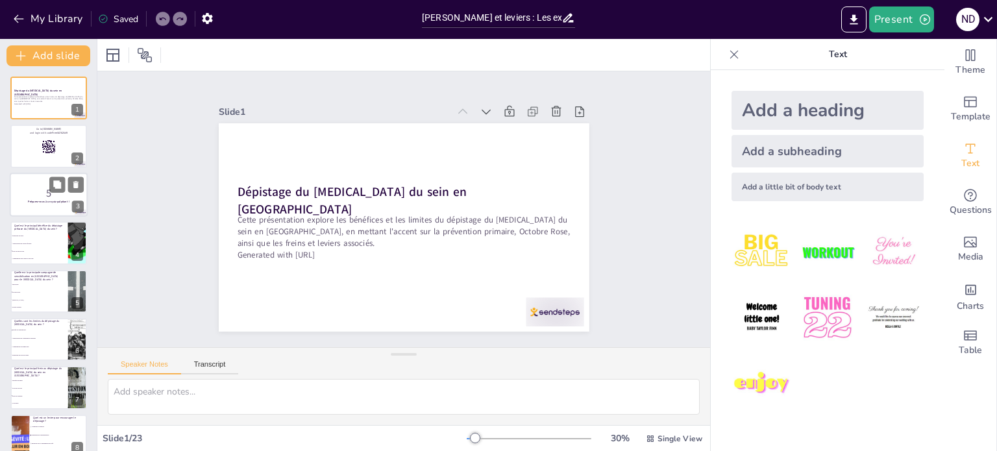
checkbox input "true"
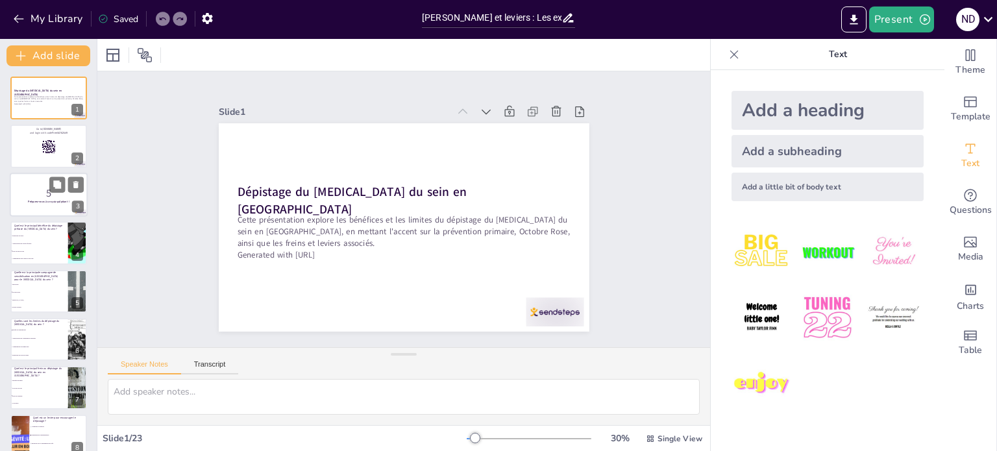
checkbox input "true"
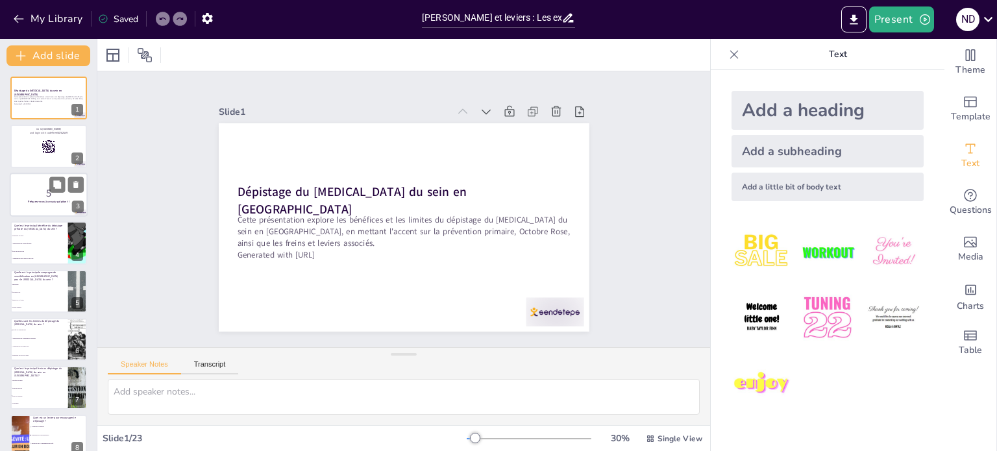
checkbox input "true"
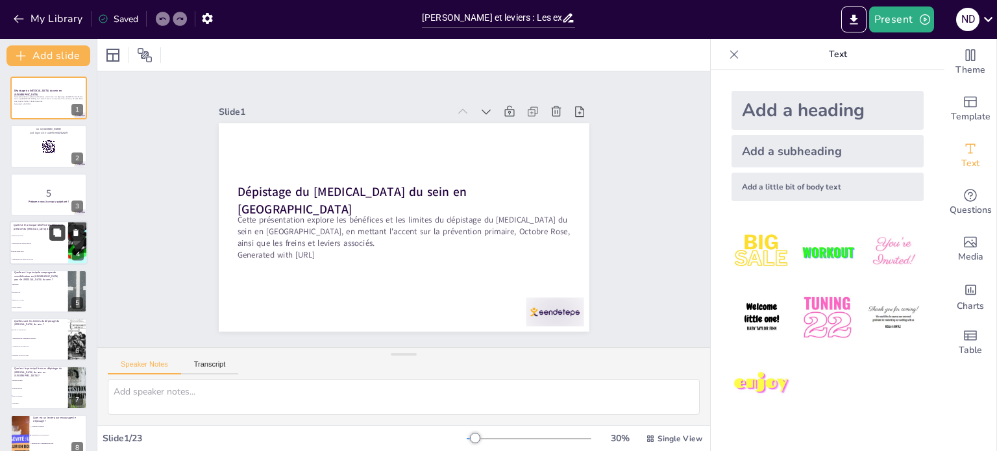
checkbox input "true"
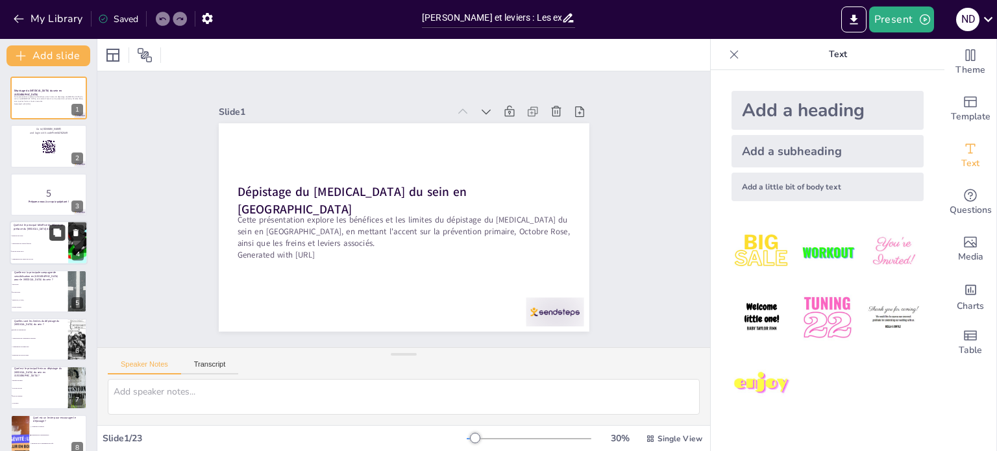
checkbox input "true"
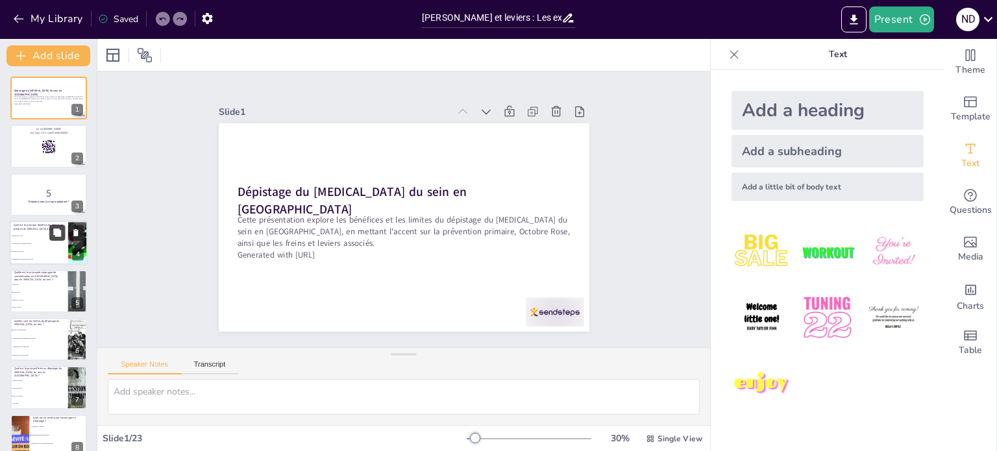
checkbox input "true"
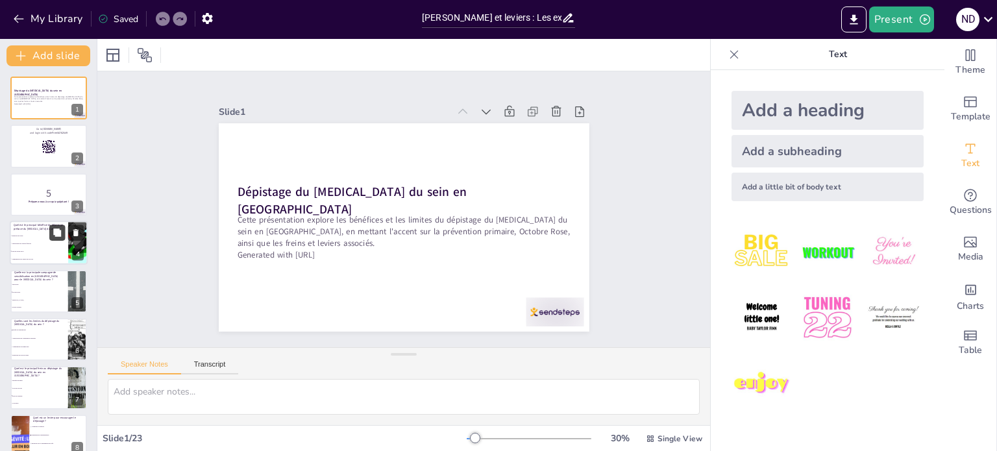
checkbox input "true"
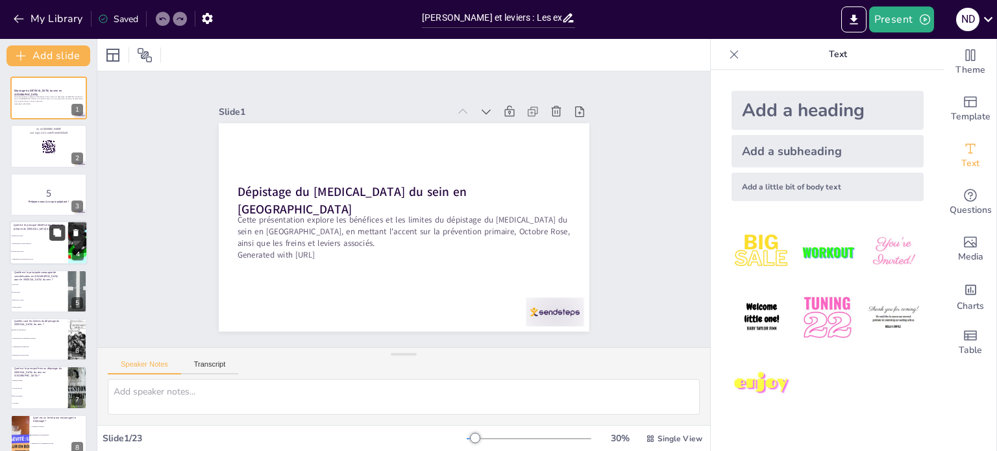
checkbox input "true"
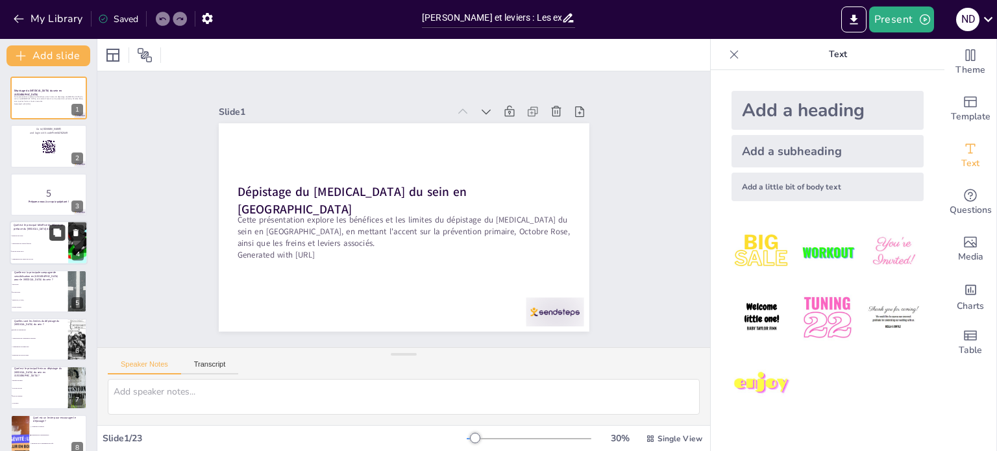
checkbox input "true"
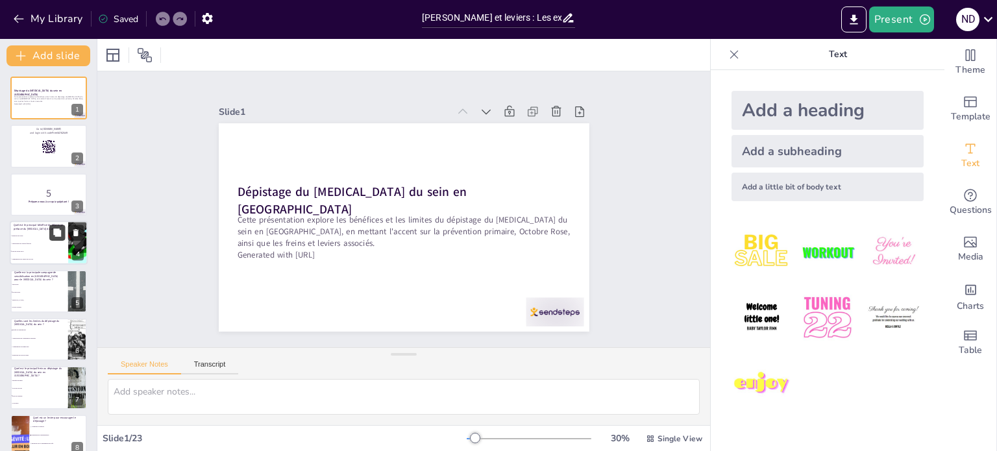
checkbox input "true"
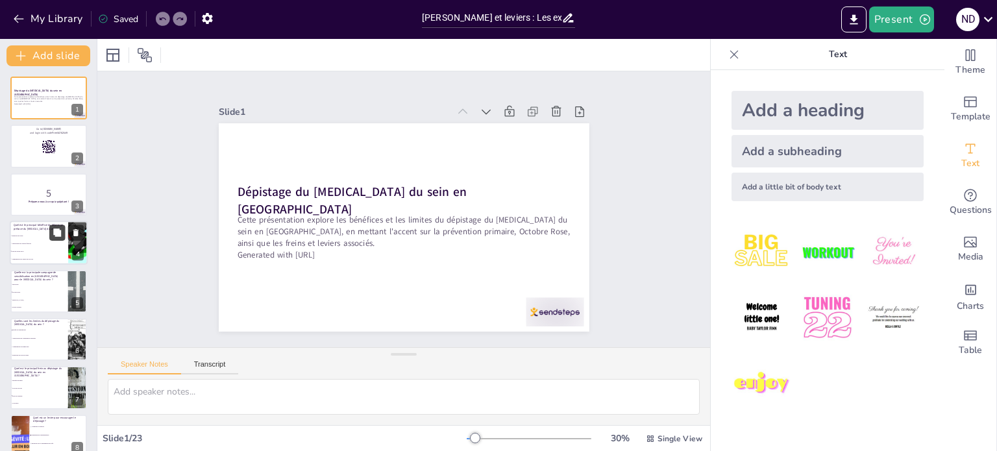
checkbox input "true"
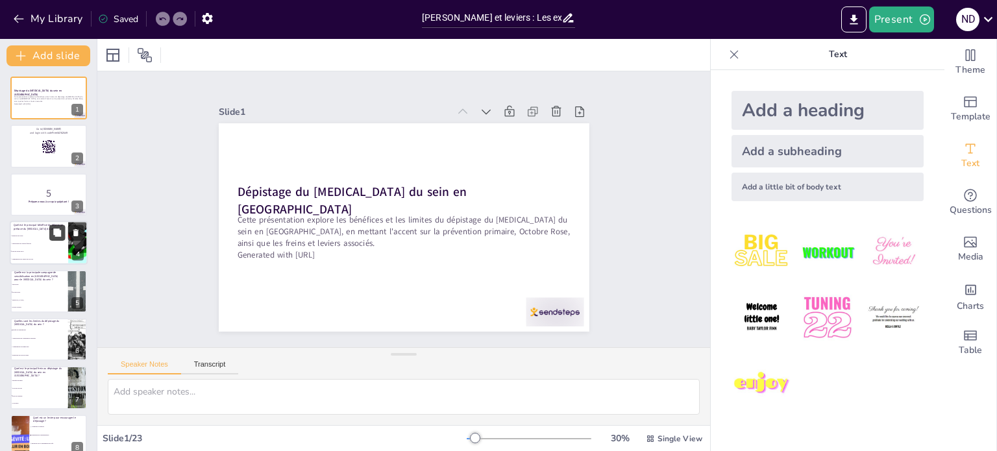
checkbox input "true"
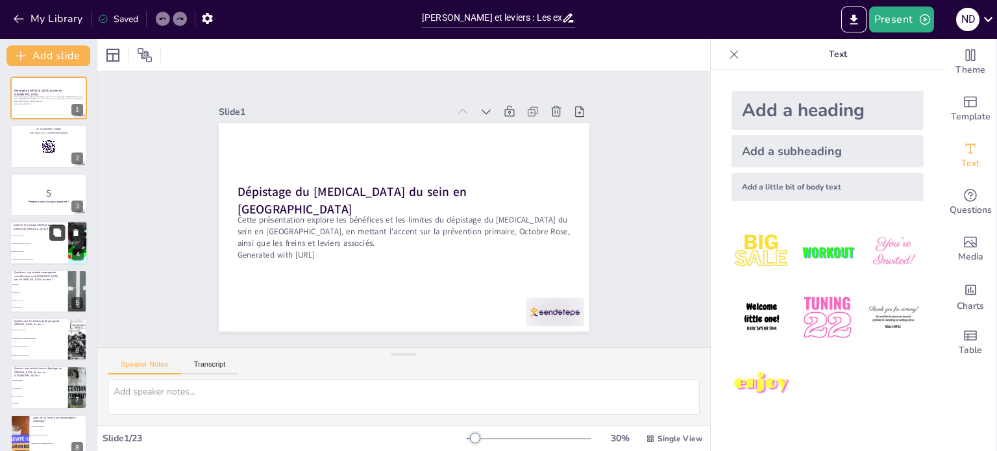
checkbox input "true"
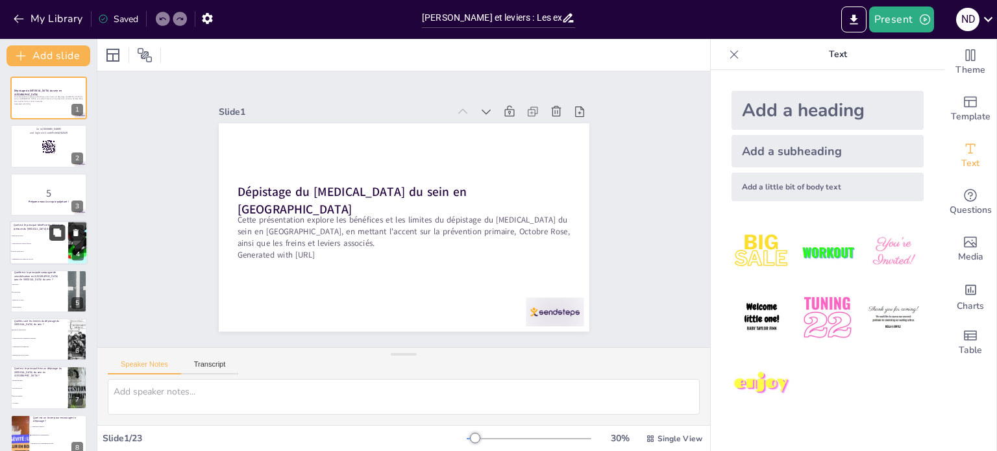
checkbox input "true"
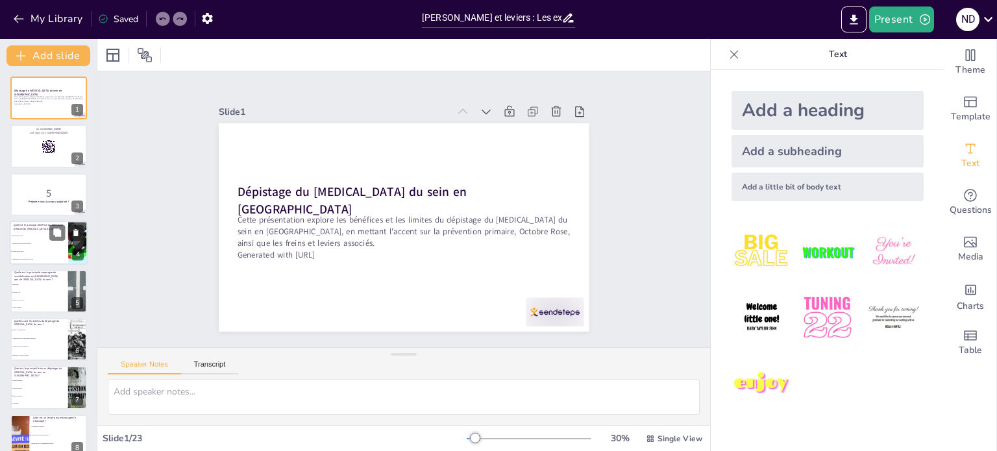
checkbox input "true"
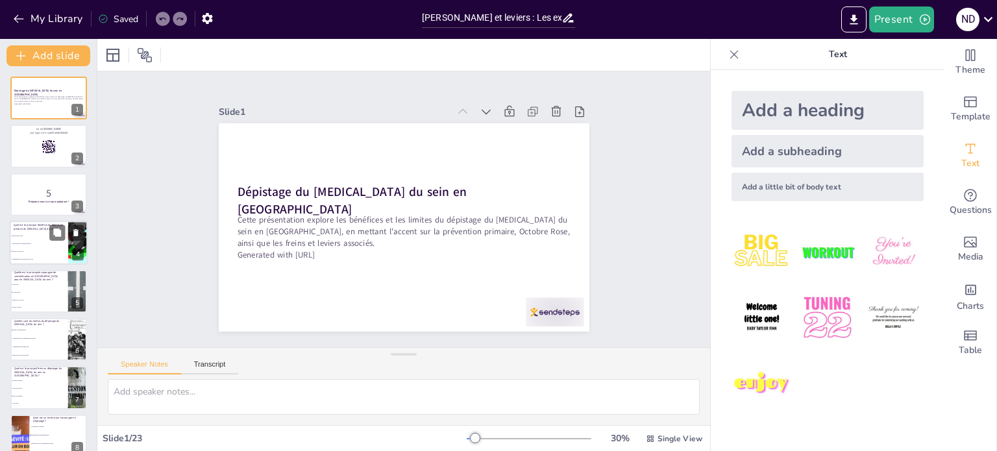
checkbox input "true"
click at [43, 246] on li "Amélioration des recettes fiscales" at bounding box center [39, 244] width 58 height 8
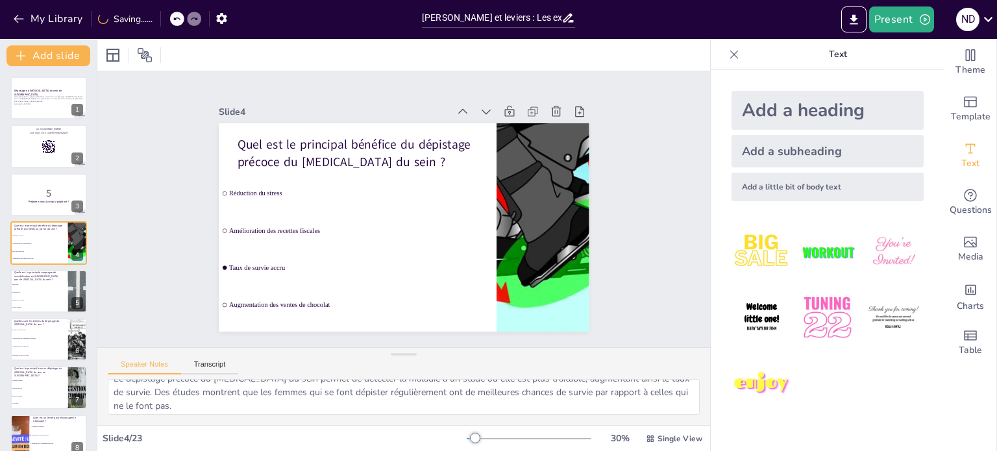
scroll to position [16, 0]
drag, startPoint x: 272, startPoint y: 394, endPoint x: 275, endPoint y: 401, distance: 7.6
click at [275, 401] on textarea "Le dépistage précoce du cancer du sein permet de détecter la maladie à un stade…" at bounding box center [404, 397] width 592 height 36
